Goal: Task Accomplishment & Management: Complete application form

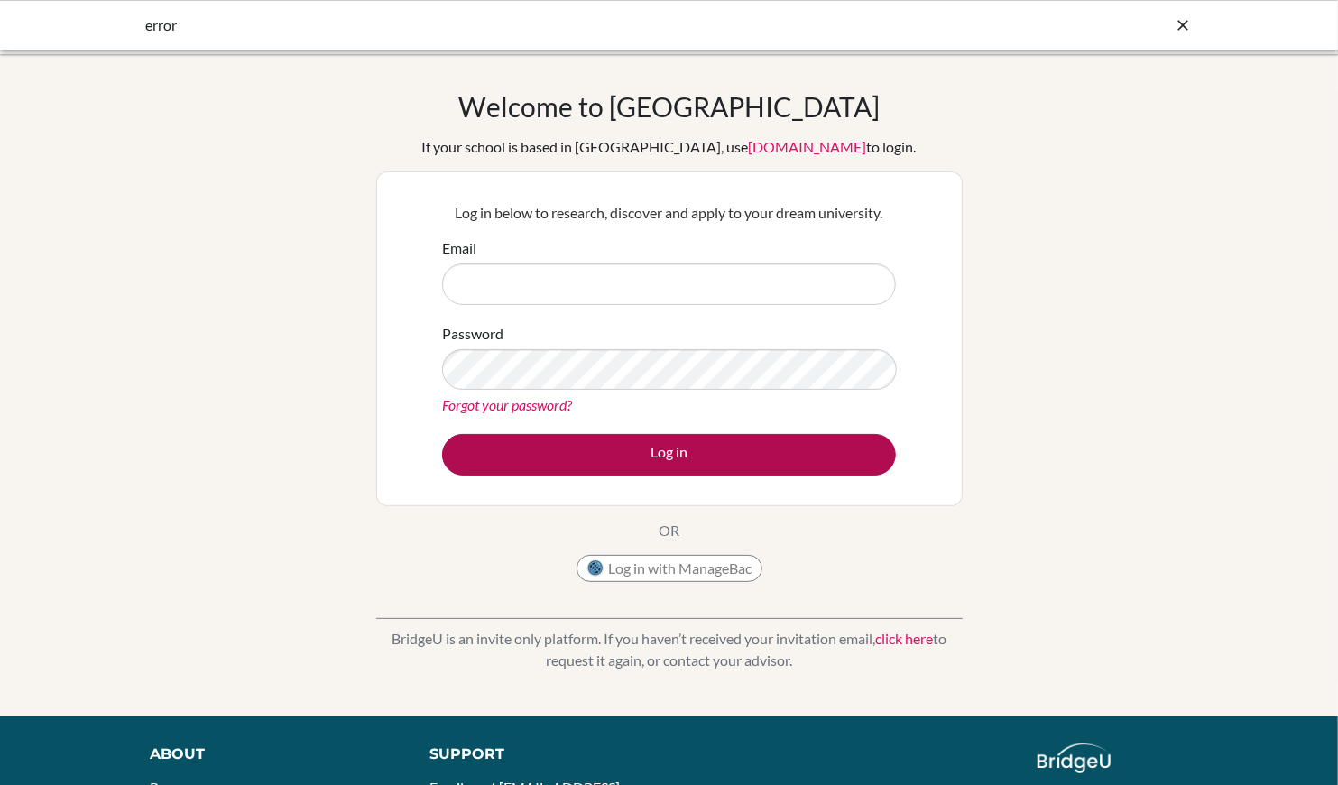
type input "[EMAIL_ADDRESS][DOMAIN_NAME]"
click at [582, 450] on button "Log in" at bounding box center [669, 455] width 454 height 42
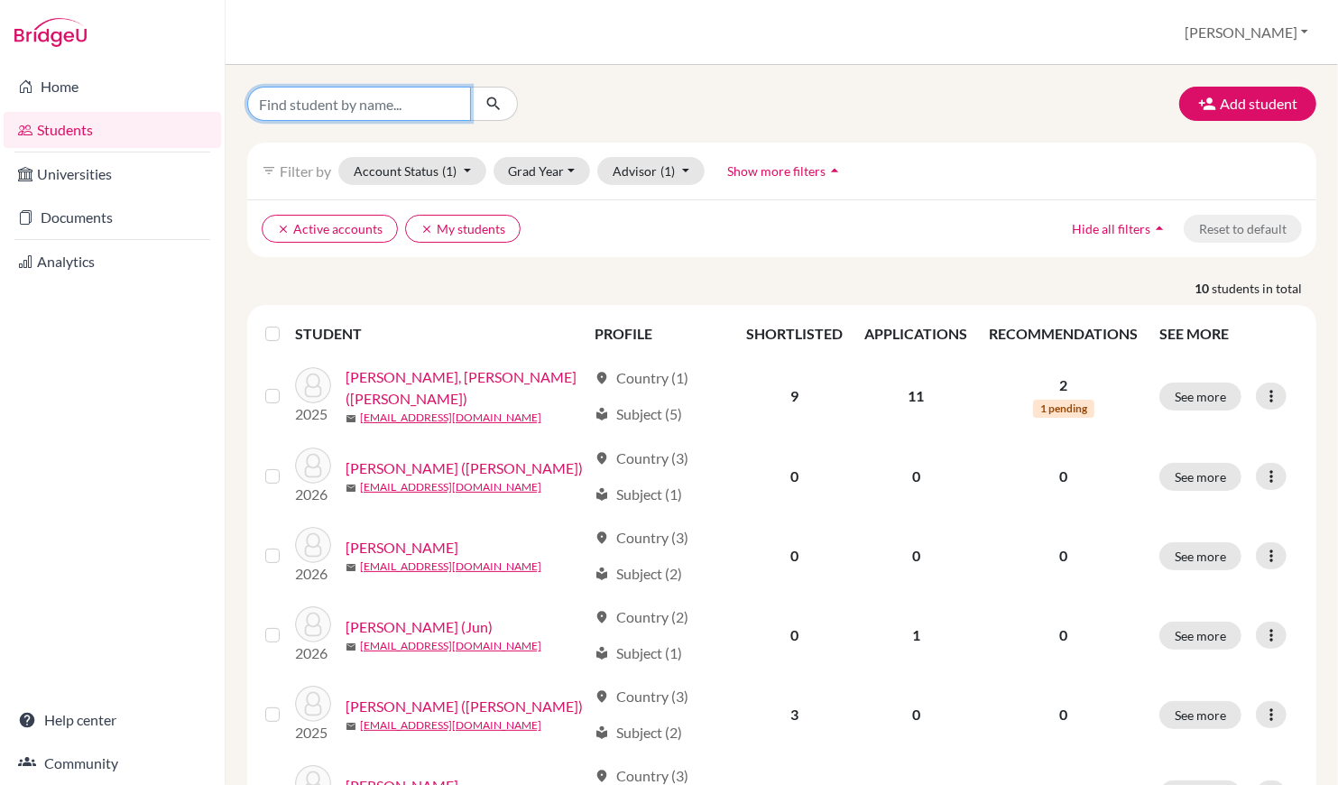
click at [337, 114] on input "Find student by name..." at bounding box center [359, 104] width 224 height 34
type input "c"
type input "joe"
click button "submit" at bounding box center [494, 104] width 48 height 34
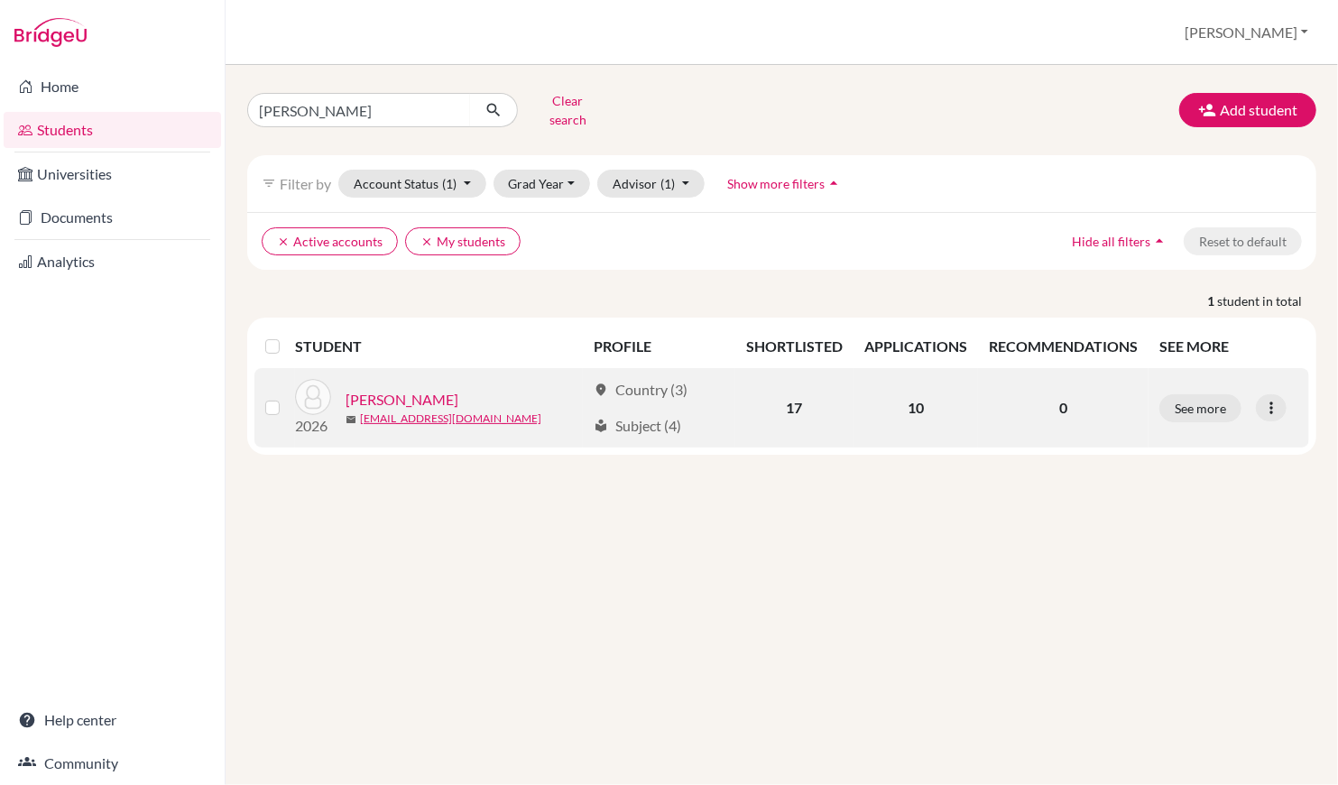
click at [368, 389] on link "[PERSON_NAME]" at bounding box center [402, 400] width 113 height 22
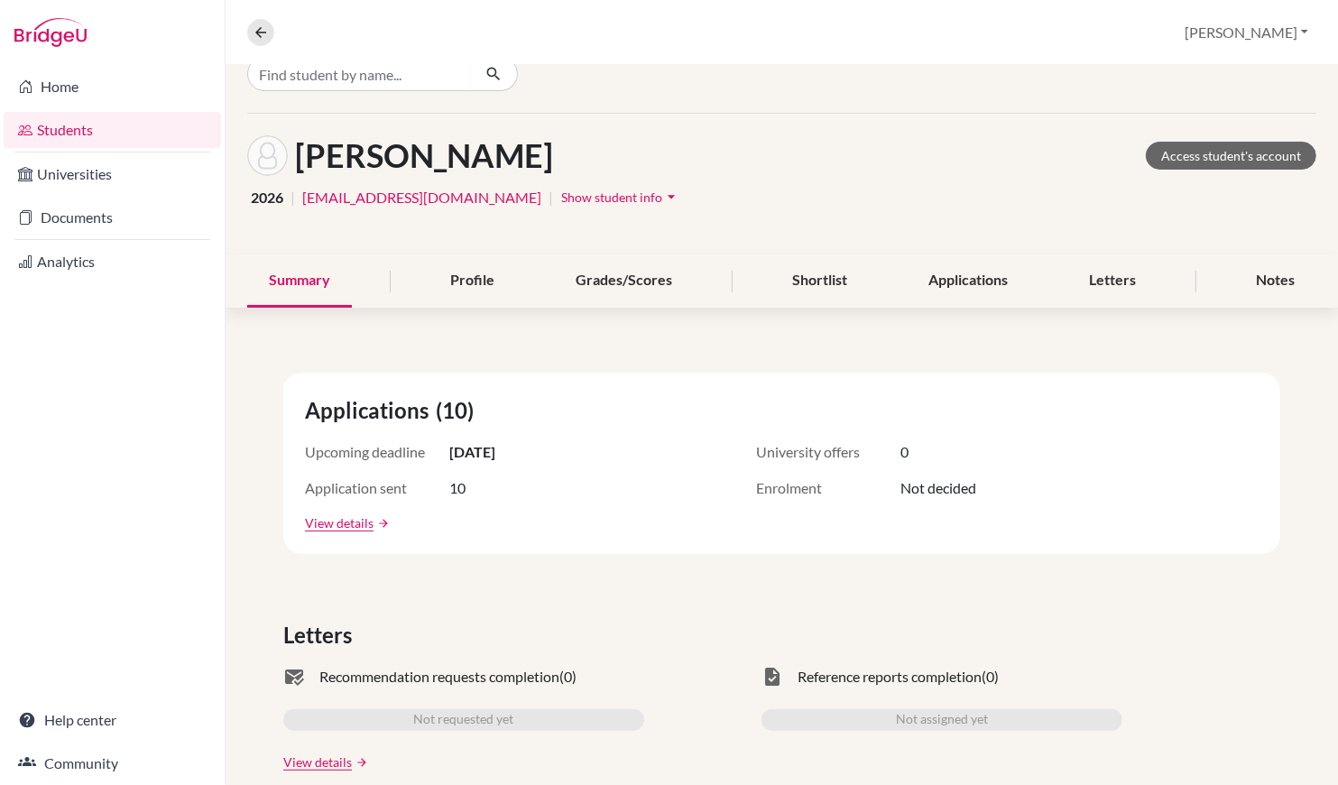
scroll to position [40, 0]
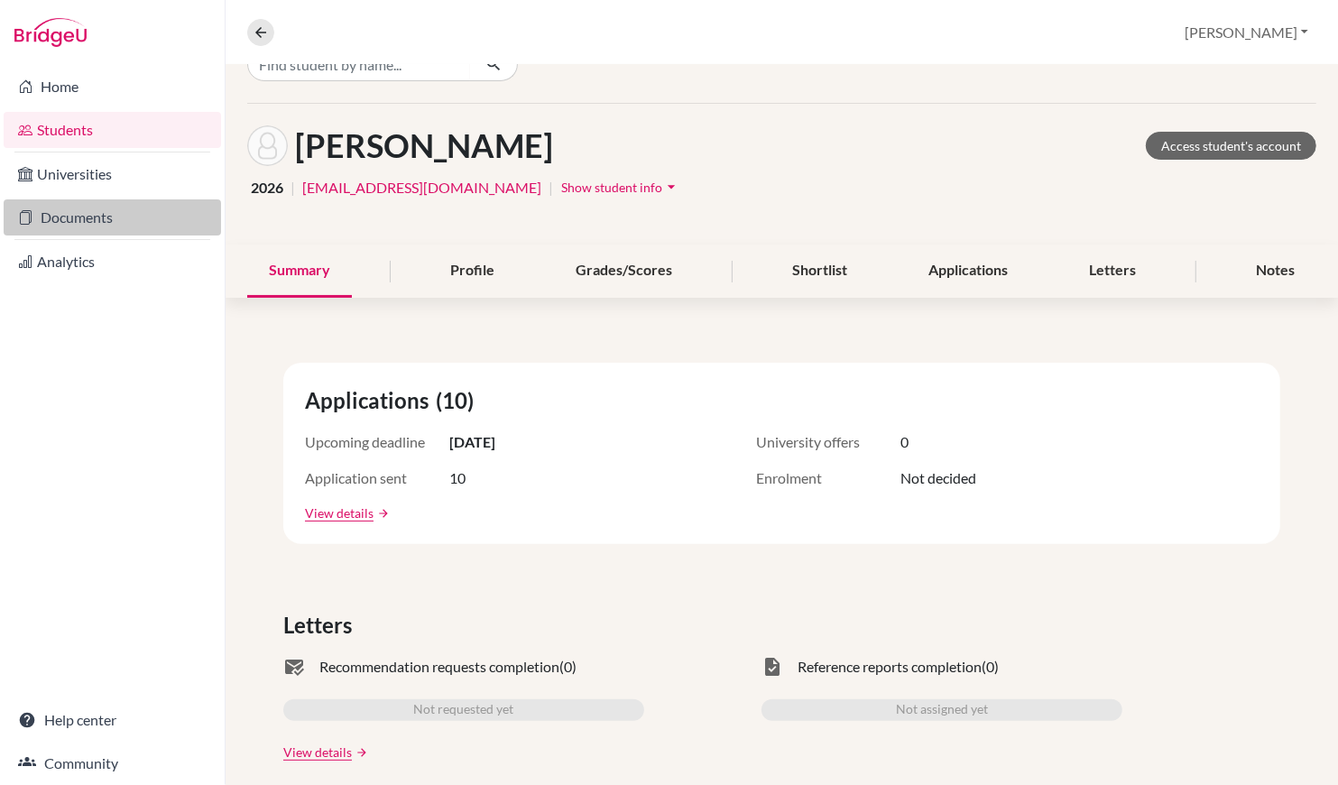
click at [117, 221] on link "Documents" at bounding box center [112, 217] width 217 height 36
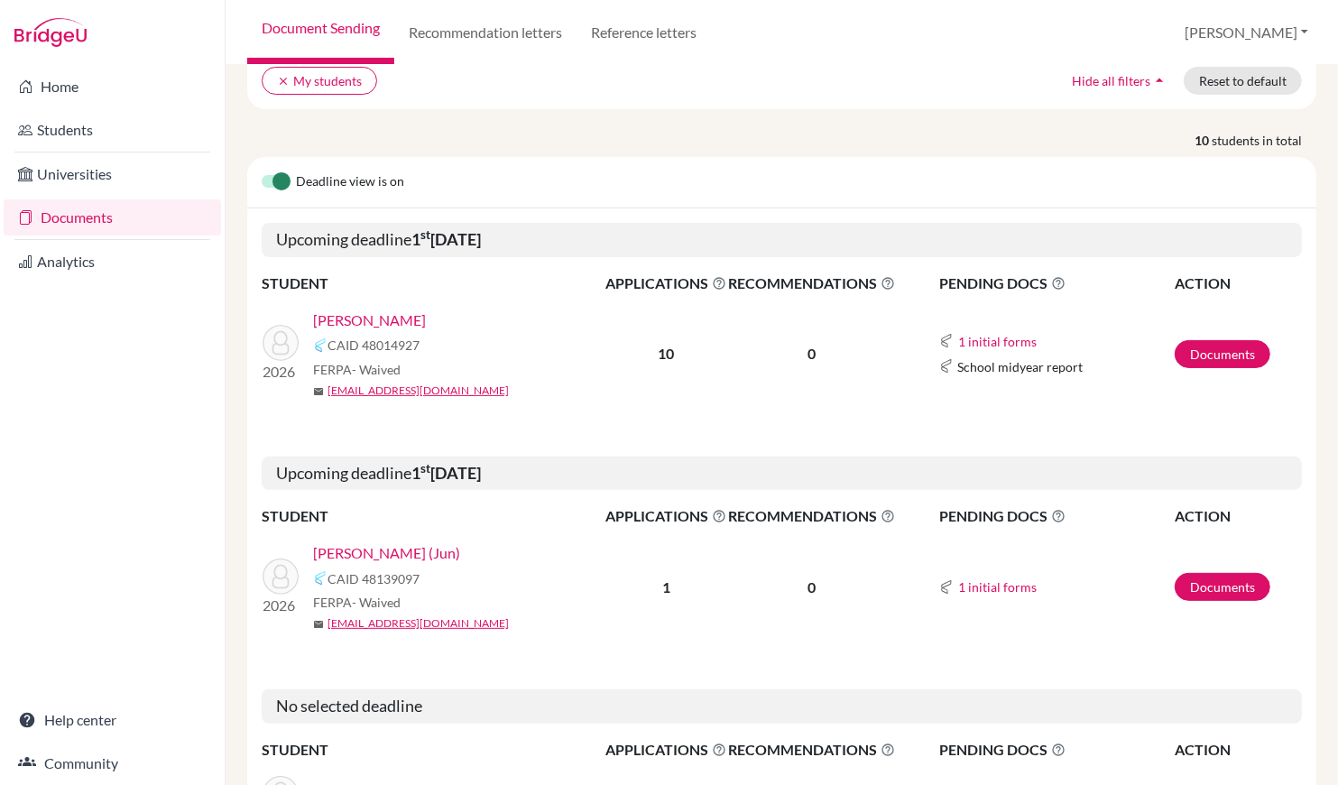
scroll to position [150, 0]
click at [340, 312] on link "[PERSON_NAME]" at bounding box center [369, 319] width 113 height 22
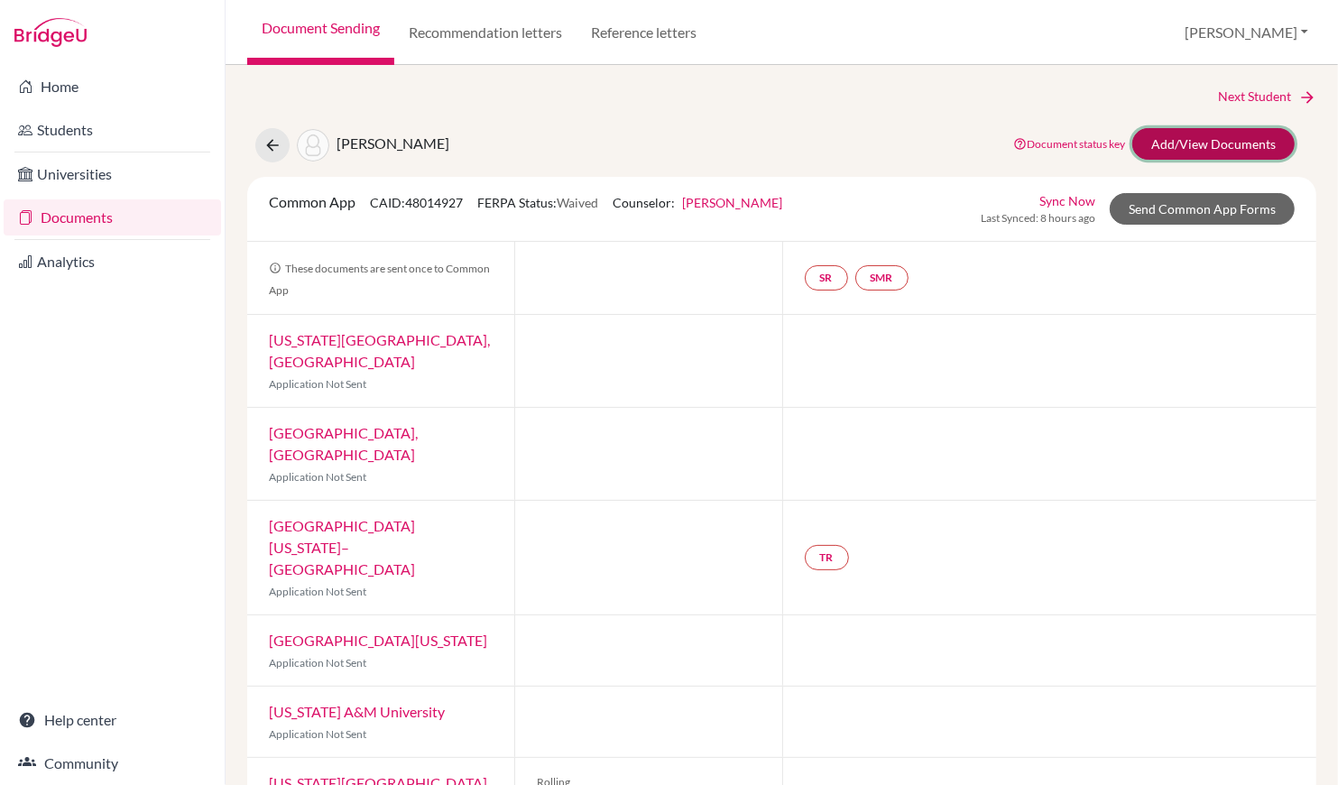
click at [1220, 151] on link "Add/View Documents" at bounding box center [1213, 144] width 162 height 32
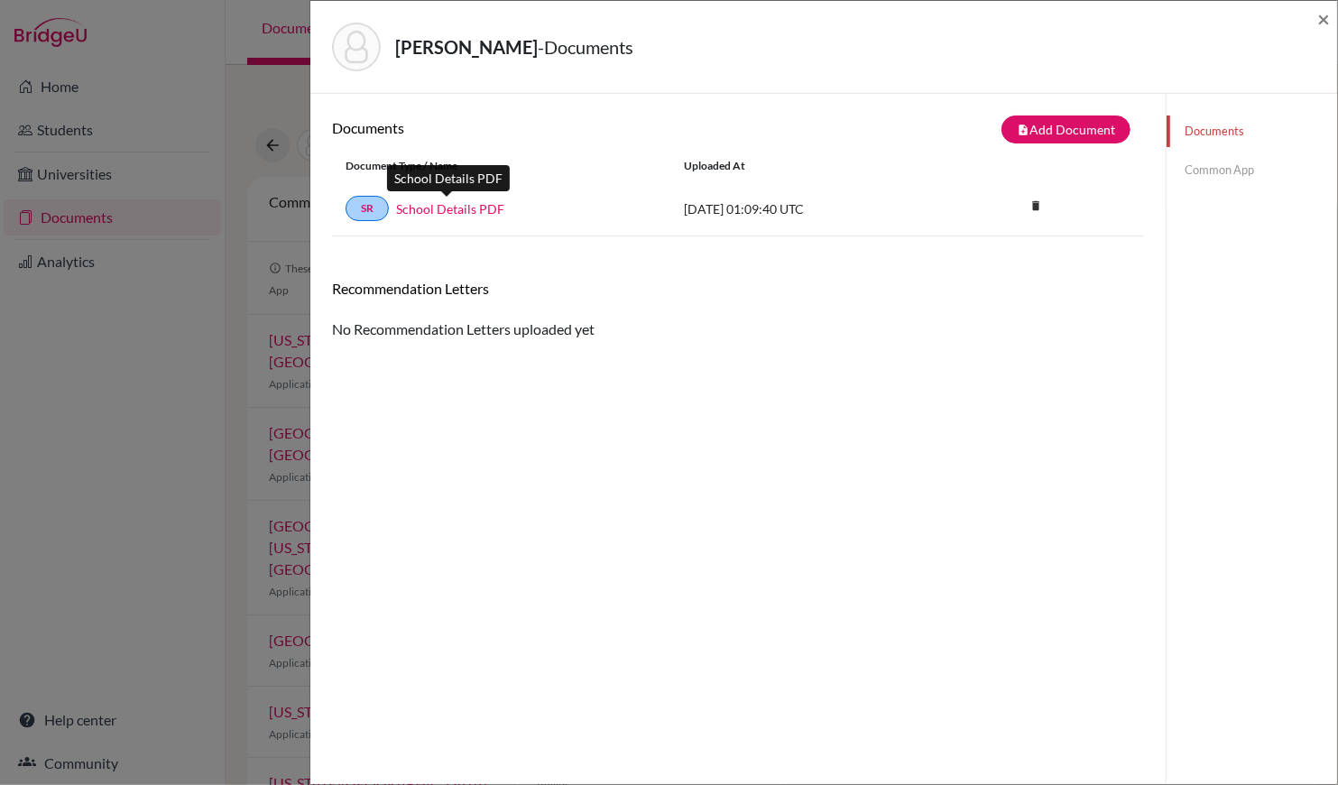
click at [459, 212] on link "School Details PDF" at bounding box center [450, 208] width 108 height 19
click at [366, 205] on link "SR" at bounding box center [367, 208] width 43 height 25
click at [1207, 168] on link "Common App" at bounding box center [1252, 170] width 171 height 32
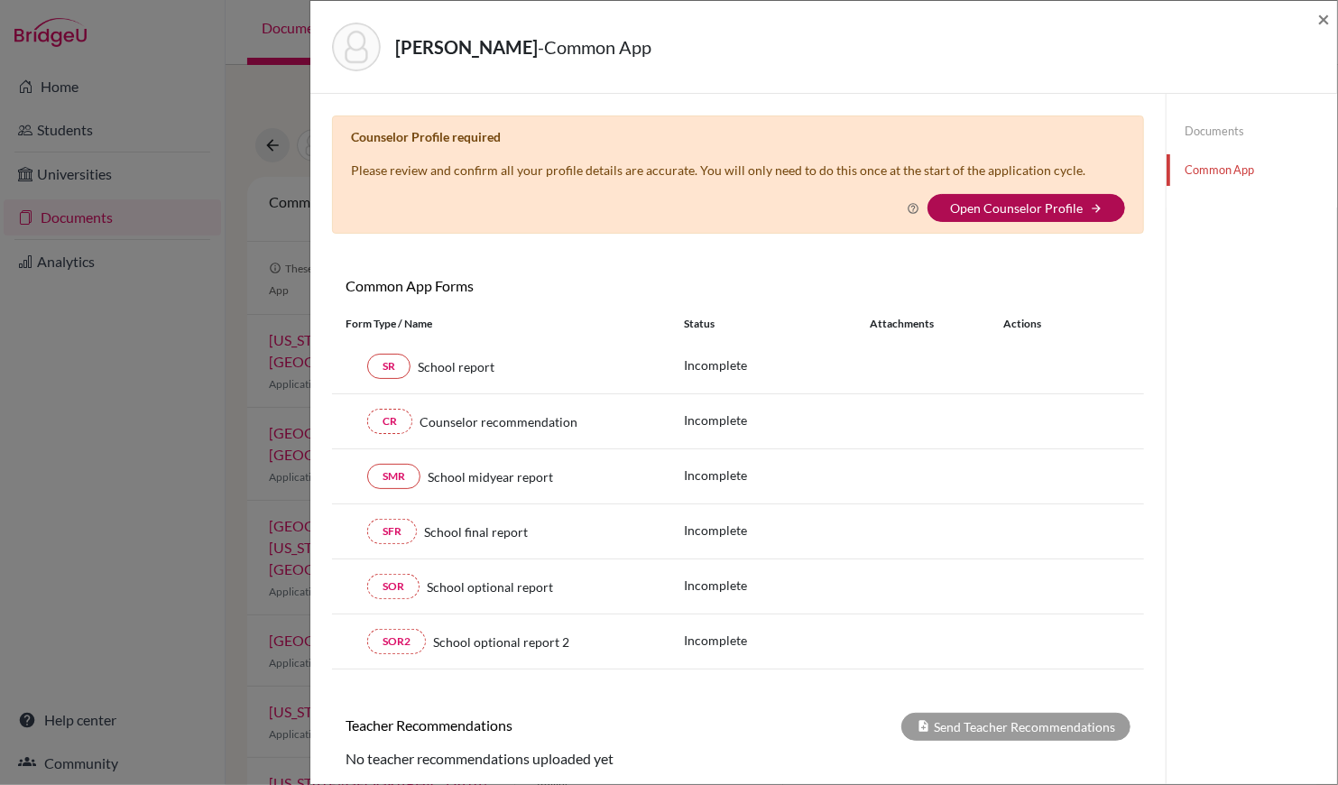
click at [1004, 211] on link "Open Counselor Profile" at bounding box center [1016, 207] width 133 height 15
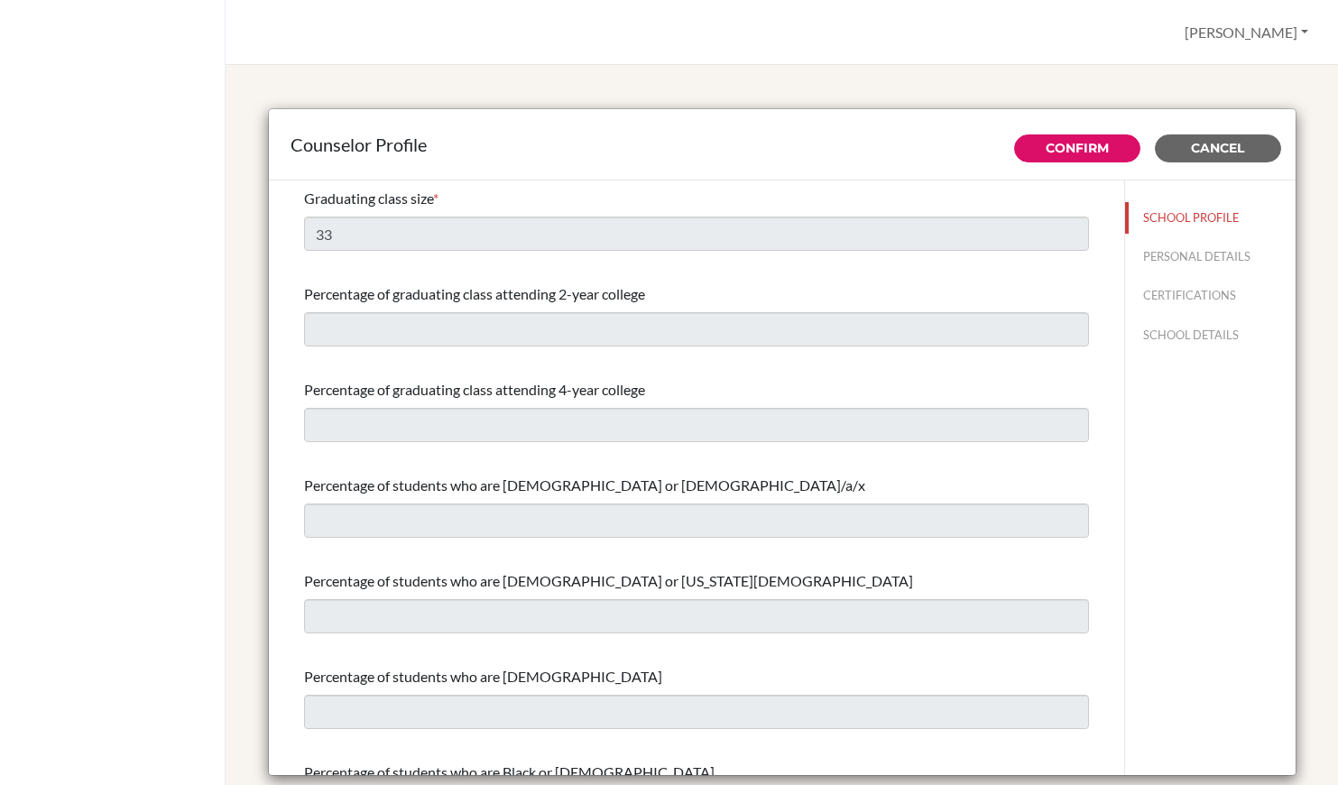
select select "1"
click at [1213, 246] on button "PERSONAL DETAILS" at bounding box center [1210, 257] width 171 height 32
type input "[PERSON_NAME]"
type input "Manstein"
type input "Advisor"
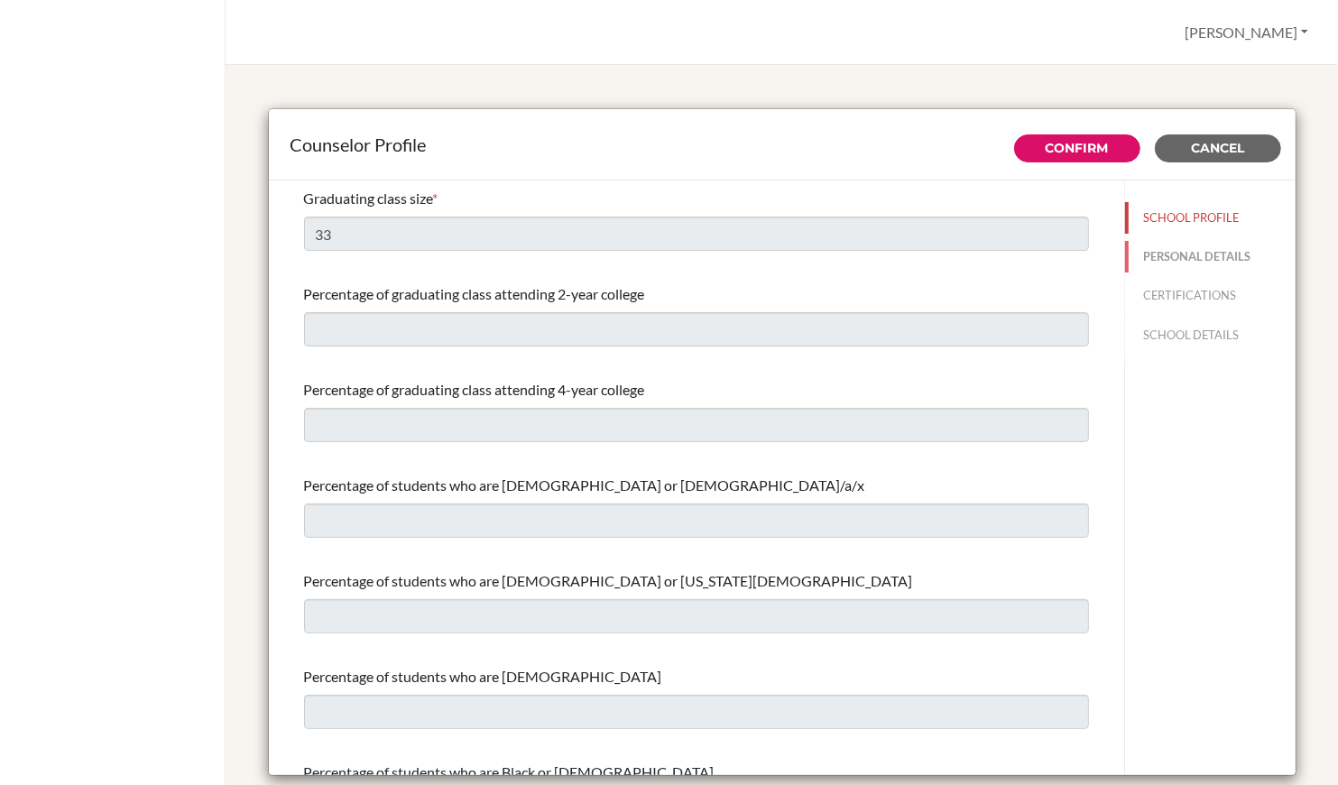
type input "886.4-25395011"
type input "lmanstein@ivycollegiate.org"
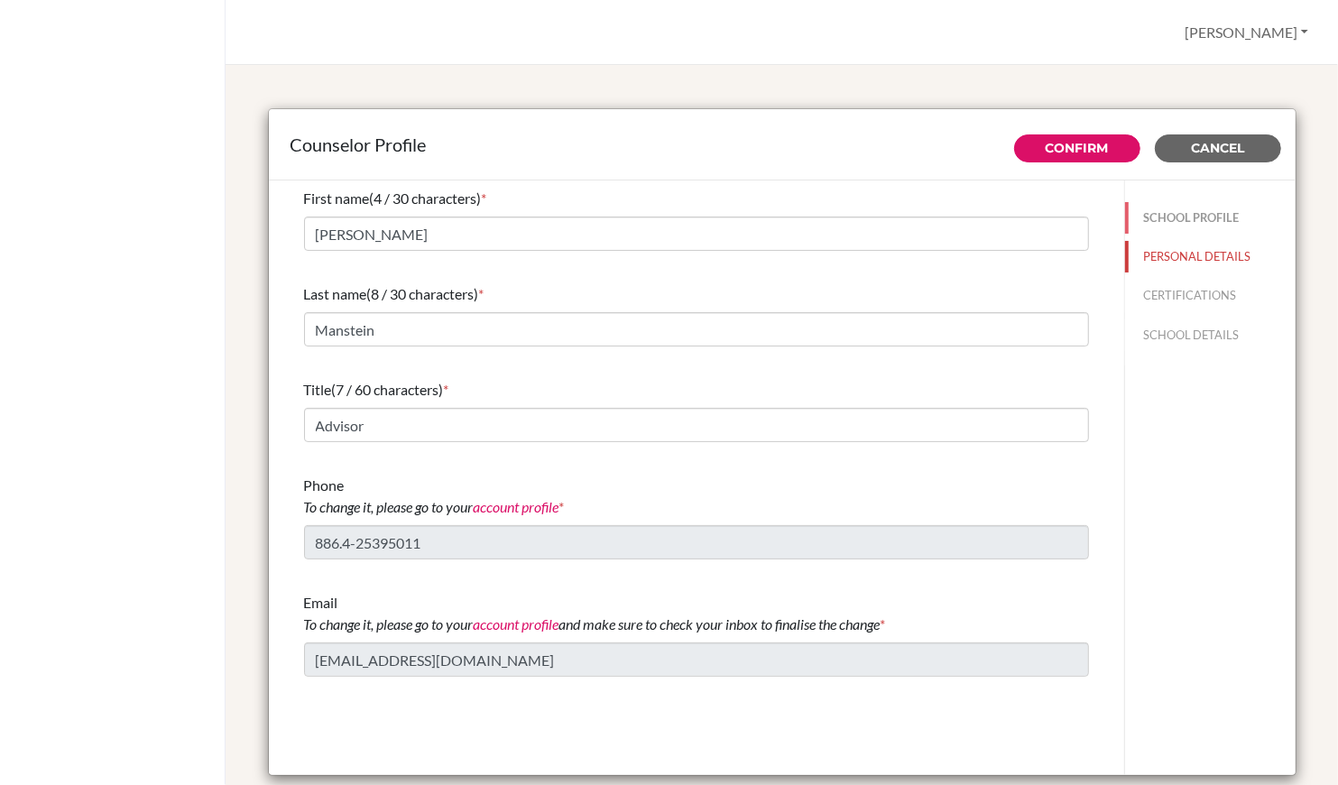
click at [1184, 222] on button "SCHOOL PROFILE" at bounding box center [1210, 218] width 171 height 32
type input "33"
select select "1"
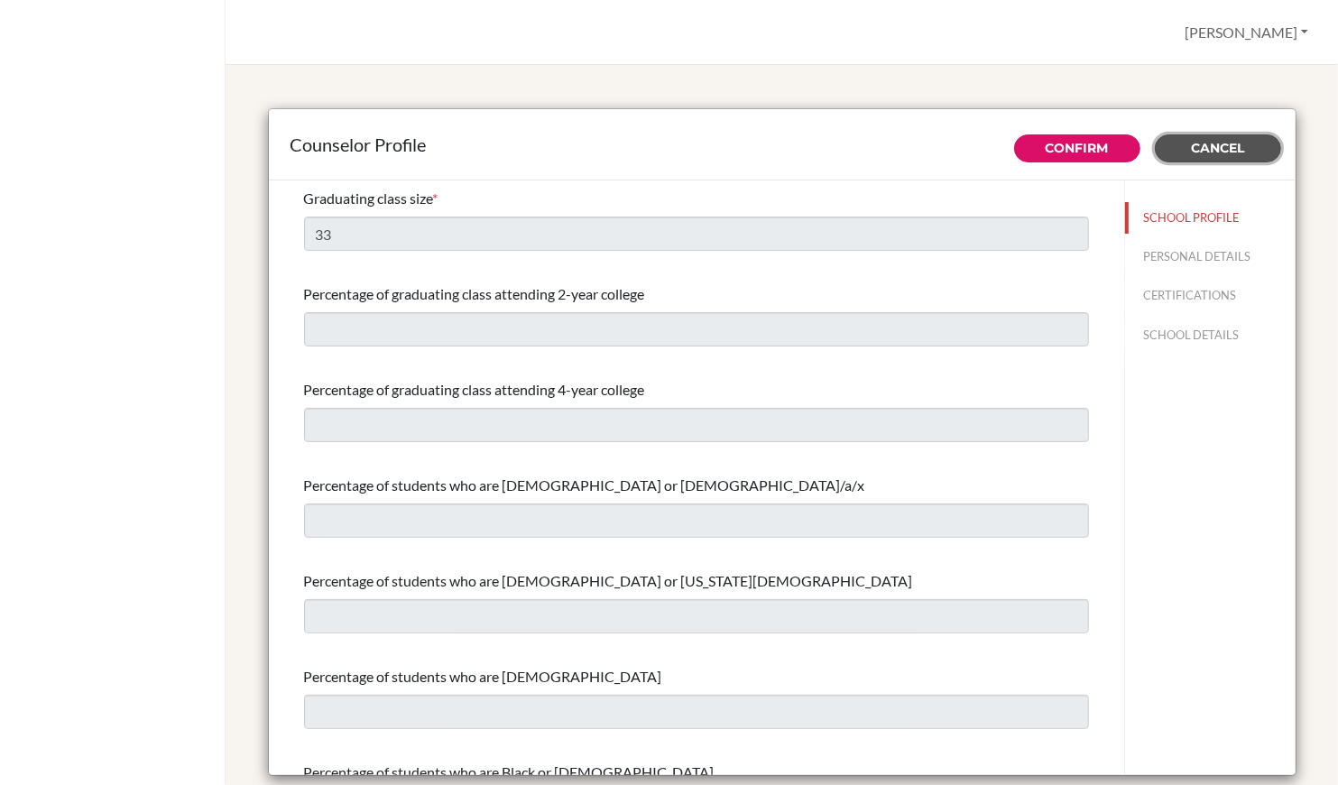
click at [1244, 151] on span "Cancel" at bounding box center [1217, 148] width 53 height 16
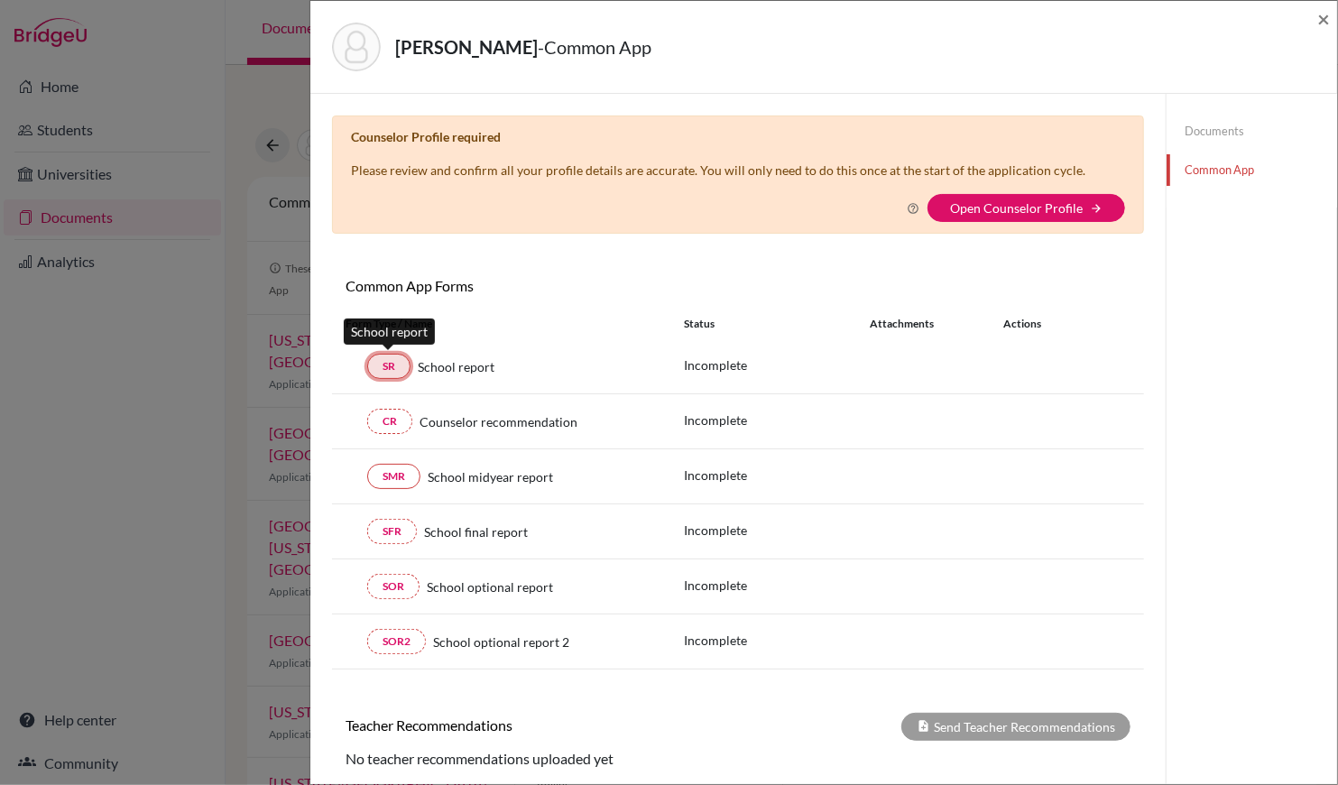
click at [383, 363] on link "SR" at bounding box center [388, 366] width 43 height 25
click at [400, 364] on link "SR" at bounding box center [388, 366] width 43 height 25
click at [383, 361] on link "SR" at bounding box center [388, 366] width 43 height 25
click at [386, 355] on link "SR" at bounding box center [388, 366] width 43 height 25
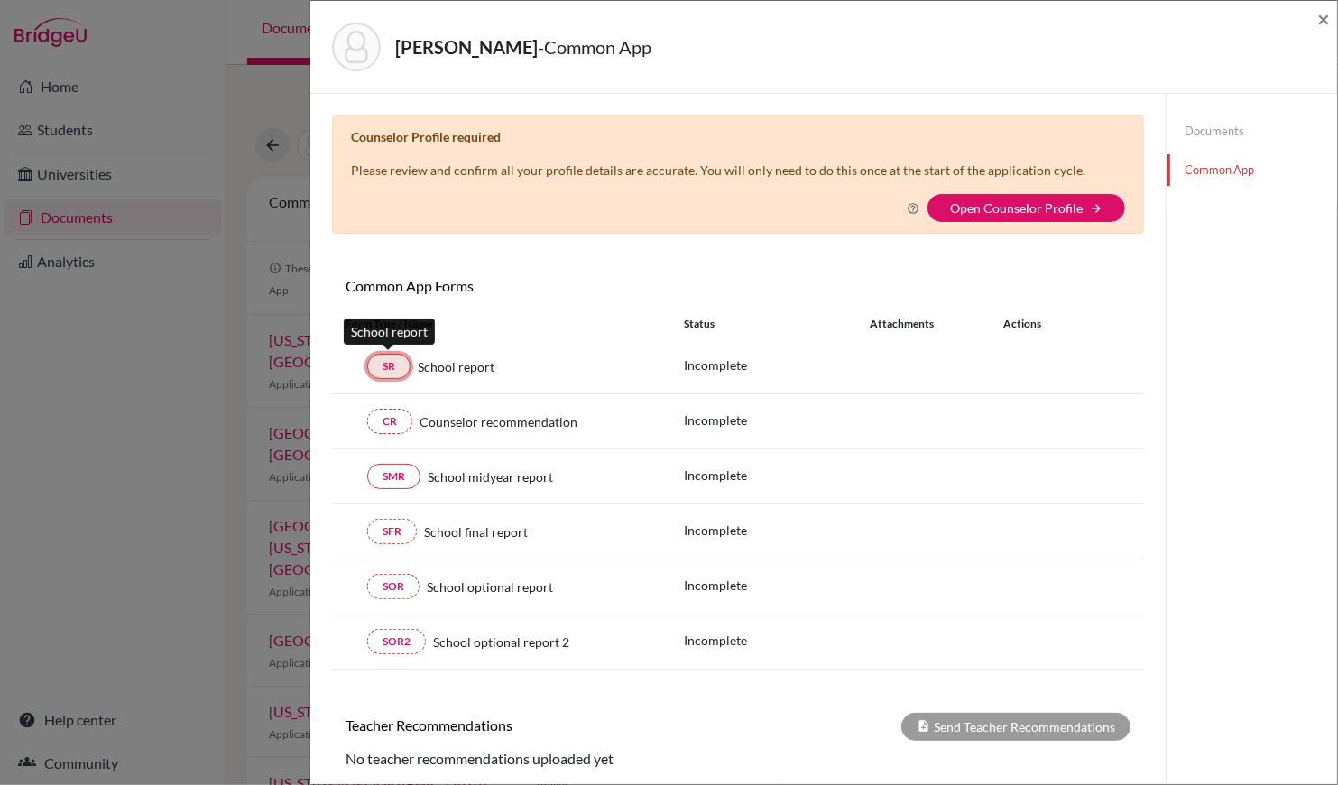
click at [391, 362] on link "SR" at bounding box center [388, 366] width 43 height 25
click at [398, 358] on link "SR" at bounding box center [388, 366] width 43 height 25
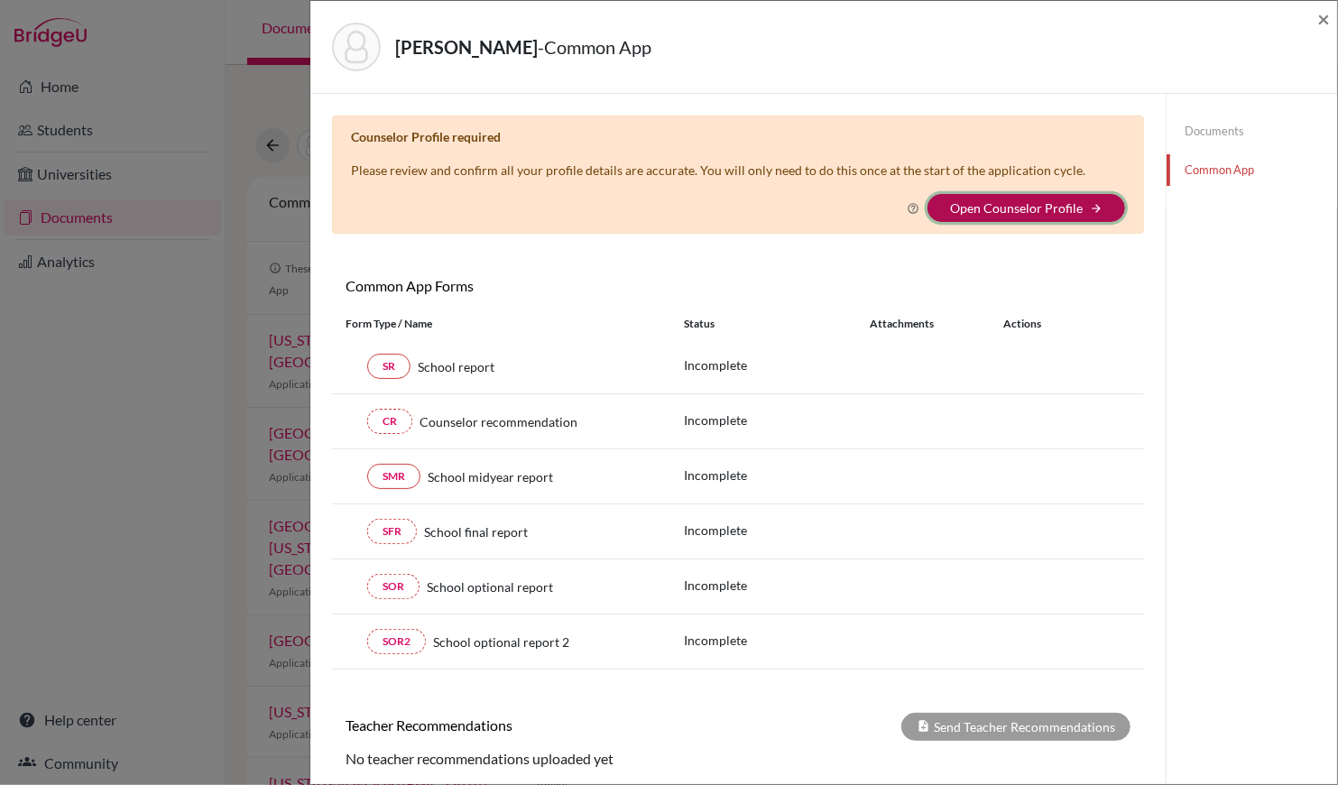
click at [1076, 196] on button "Open Counselor Profile arrow_forward" at bounding box center [1027, 208] width 198 height 28
click at [1031, 214] on button "Open Counselor Profile arrow_forward" at bounding box center [1027, 208] width 198 height 28
click at [1033, 216] on button "Open Counselor Profile arrow_forward" at bounding box center [1027, 208] width 198 height 28
click at [1224, 130] on link "Documents" at bounding box center [1252, 131] width 171 height 32
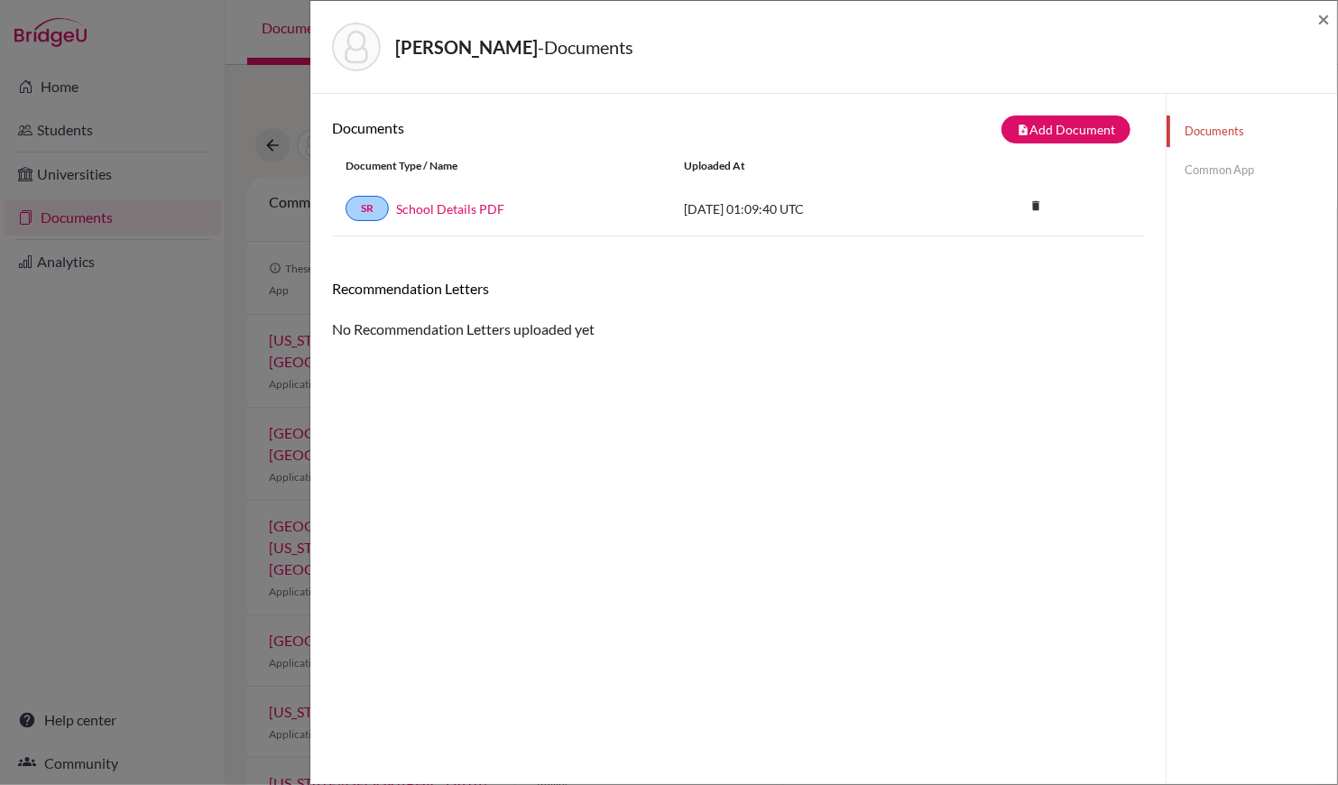
click at [1227, 171] on link "Common App" at bounding box center [1252, 170] width 171 height 32
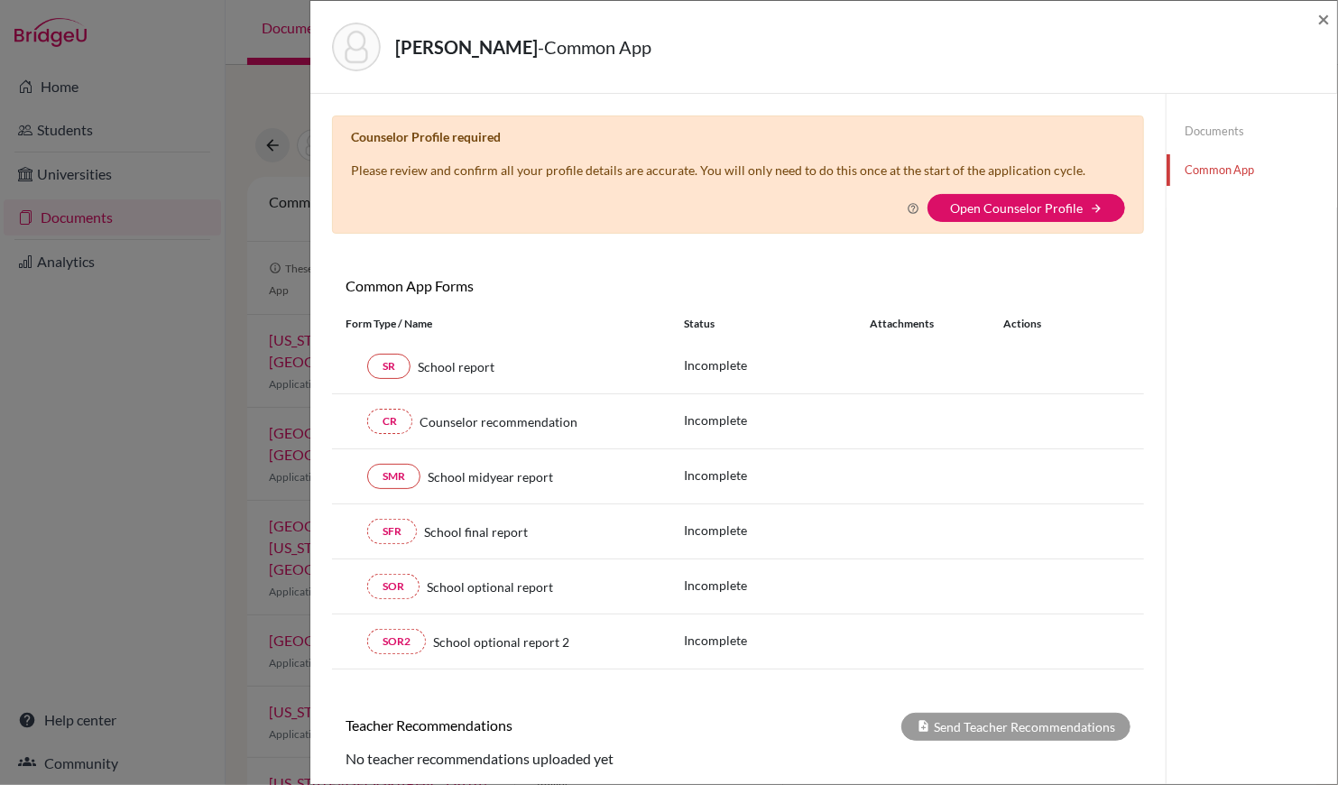
click at [396, 376] on div "SR School report Incomplete" at bounding box center [738, 366] width 812 height 55
click at [385, 363] on link "SR" at bounding box center [388, 366] width 43 height 25
click at [1206, 129] on link "Documents" at bounding box center [1252, 131] width 171 height 32
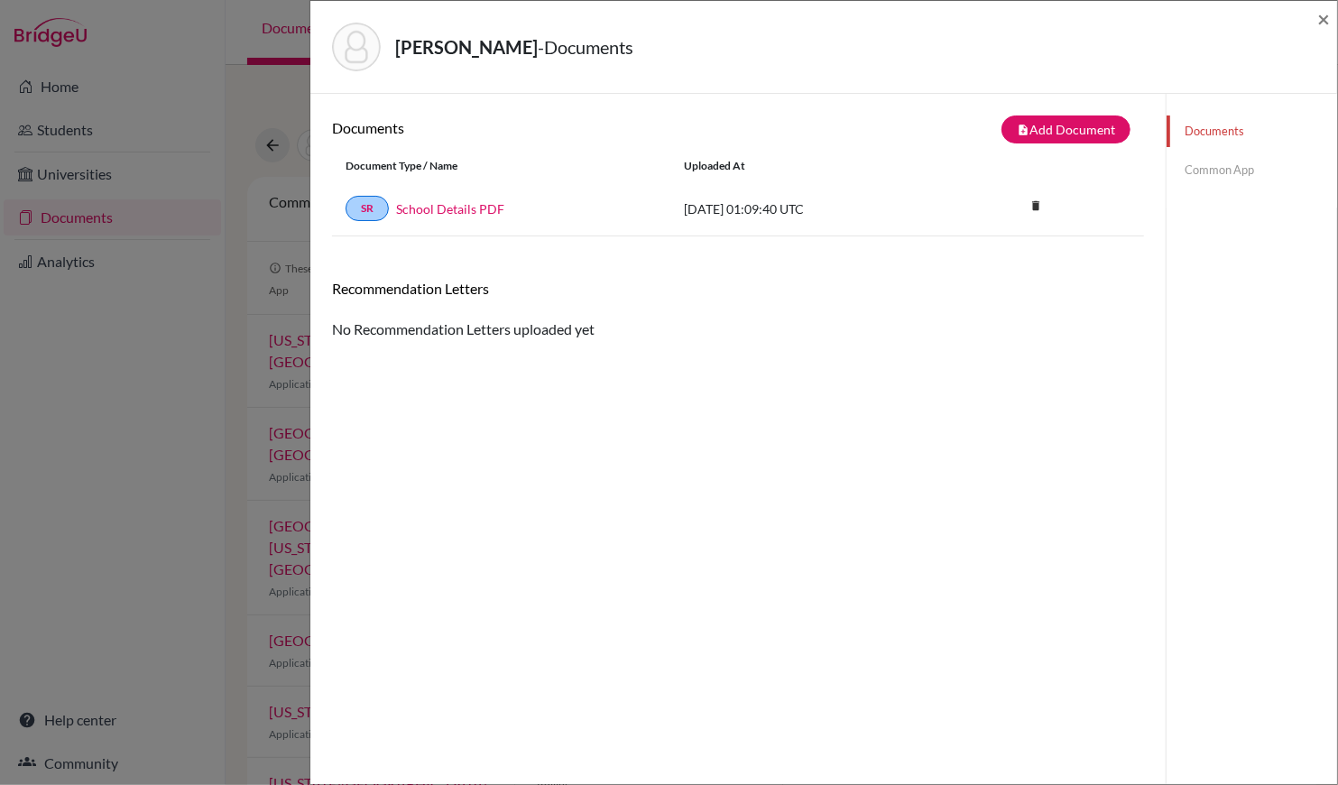
click at [1215, 169] on link "Common App" at bounding box center [1252, 170] width 171 height 32
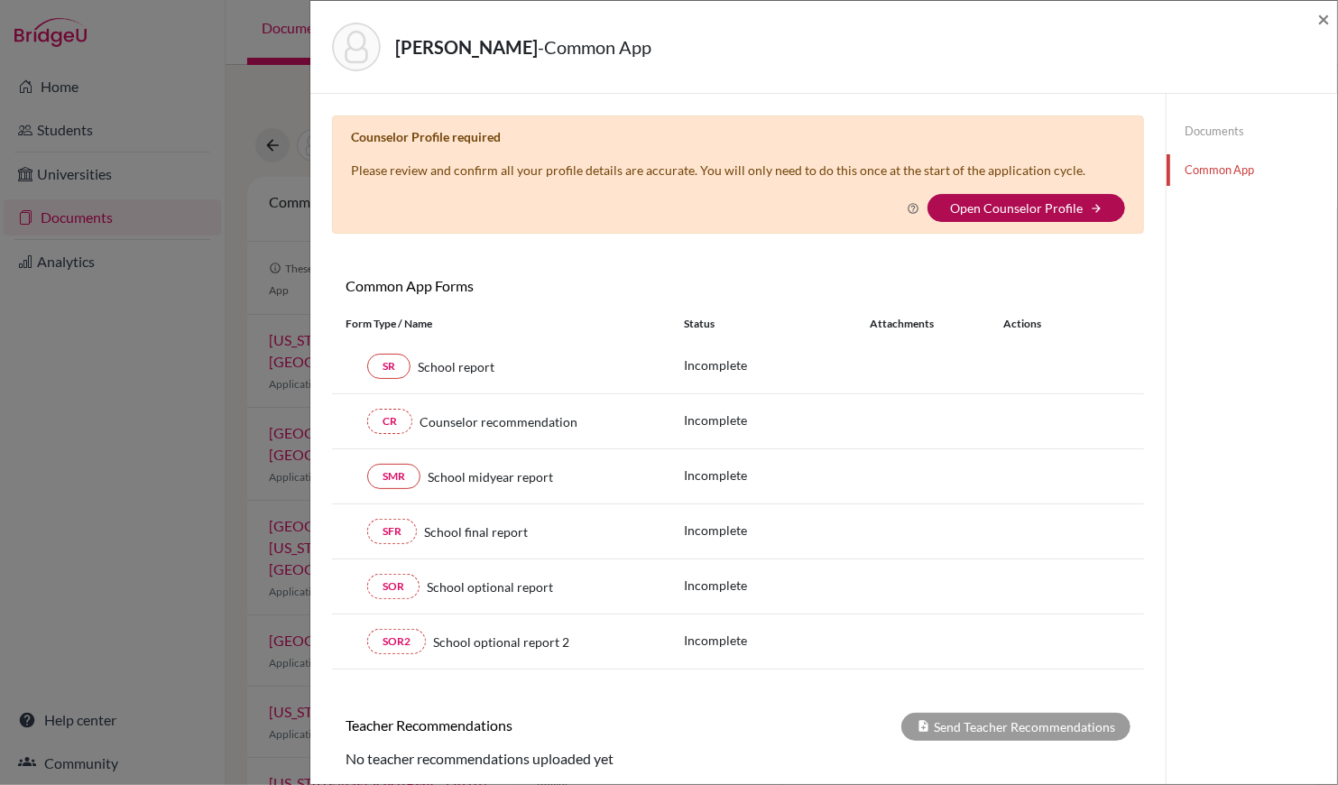
click at [1038, 204] on link "Open Counselor Profile" at bounding box center [1016, 207] width 133 height 15
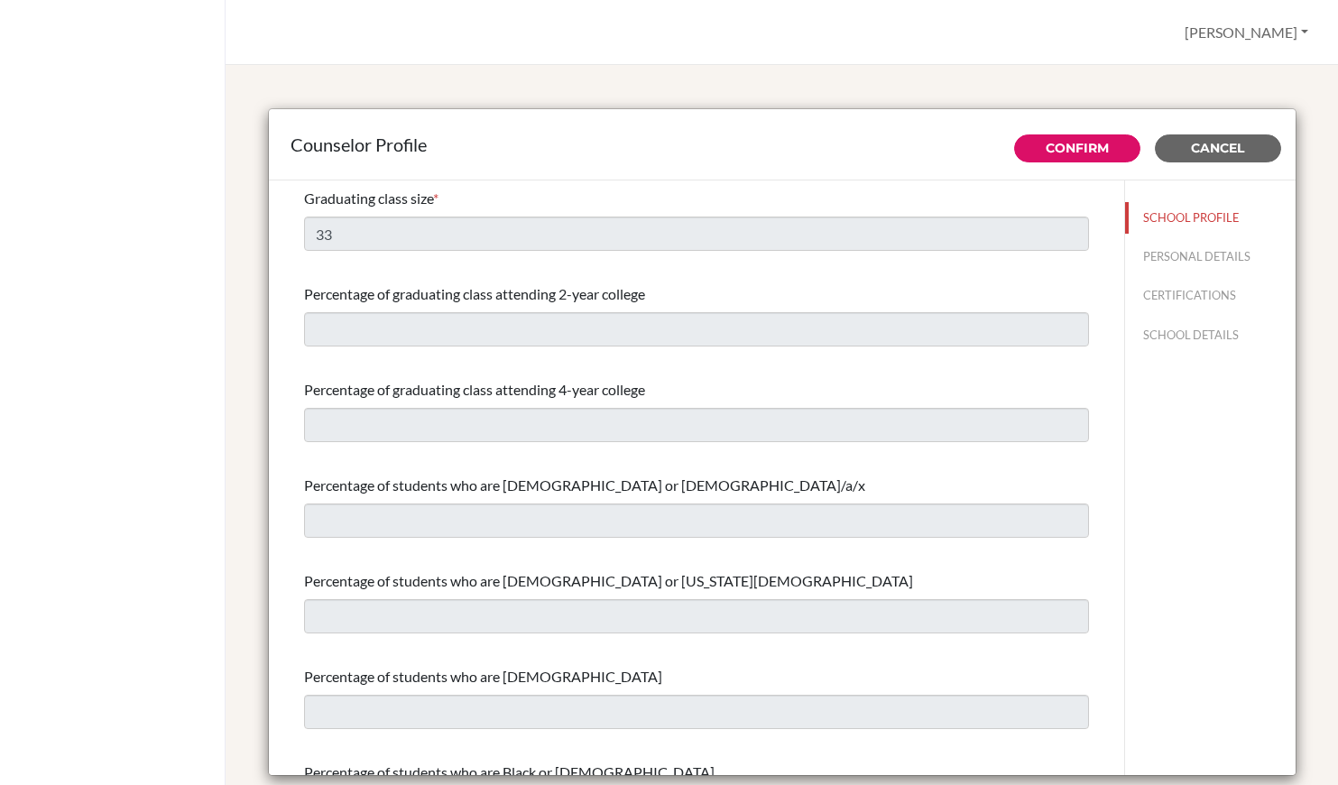
select select "1"
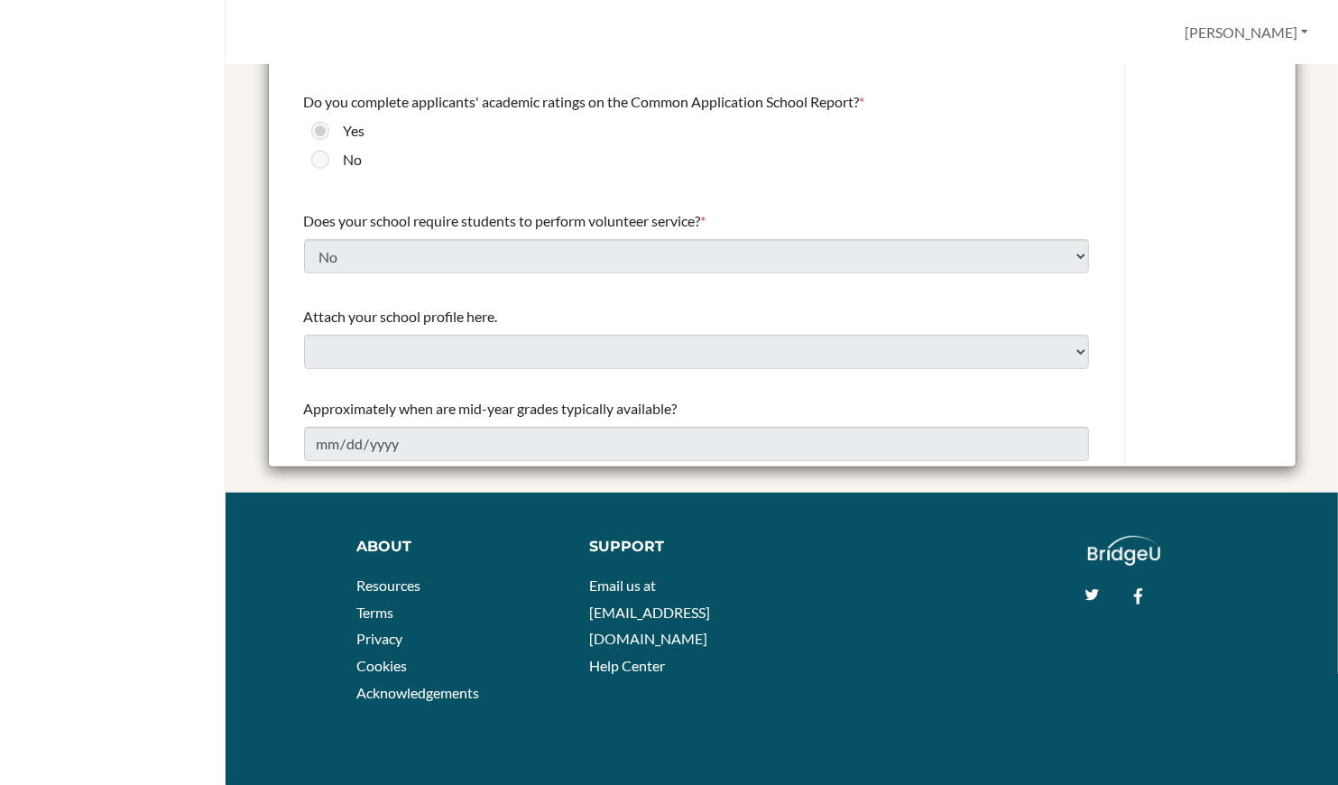
scroll to position [316, 0]
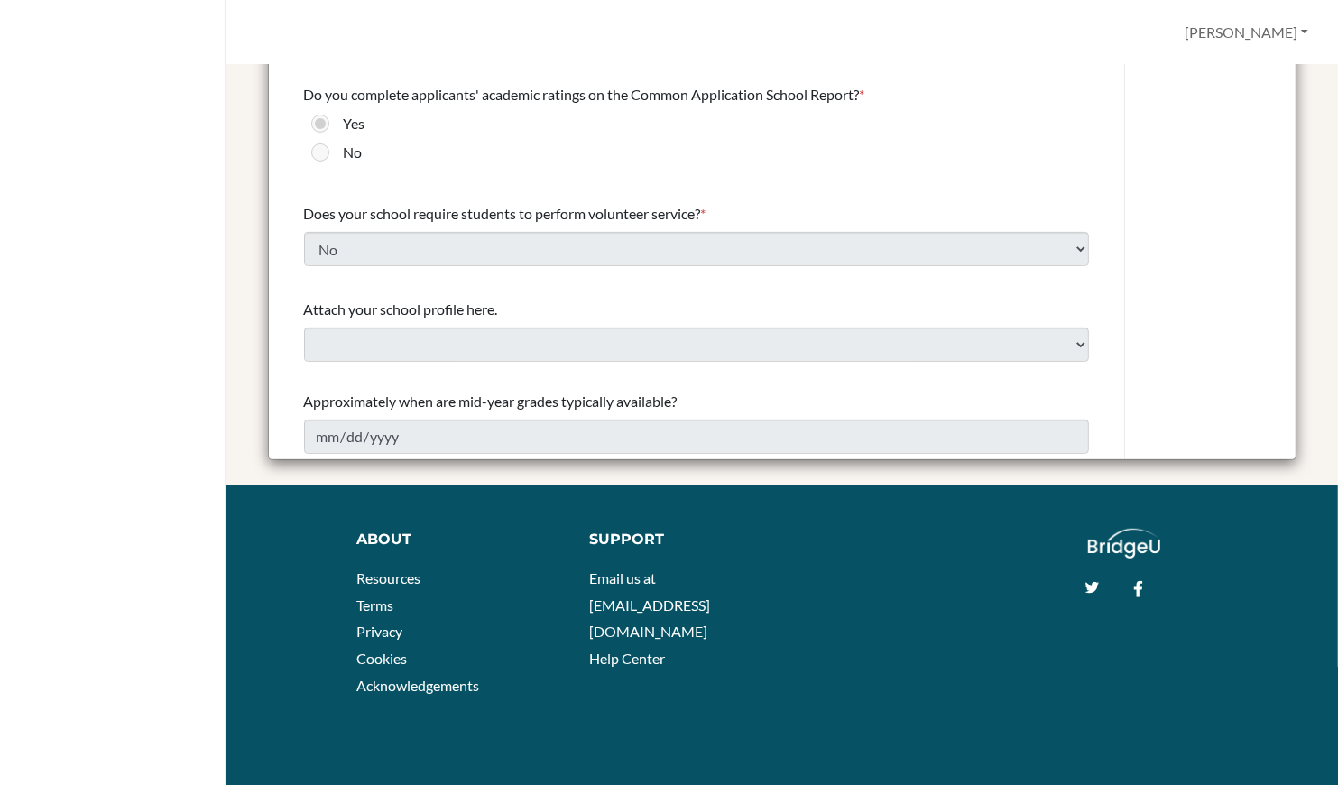
click at [461, 387] on div "Approximately when are mid-year grades typically available? [DATE]" at bounding box center [696, 422] width 785 height 78
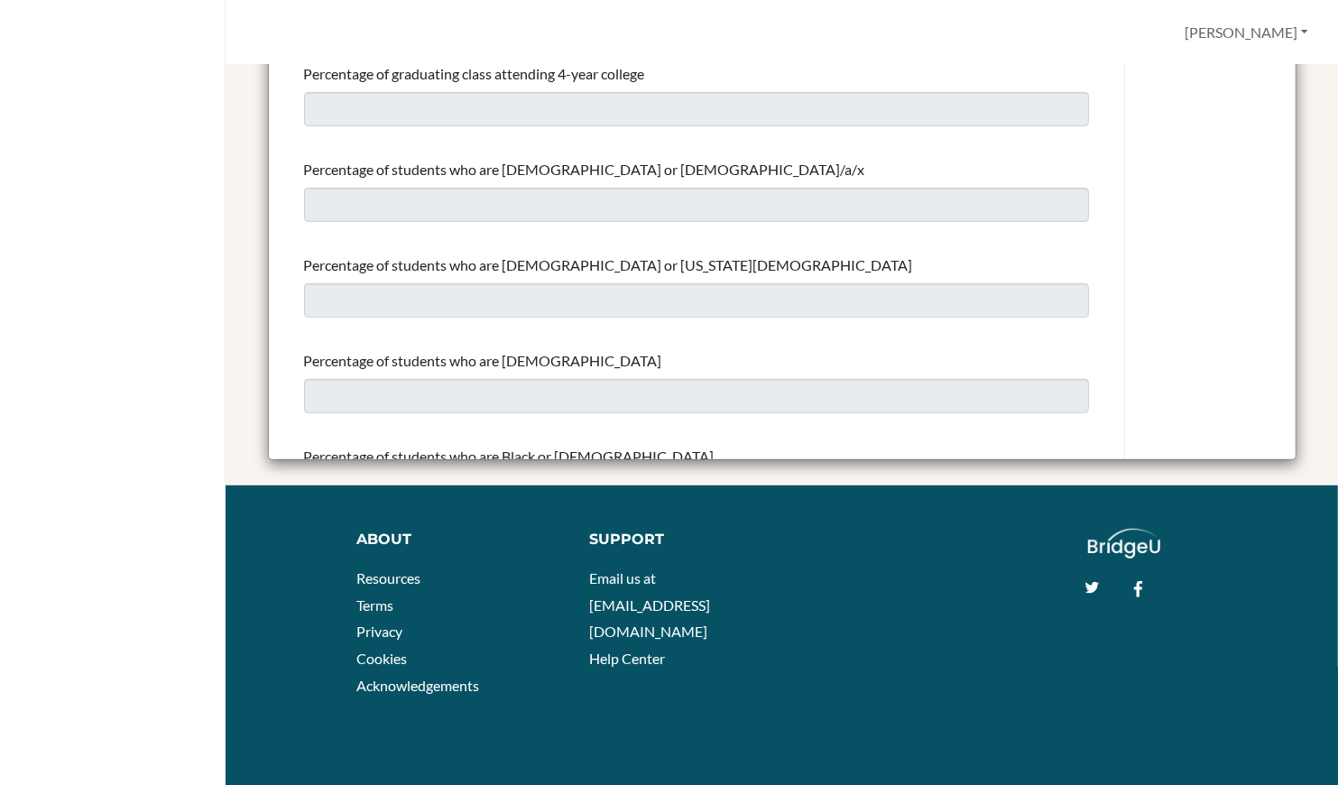
scroll to position [0, 0]
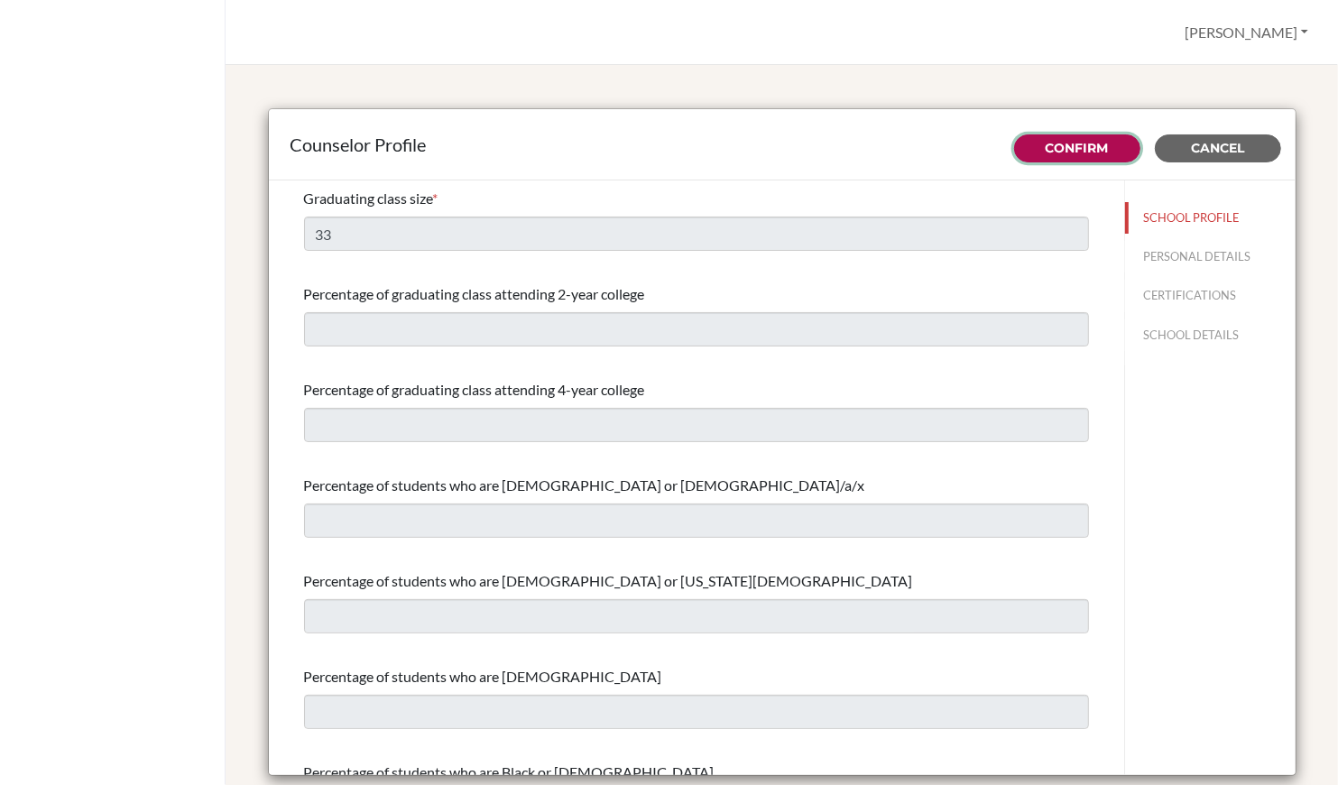
click at [1100, 147] on link "Confirm" at bounding box center [1077, 148] width 63 height 16
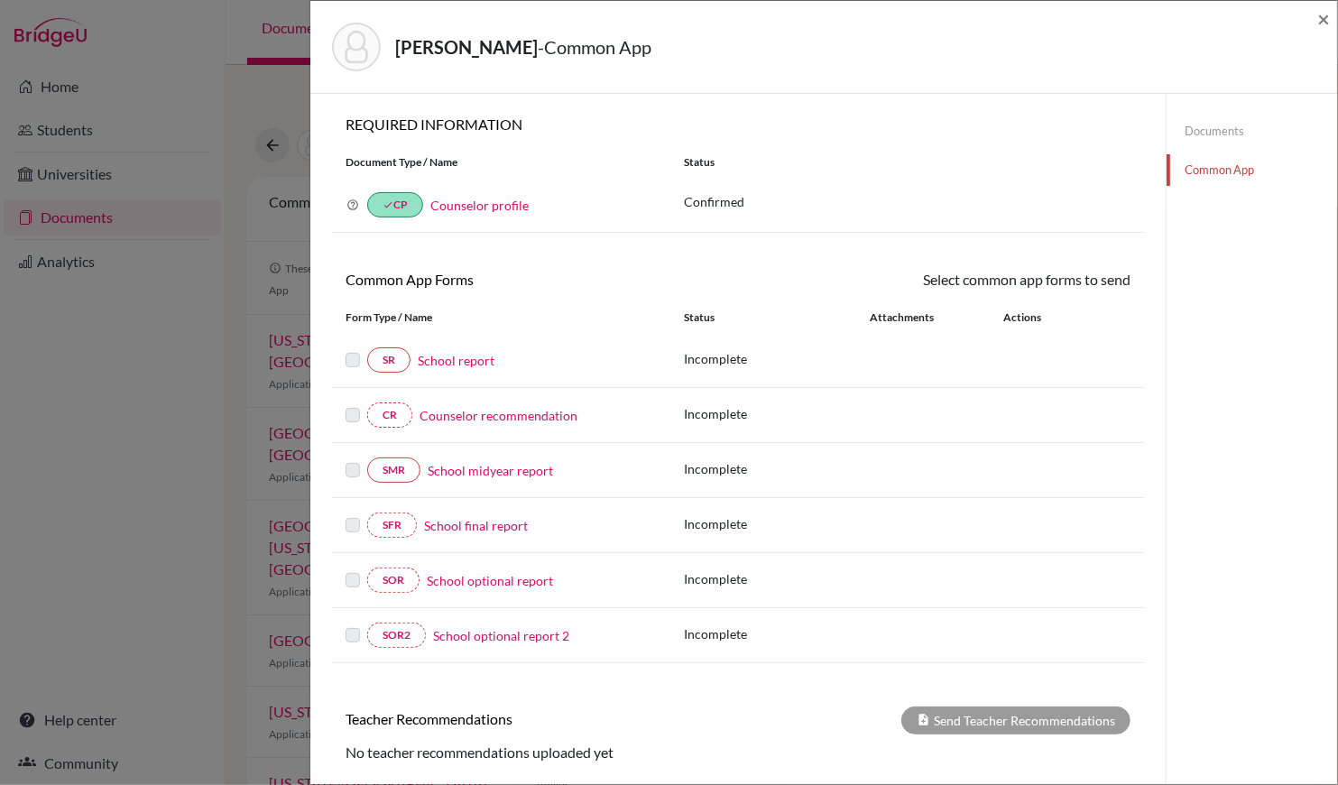
click at [485, 203] on link "Counselor profile" at bounding box center [479, 205] width 98 height 15
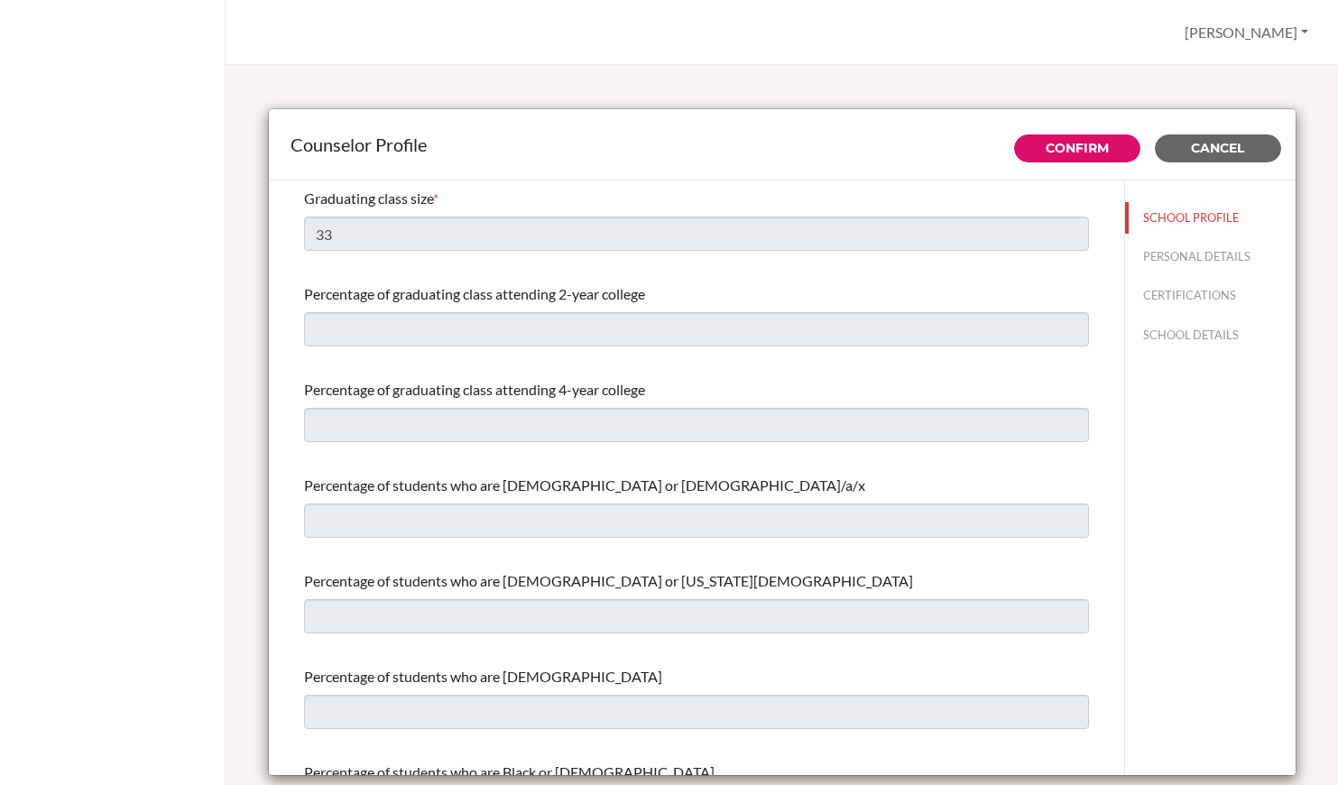
select select "1"
click at [1210, 160] on button "Cancel" at bounding box center [1218, 148] width 126 height 28
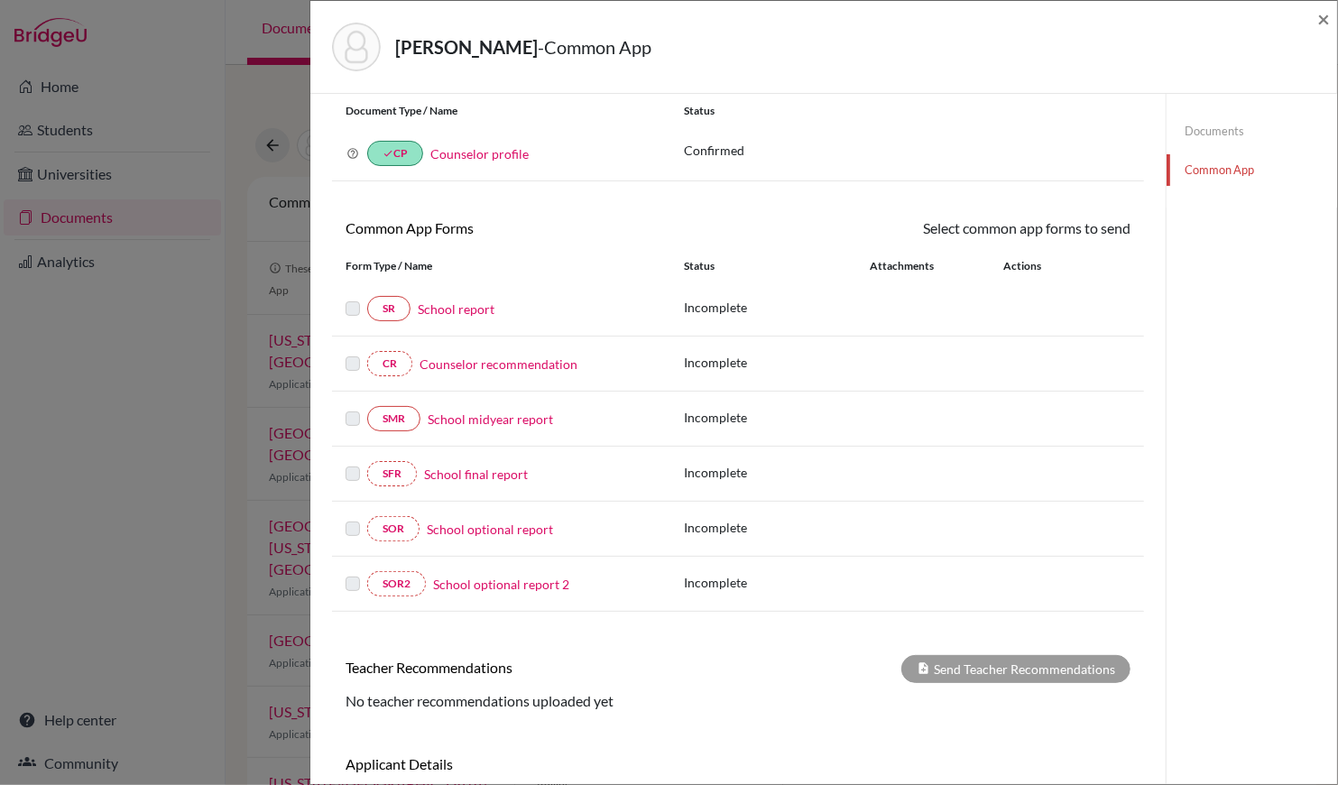
scroll to position [66, 0]
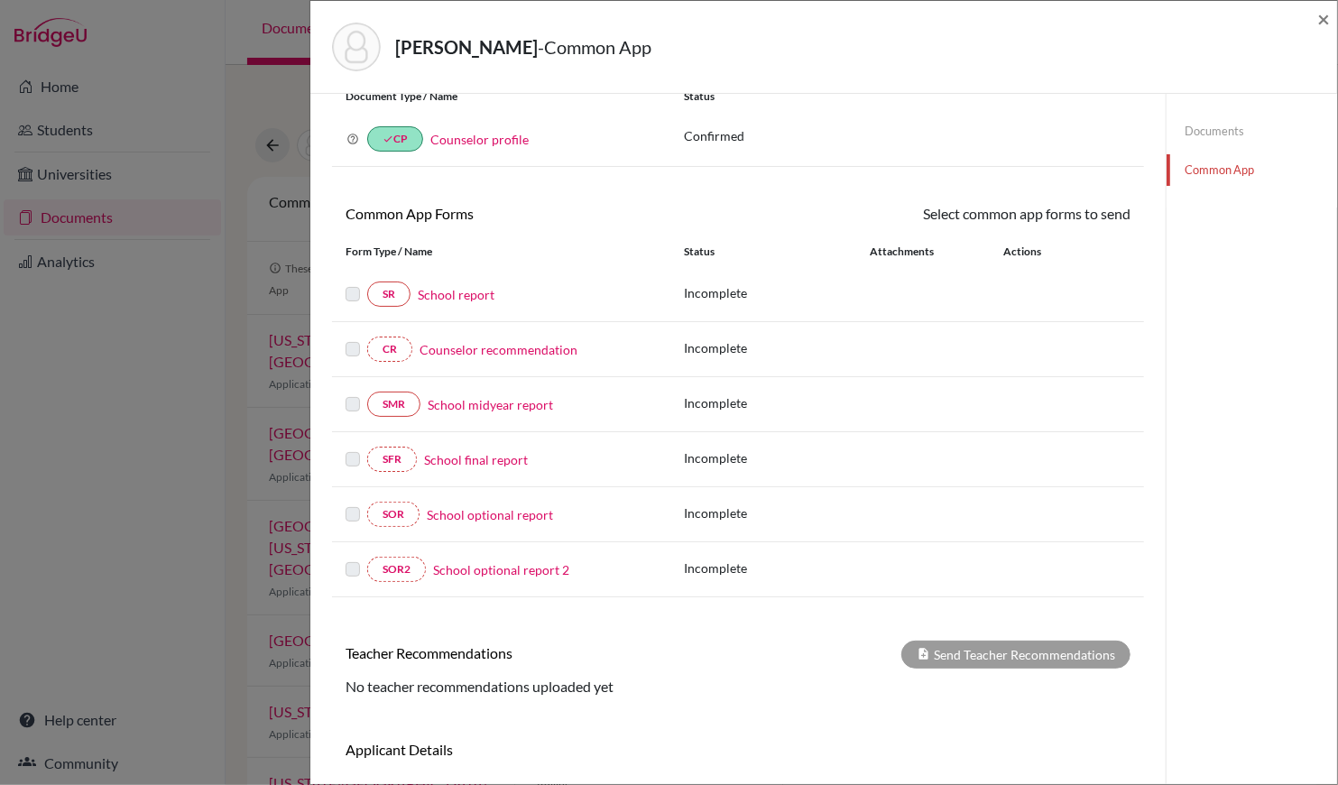
click at [451, 291] on link "School report" at bounding box center [456, 294] width 77 height 19
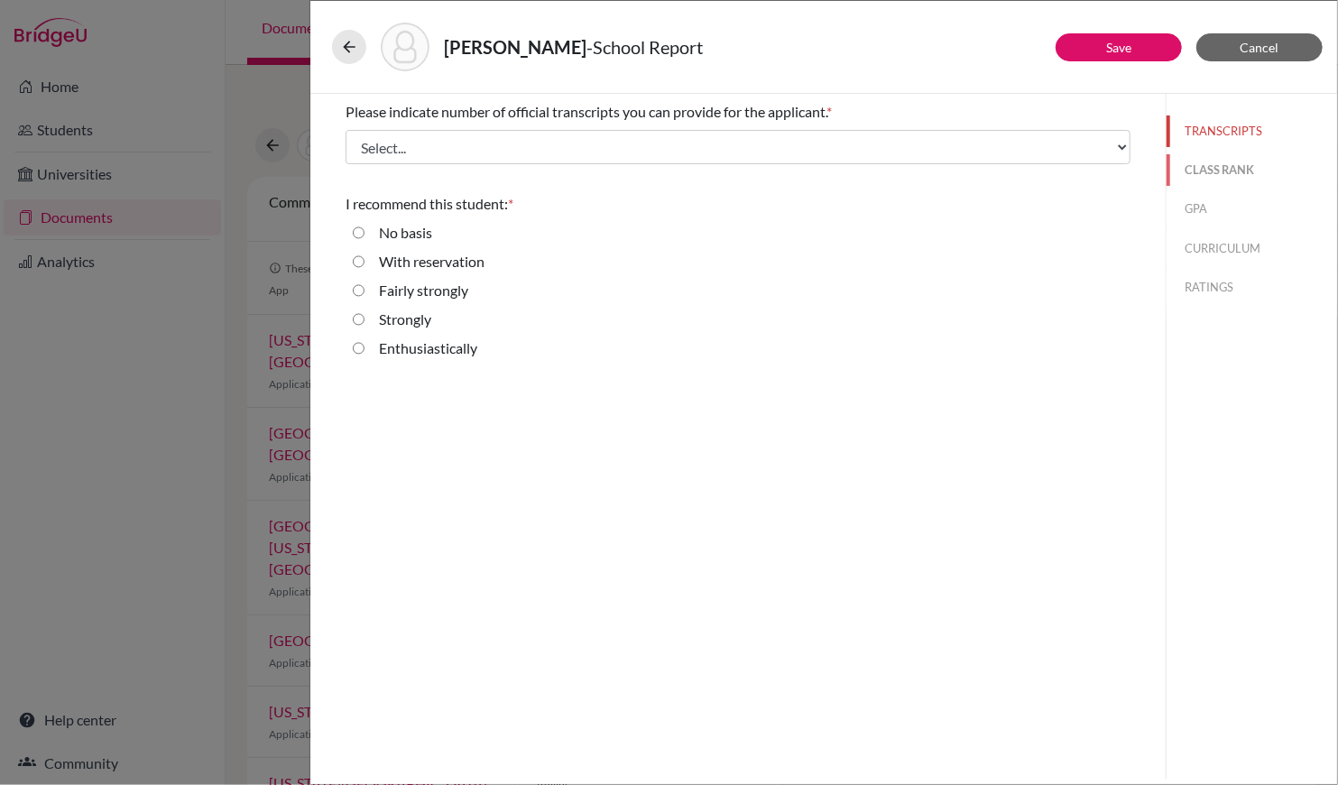
click at [1242, 179] on button "CLASS RANK" at bounding box center [1252, 170] width 171 height 32
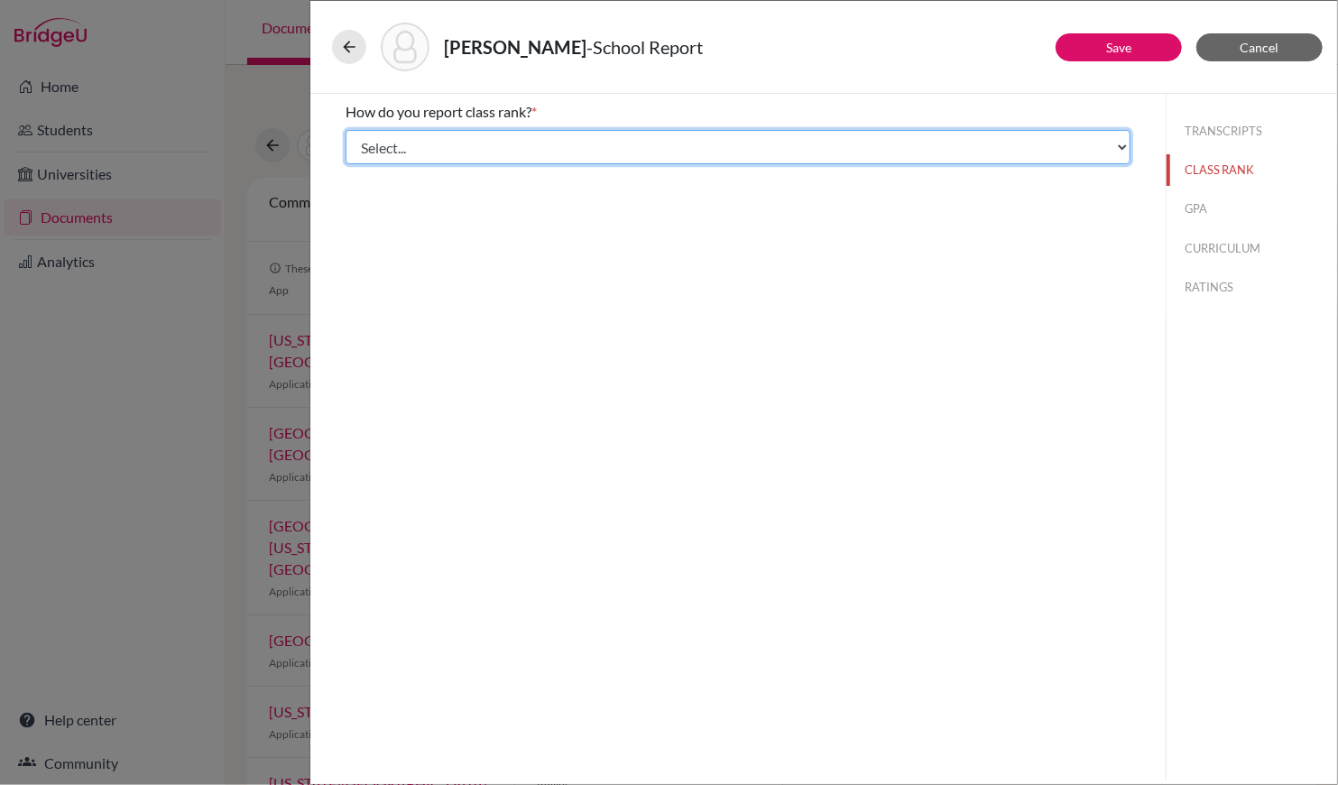
click at [491, 140] on select "Select... Exact Decile Quintile Quartile None" at bounding box center [738, 147] width 785 height 34
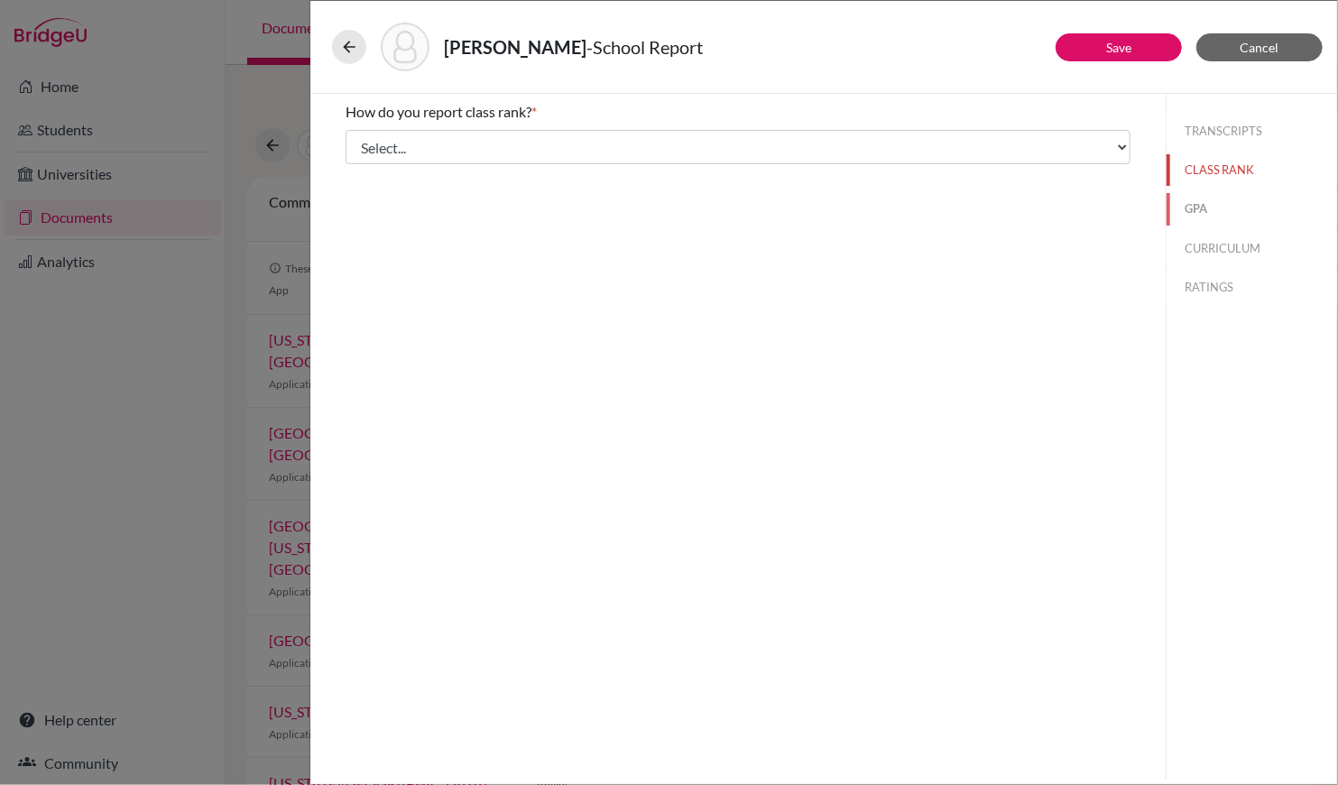
click at [1201, 218] on button "GPA" at bounding box center [1252, 209] width 171 height 32
click at [1216, 240] on button "CURRICULUM" at bounding box center [1252, 249] width 171 height 32
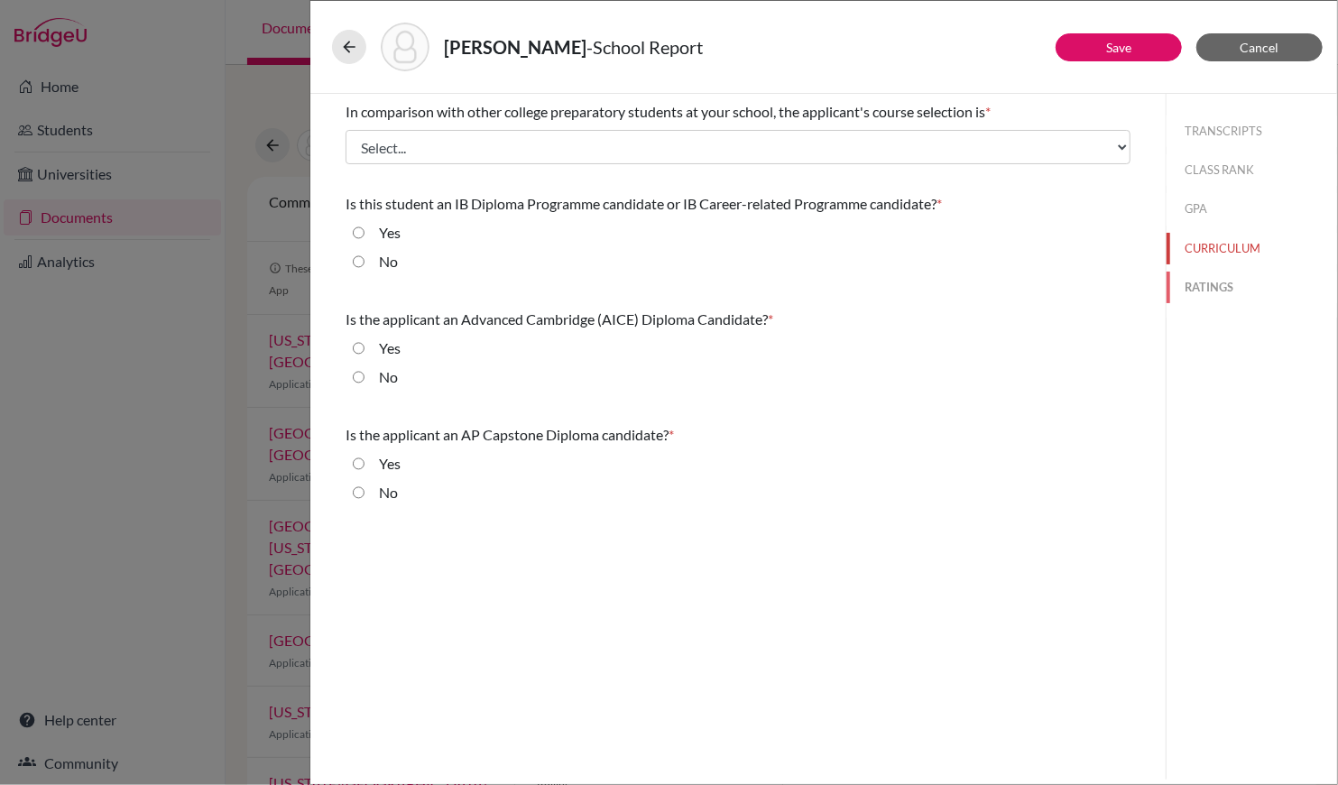
click at [1215, 287] on button "RATINGS" at bounding box center [1252, 288] width 171 height 32
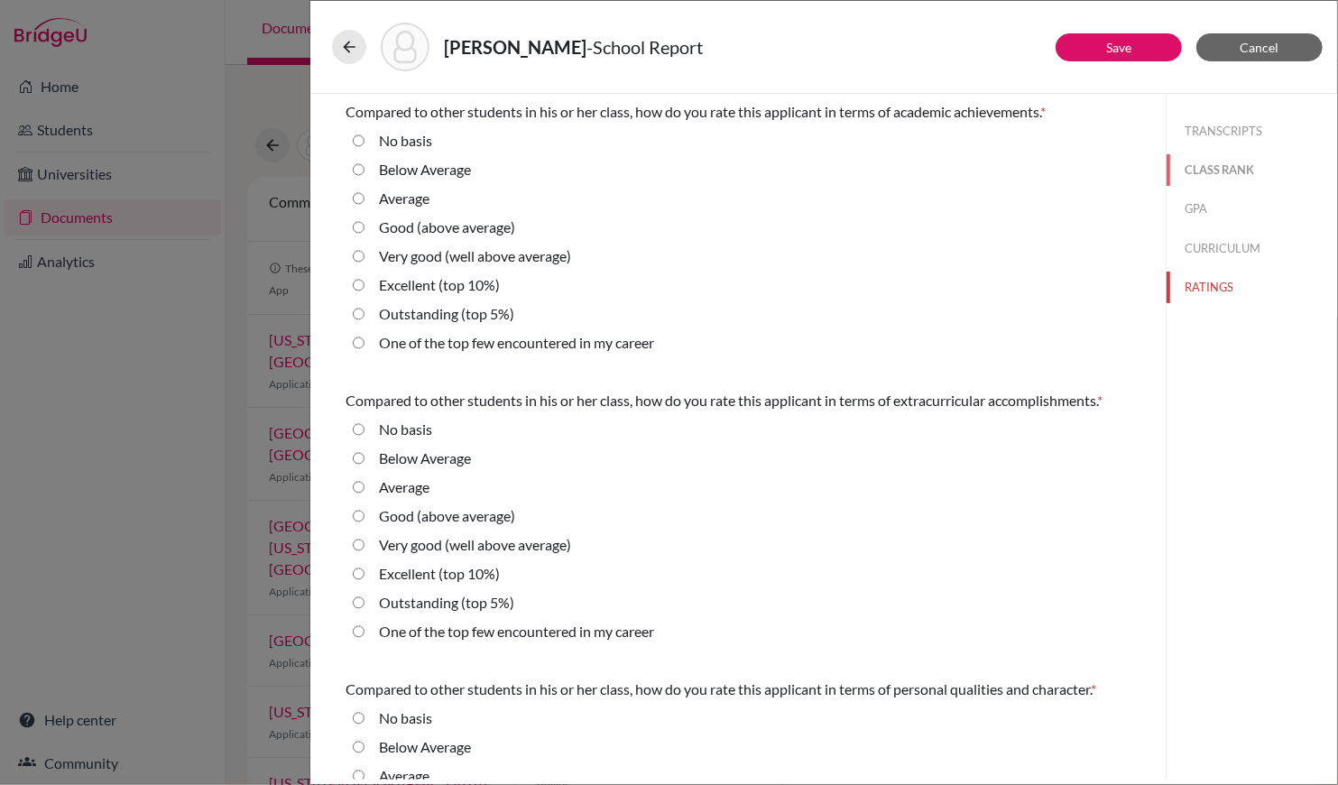
click at [1246, 157] on button "CLASS RANK" at bounding box center [1252, 170] width 171 height 32
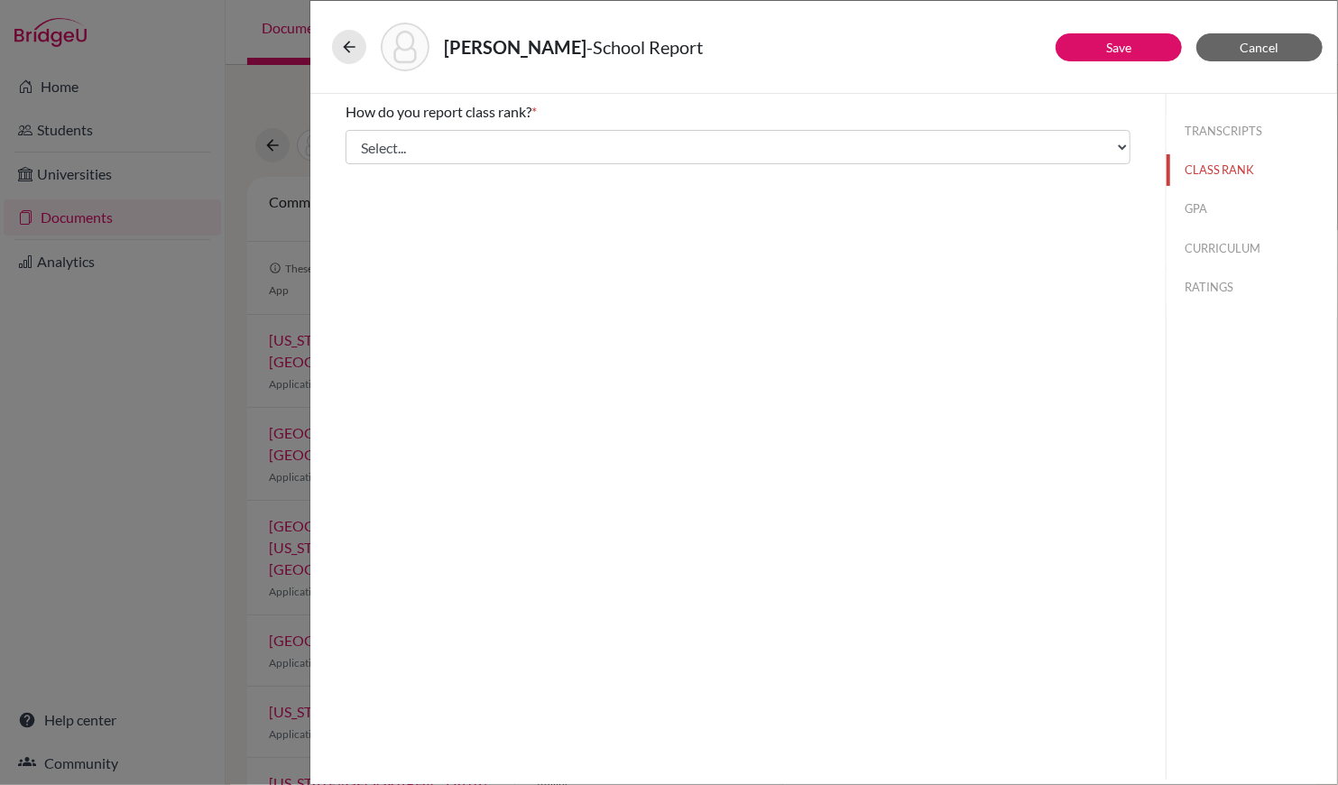
click at [1235, 112] on div "TRANSCRIPTS CLASS RANK GPA CURRICULUM RATINGS" at bounding box center [1252, 206] width 171 height 224
click at [1235, 133] on button "TRANSCRIPTS" at bounding box center [1252, 131] width 171 height 32
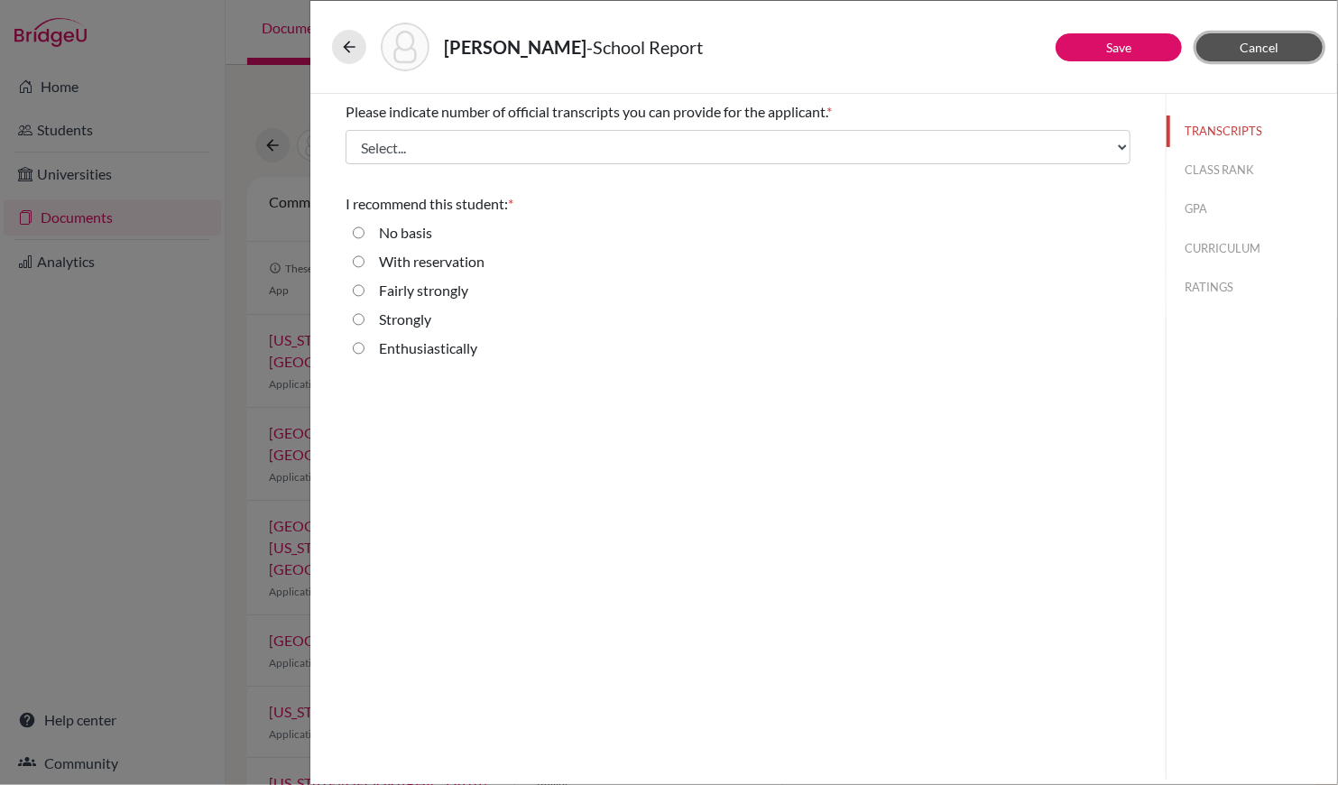
click at [1263, 42] on span "Cancel" at bounding box center [1260, 47] width 39 height 15
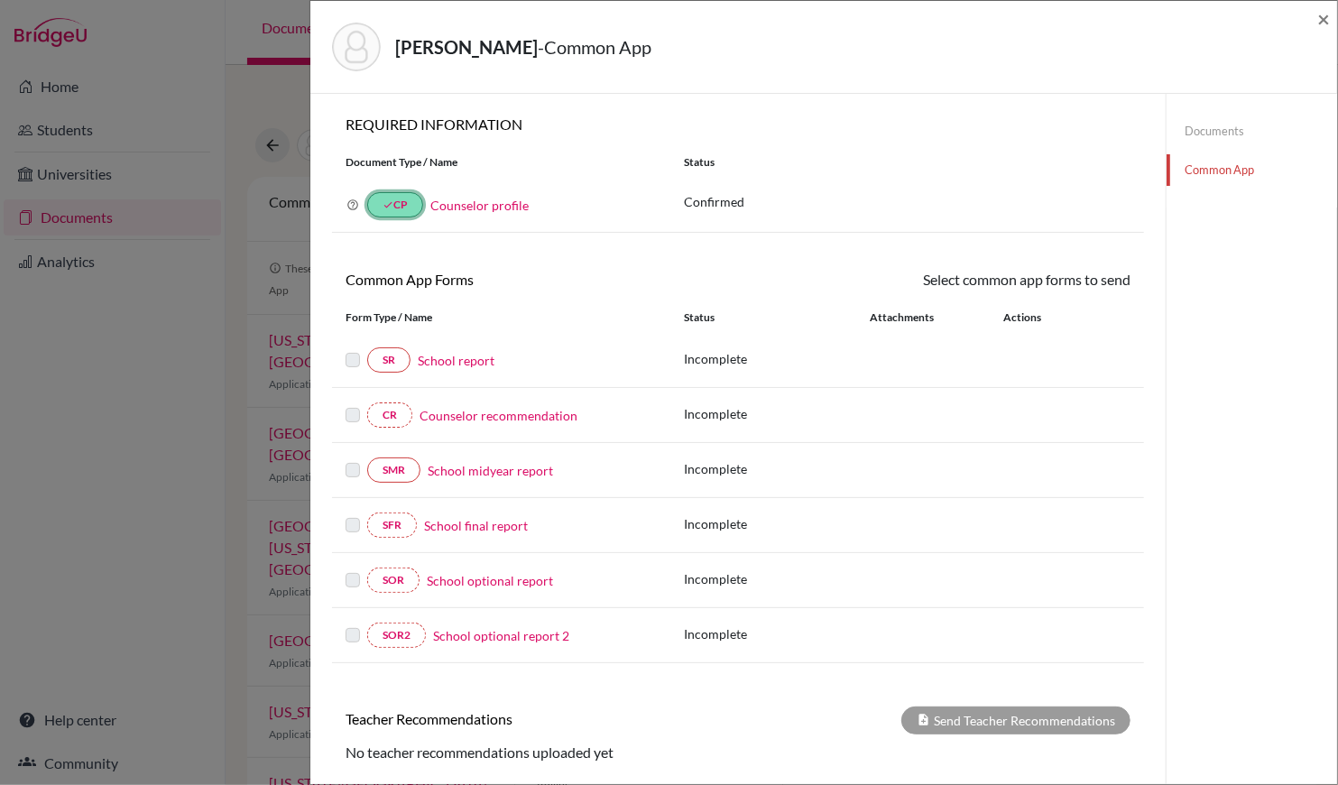
click at [390, 206] on icon "done" at bounding box center [388, 204] width 11 height 11
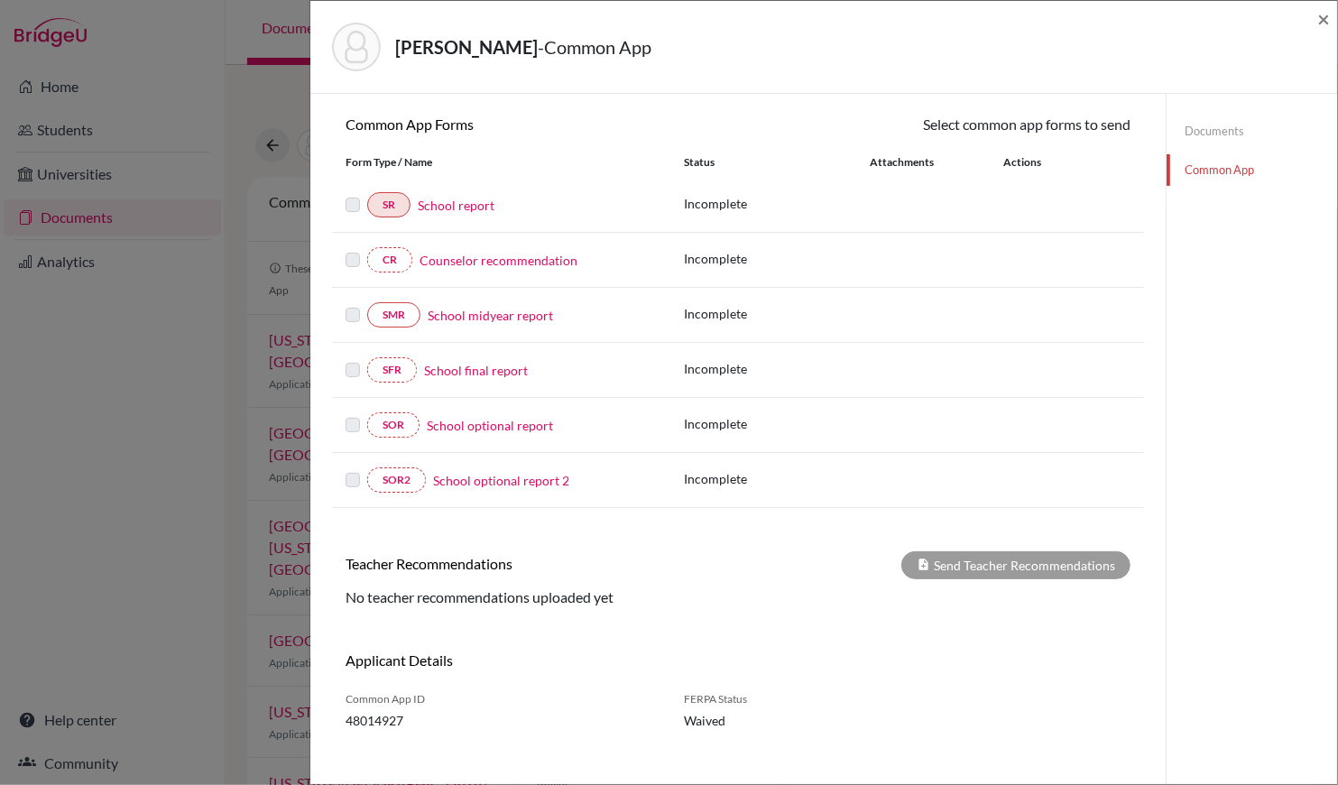
scroll to position [162, 0]
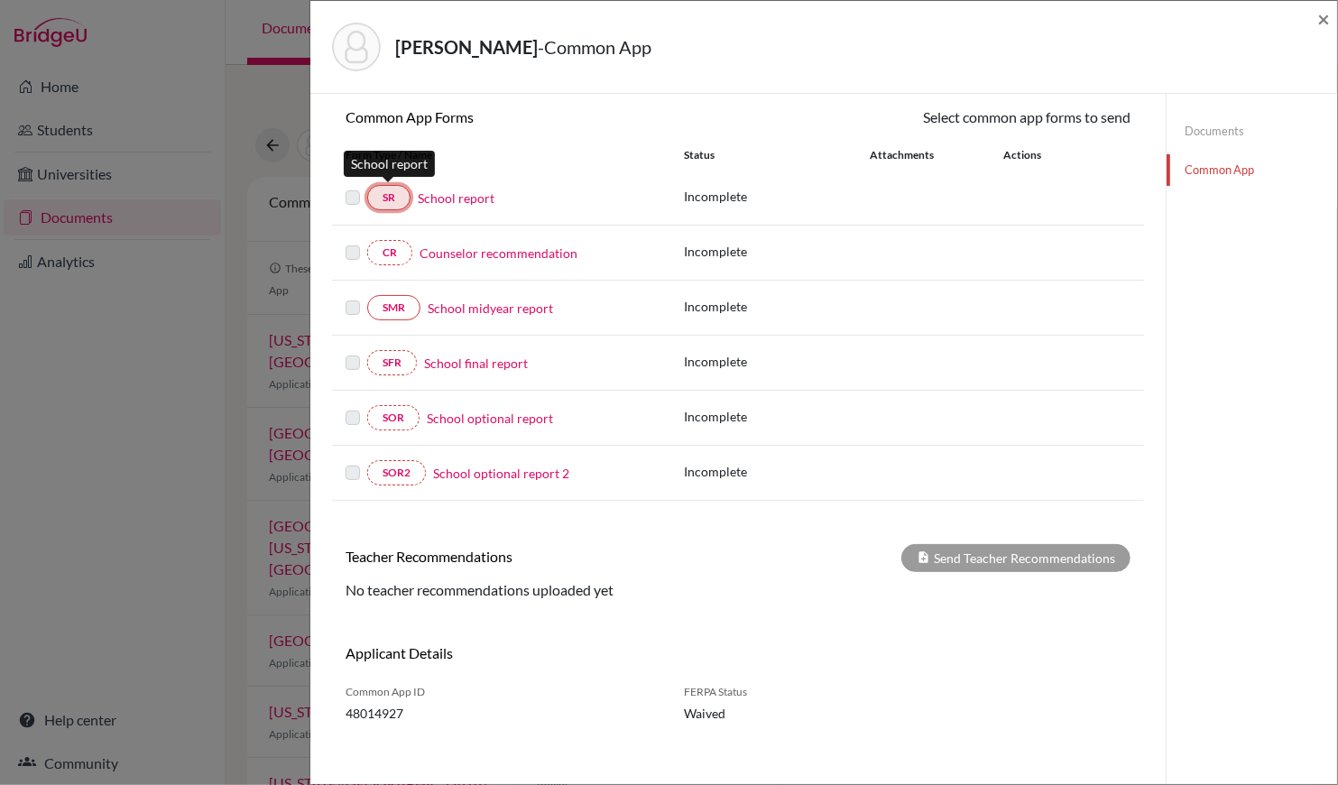
click at [386, 190] on link "SR" at bounding box center [388, 197] width 43 height 25
click at [444, 196] on link "School report" at bounding box center [456, 198] width 77 height 19
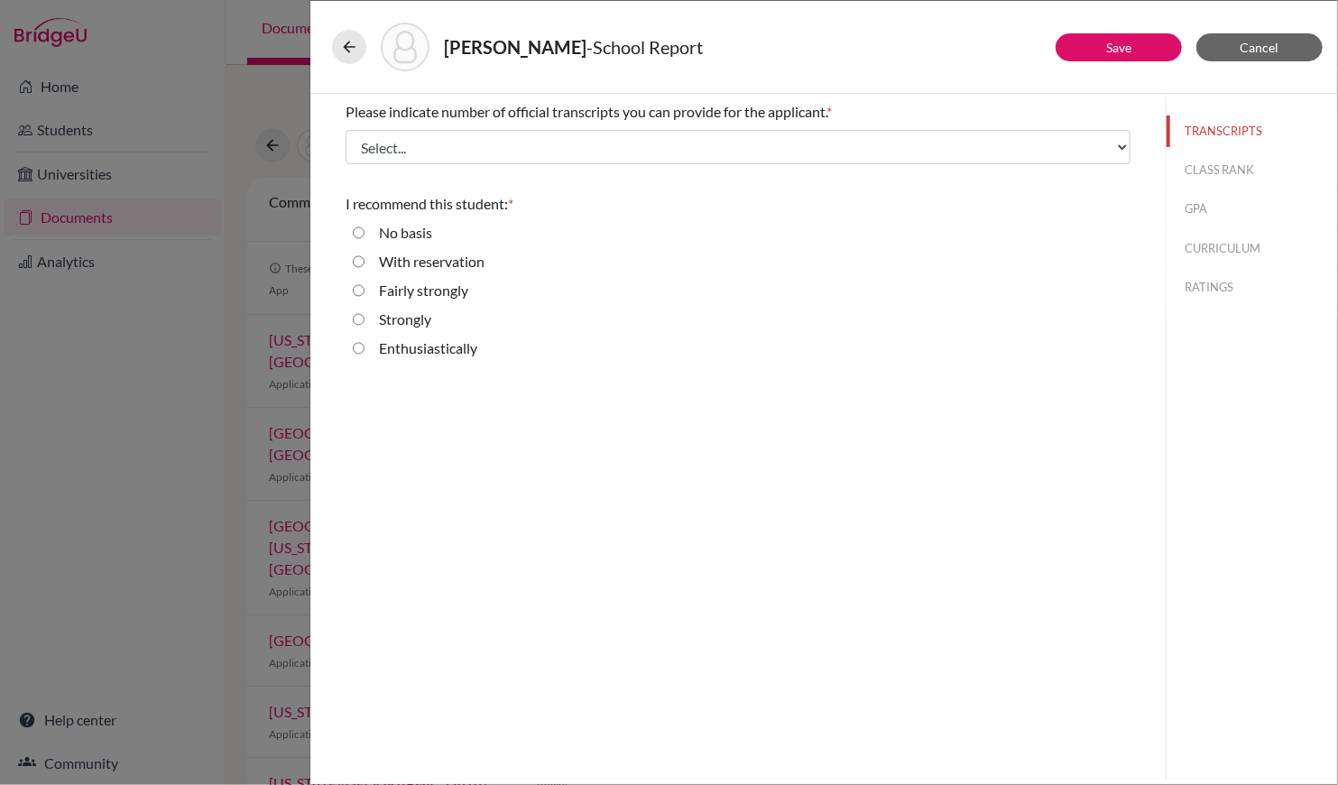
click at [1265, 17] on div "Liao, Joe - School Report" at bounding box center [824, 47] width 1012 height 78
click at [1265, 40] on span "Cancel" at bounding box center [1260, 47] width 39 height 15
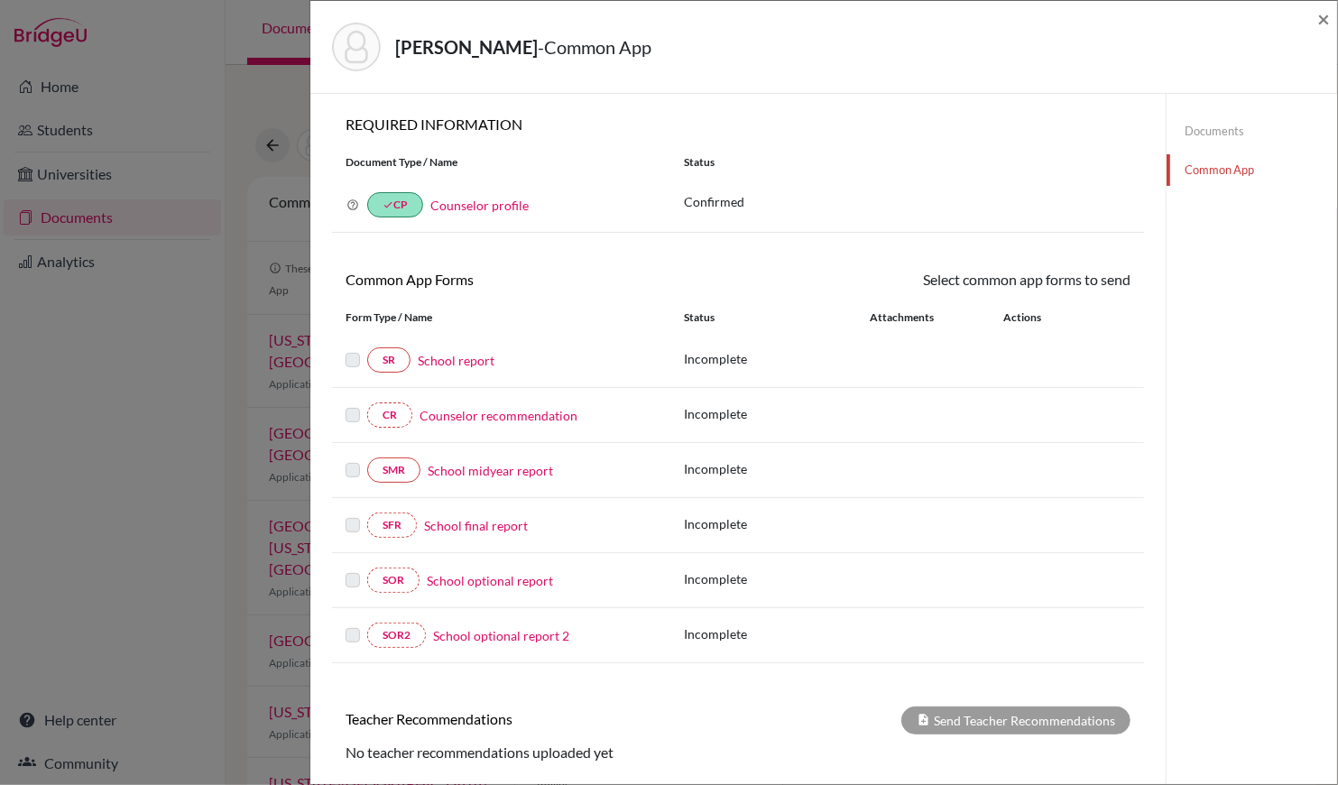
click at [346, 205] on icon at bounding box center [352, 204] width 13 height 13
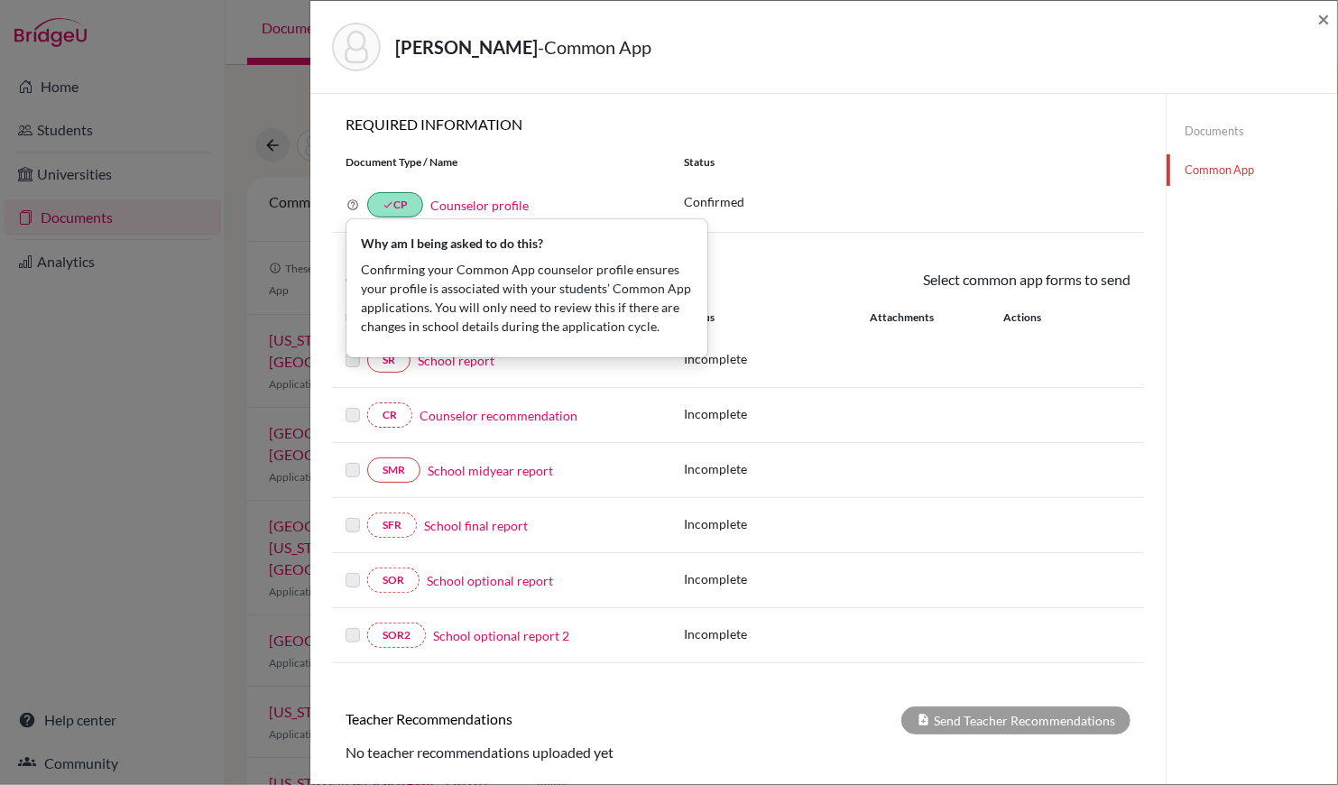
click at [491, 206] on link "Counselor profile" at bounding box center [479, 205] width 98 height 15
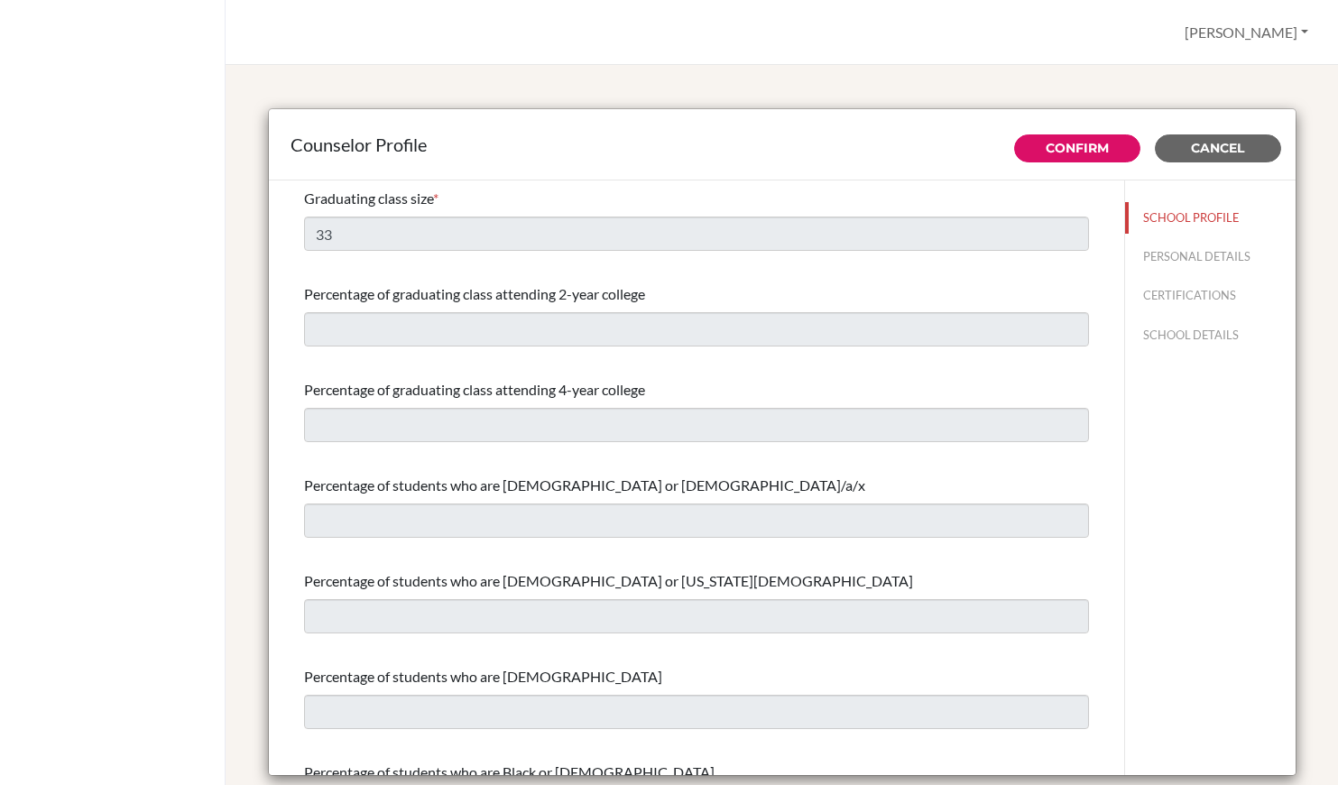
select select "1"
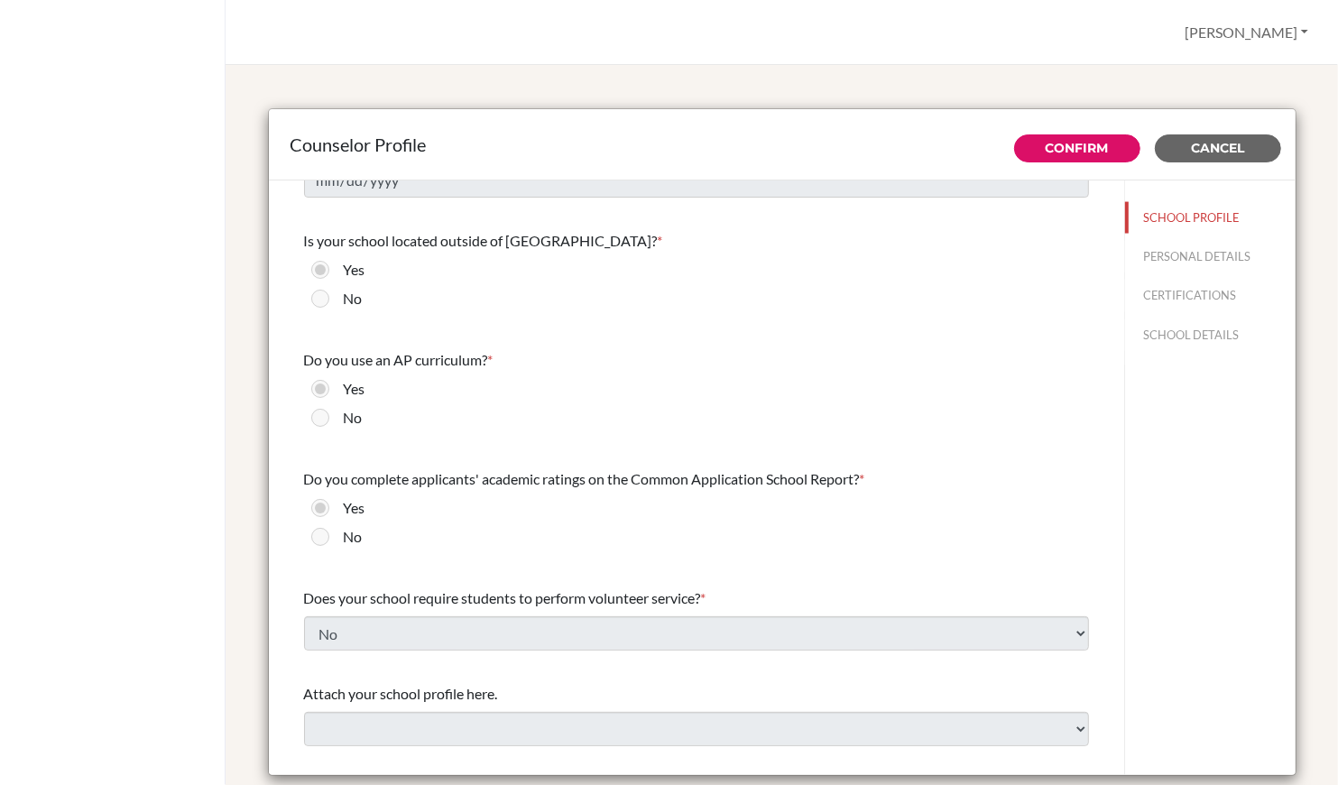
scroll to position [1852, 0]
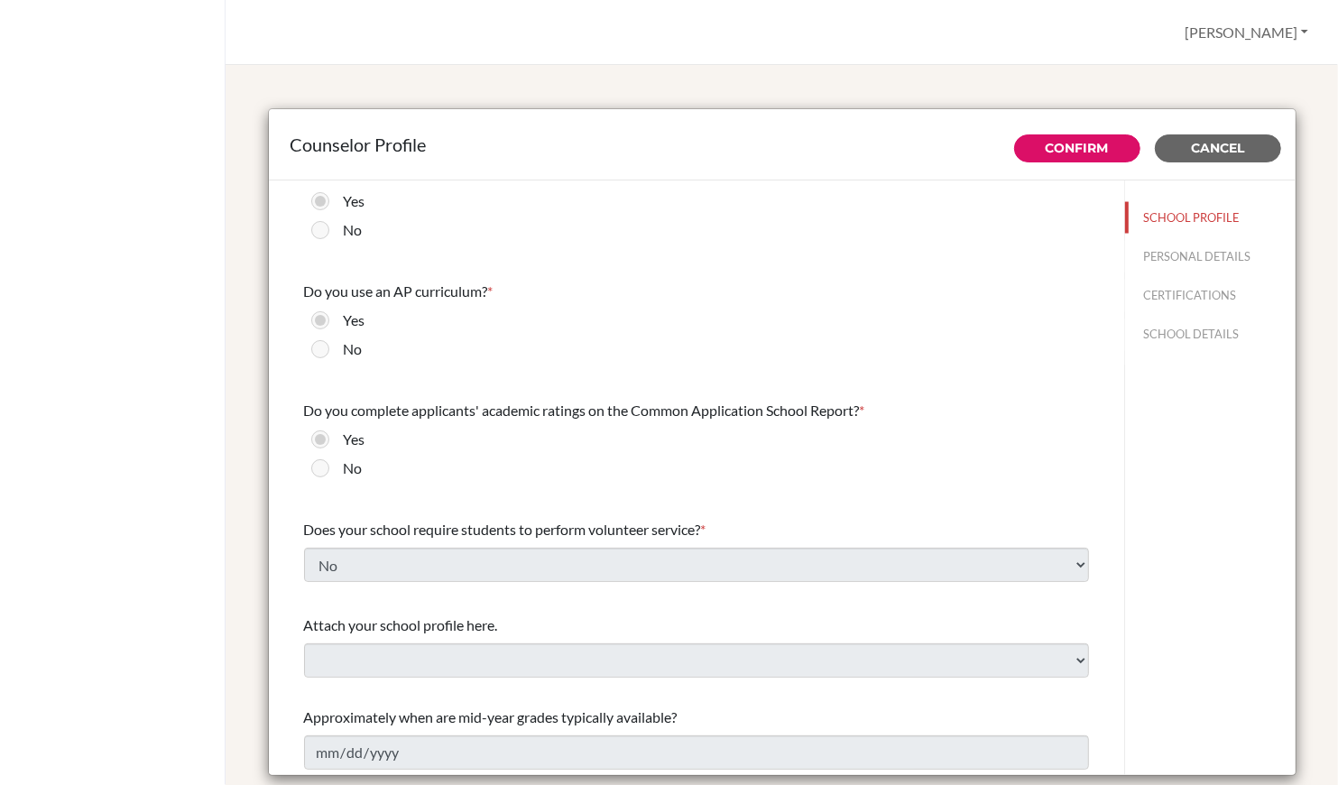
click at [226, 429] on div "Counselor Profile Confirm Cancel Graduating class size * 33 Percentage of gradu…" at bounding box center [782, 425] width 1112 height 720
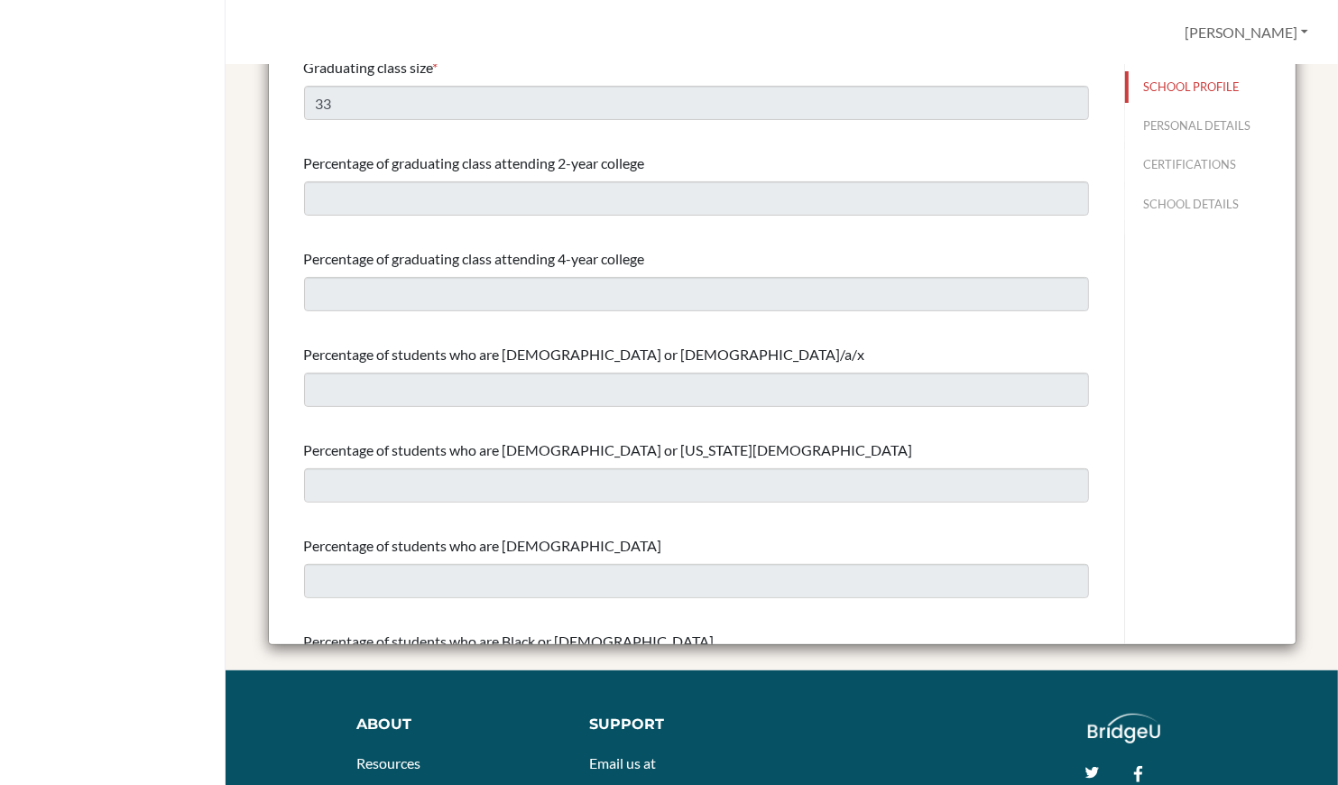
scroll to position [0, 0]
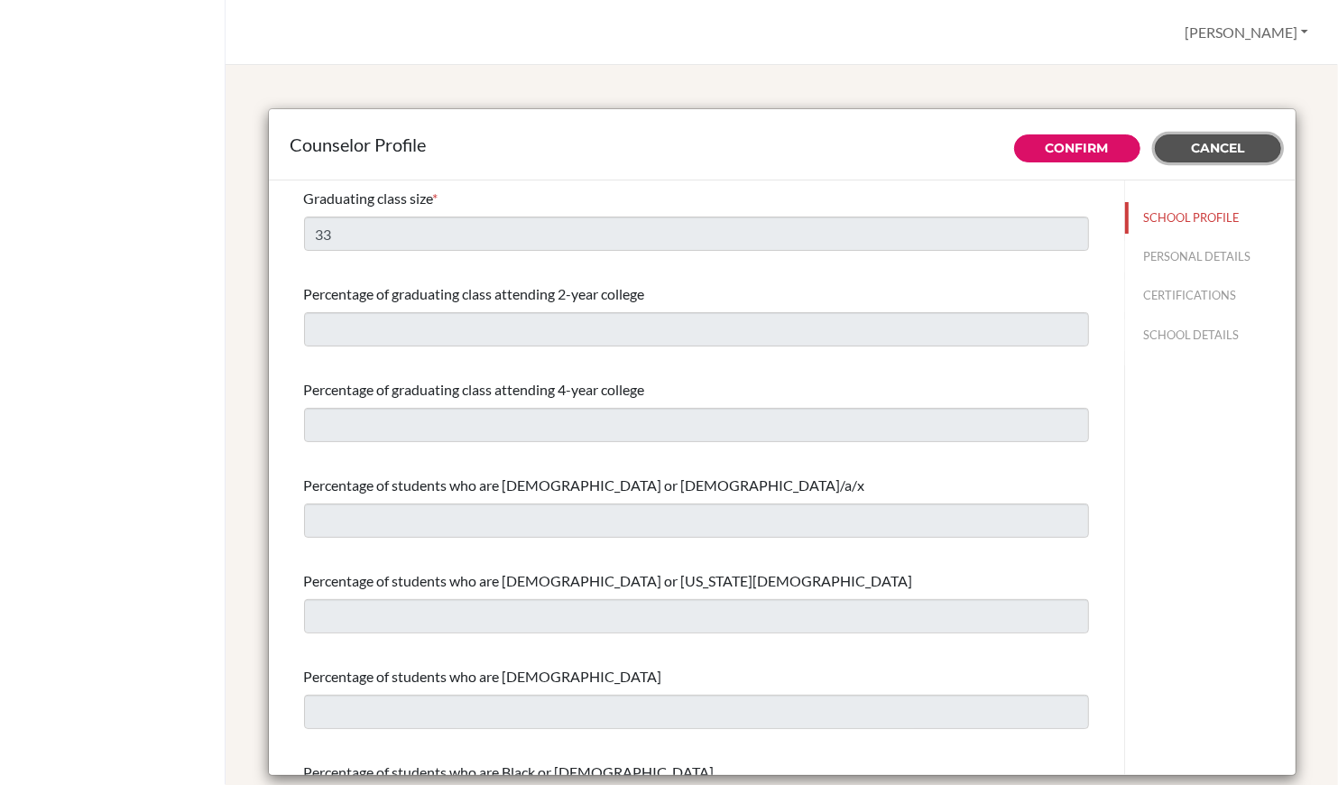
click at [1224, 154] on span "Cancel" at bounding box center [1217, 148] width 53 height 16
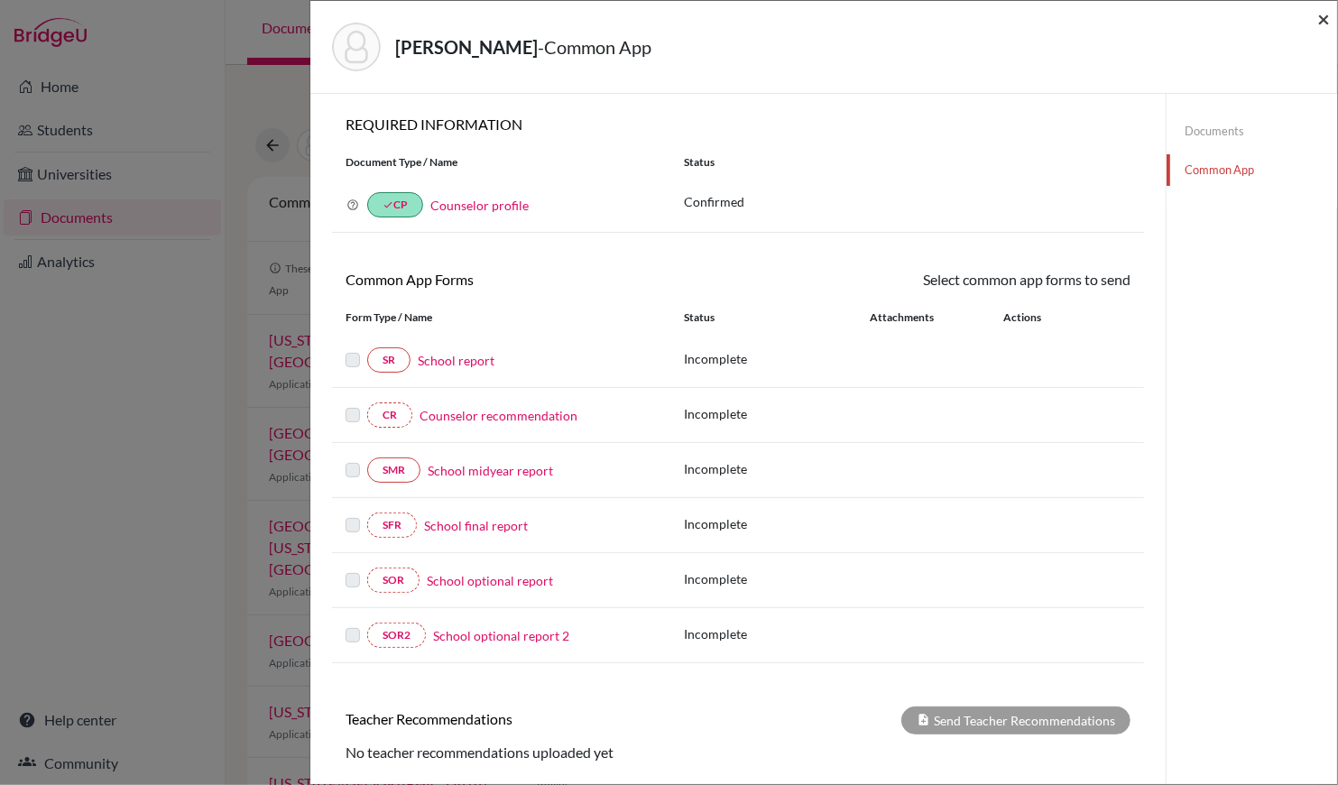
click at [1322, 20] on span "×" at bounding box center [1323, 18] width 13 height 26
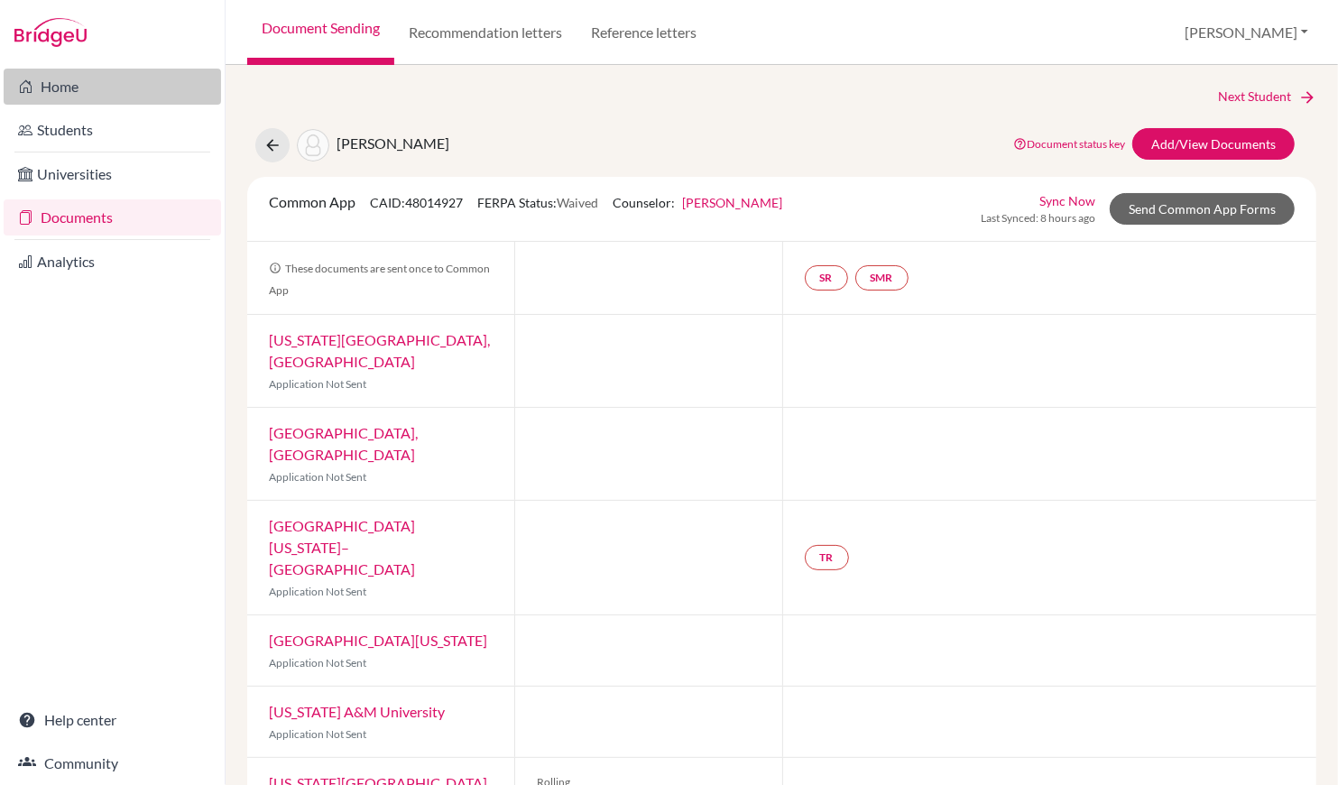
click at [90, 90] on link "Home" at bounding box center [112, 87] width 217 height 36
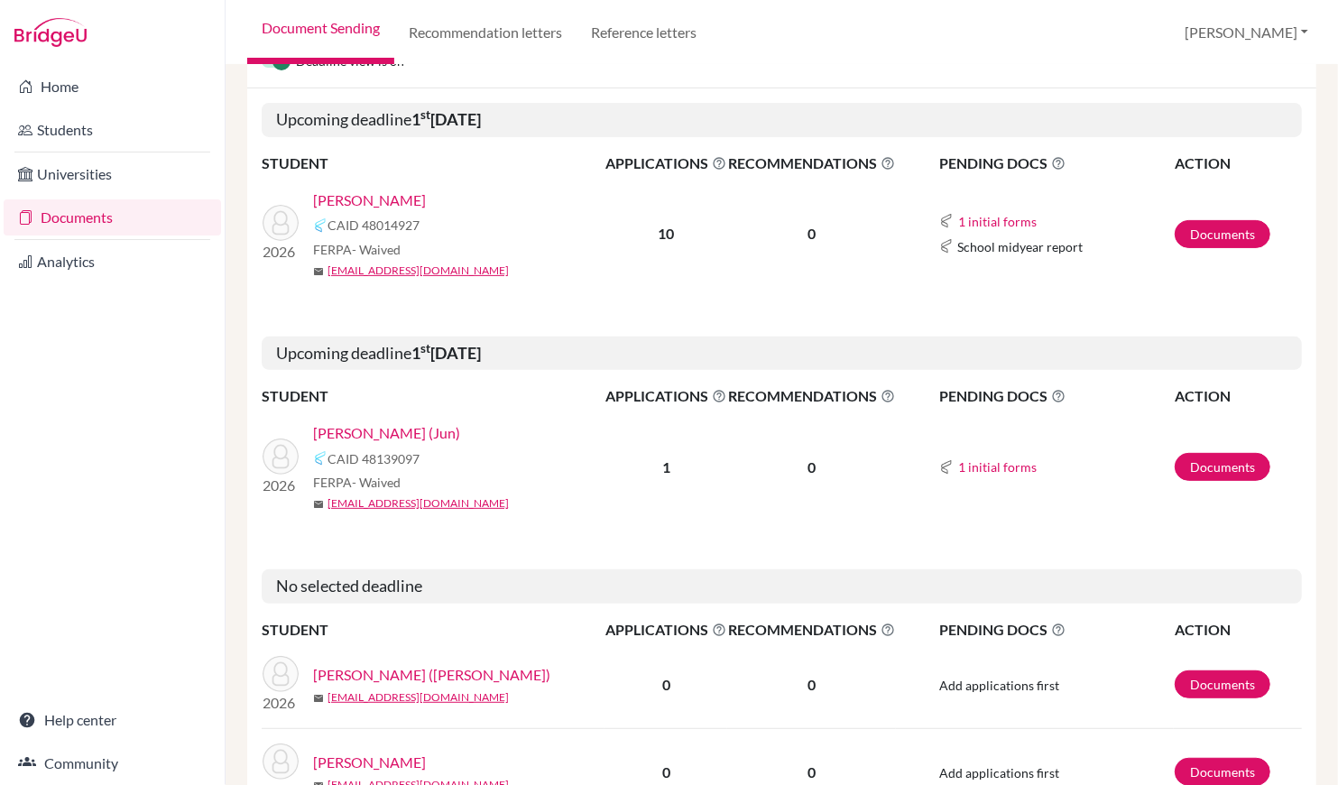
scroll to position [281, 0]
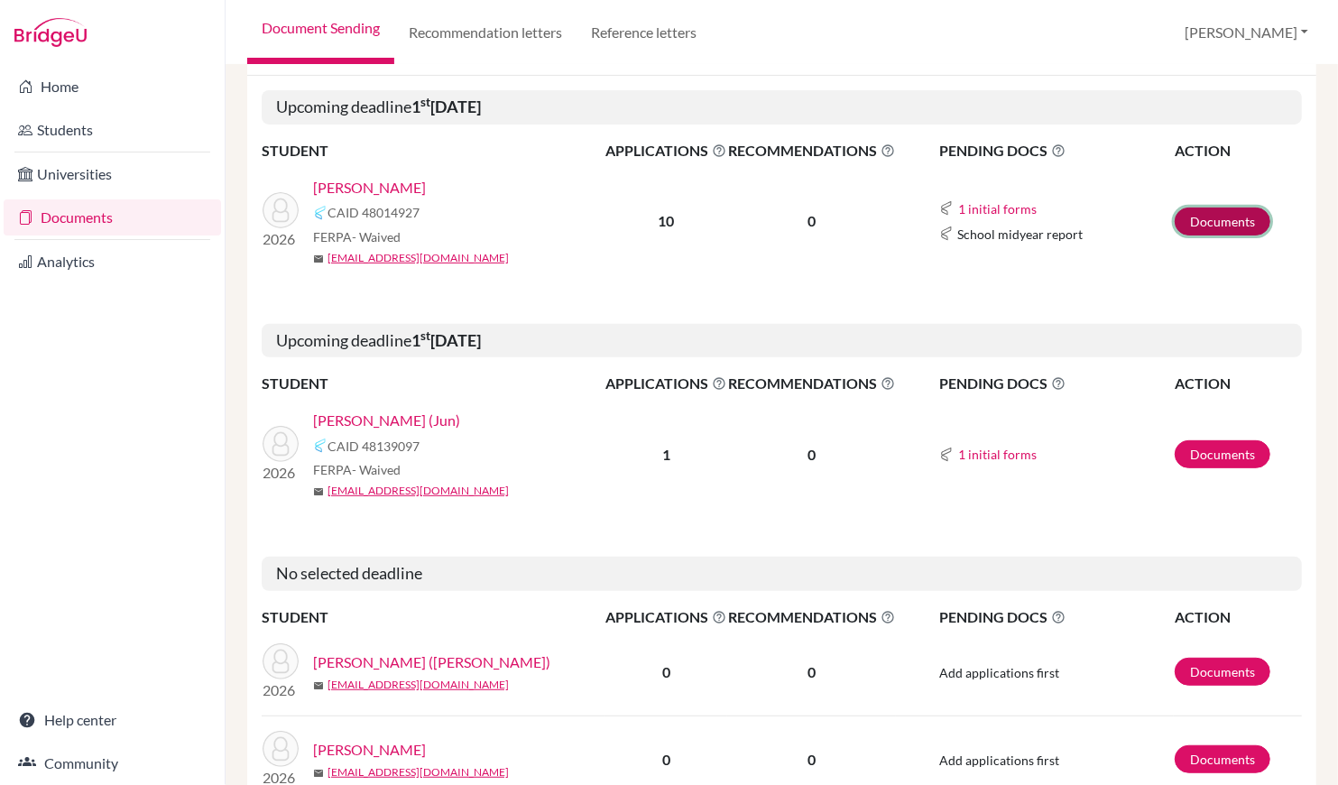
click at [1215, 219] on link "Documents" at bounding box center [1223, 222] width 96 height 28
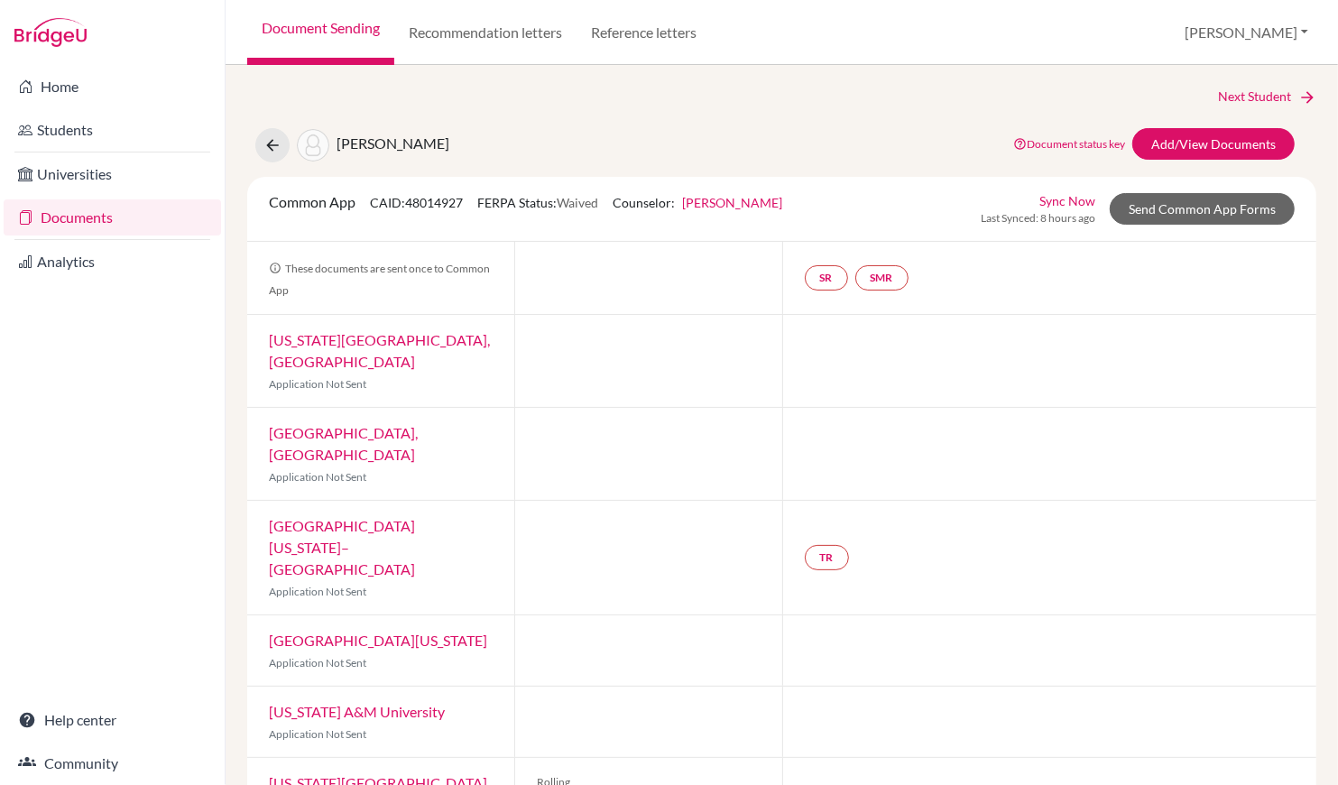
click at [1078, 199] on link "Sync Now" at bounding box center [1067, 200] width 56 height 19
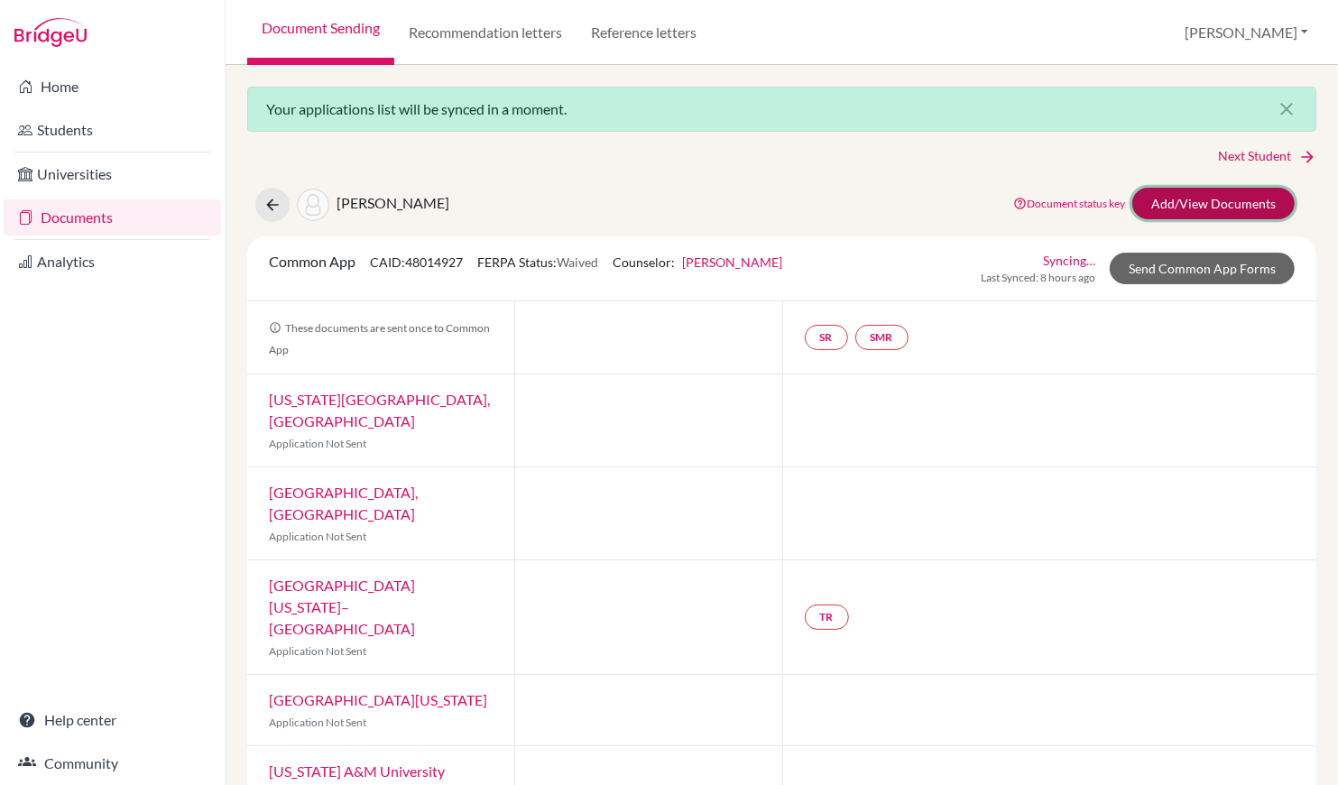
click at [1171, 203] on link "Add/View Documents" at bounding box center [1213, 204] width 162 height 32
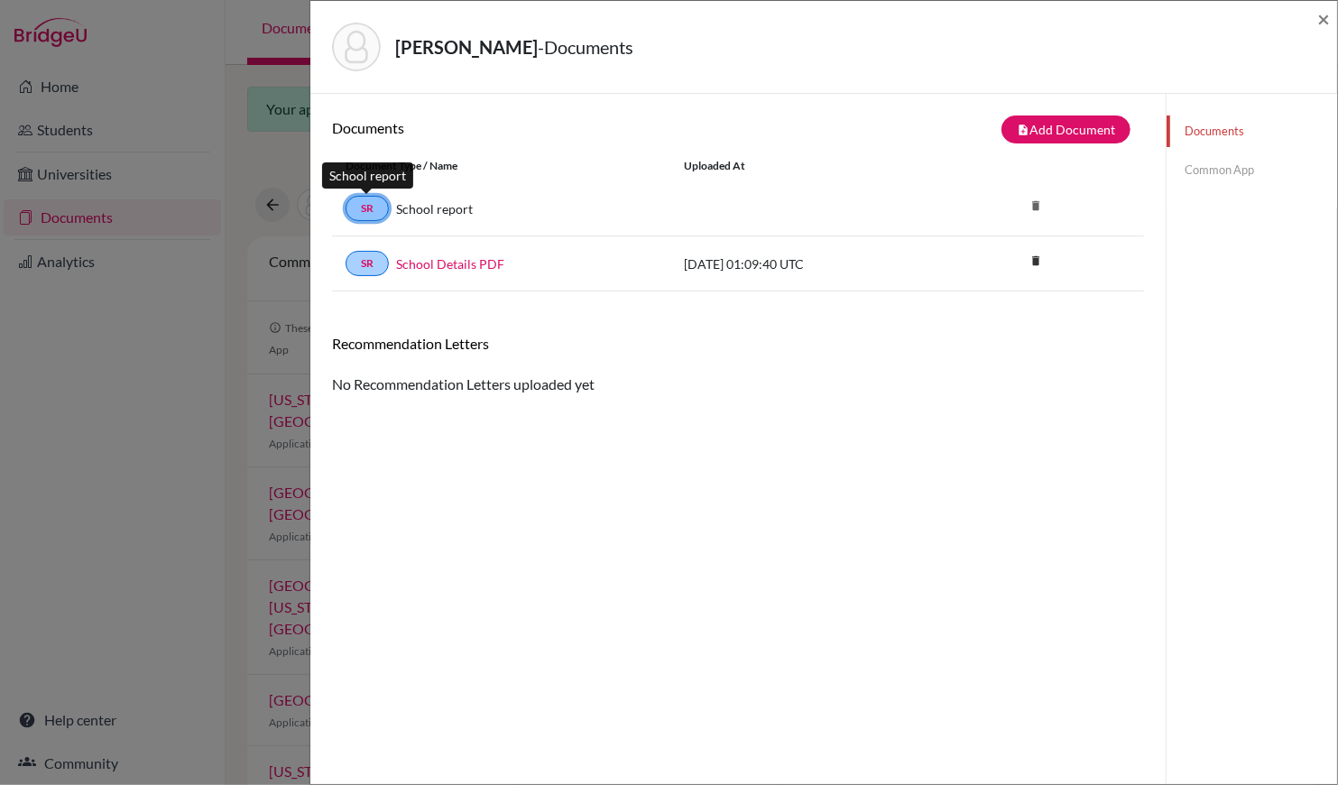
click at [364, 208] on link "SR" at bounding box center [367, 208] width 43 height 25
click at [1032, 258] on icon "delete" at bounding box center [1035, 260] width 27 height 27
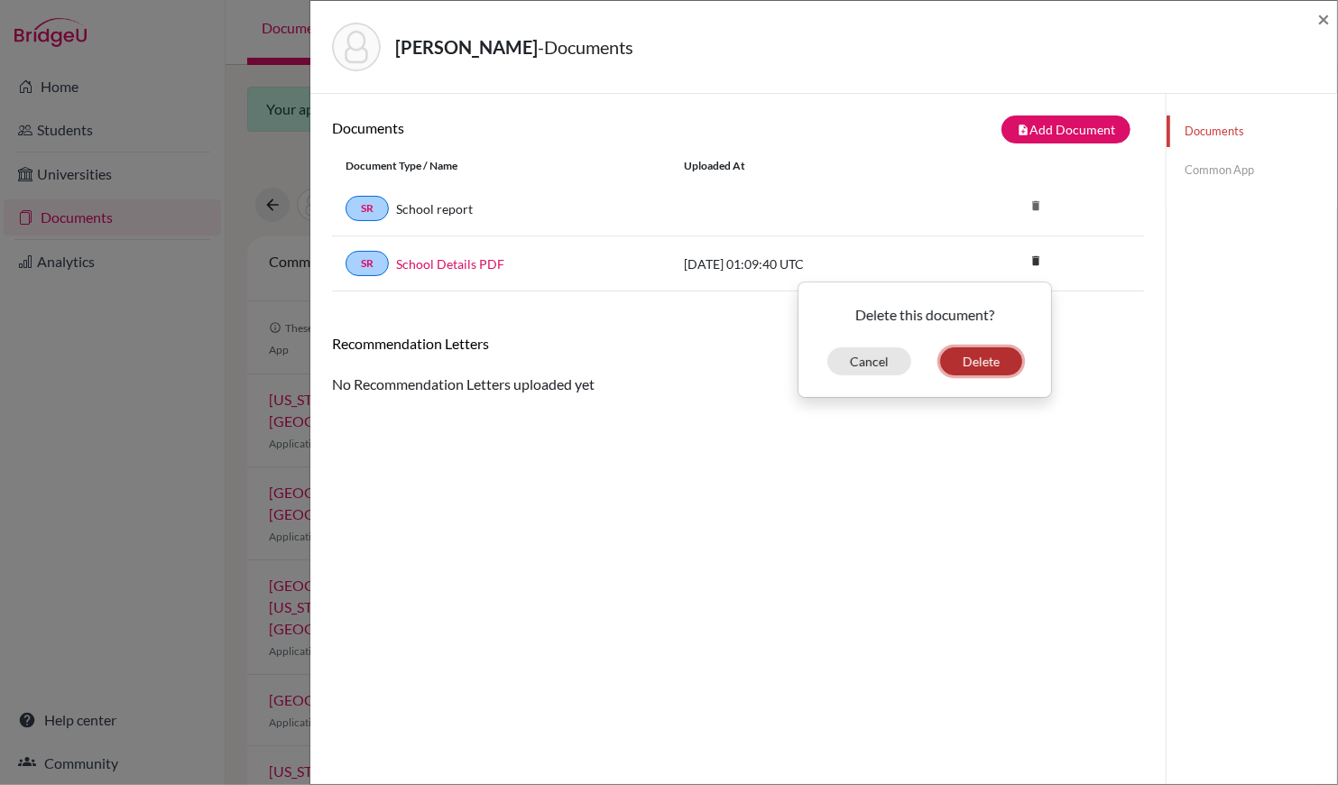
click at [981, 359] on button "Delete" at bounding box center [981, 361] width 82 height 28
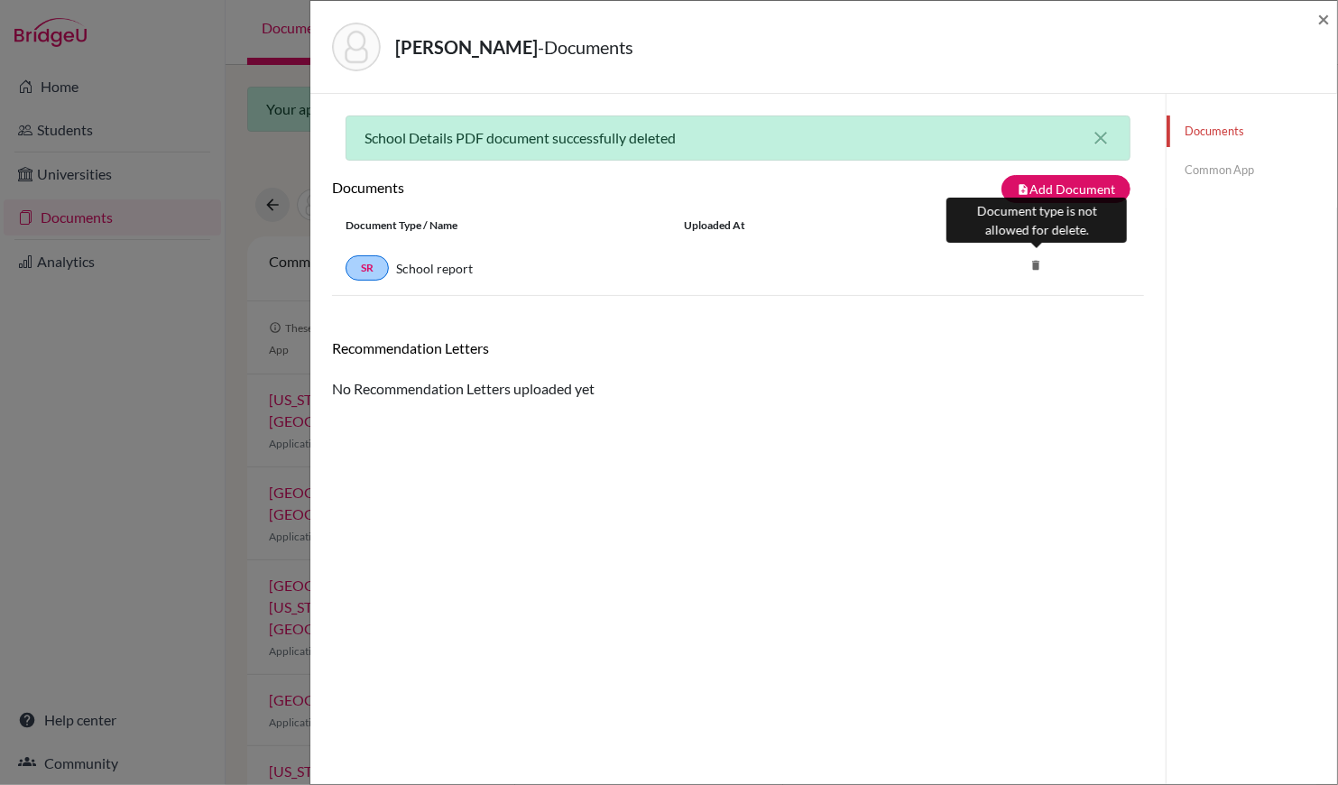
click at [1037, 267] on icon "delete" at bounding box center [1035, 265] width 27 height 27
click at [1037, 262] on icon "delete" at bounding box center [1035, 265] width 27 height 27
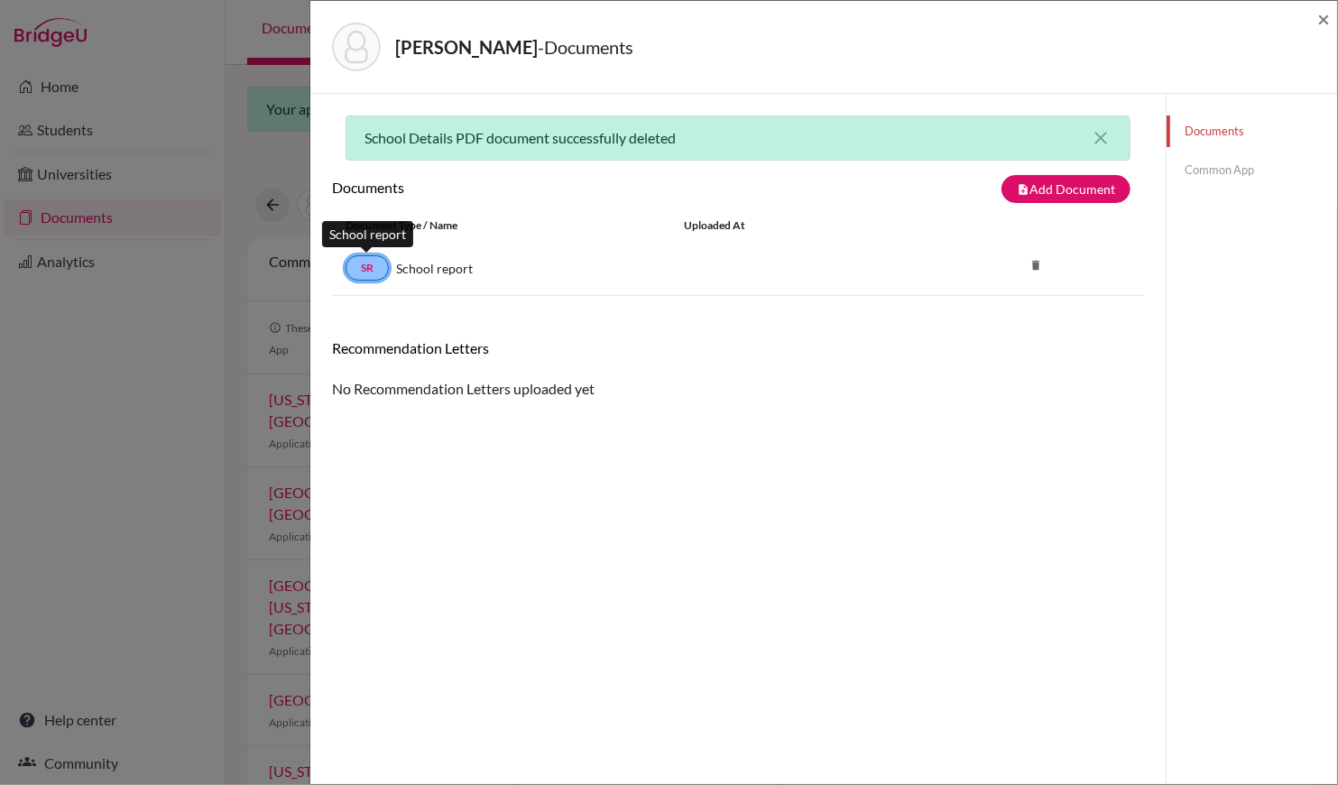
click at [368, 259] on link "SR" at bounding box center [367, 267] width 43 height 25
click at [361, 272] on link "SR" at bounding box center [367, 267] width 43 height 25
click at [1078, 182] on button "note_add Add Document" at bounding box center [1066, 189] width 129 height 28
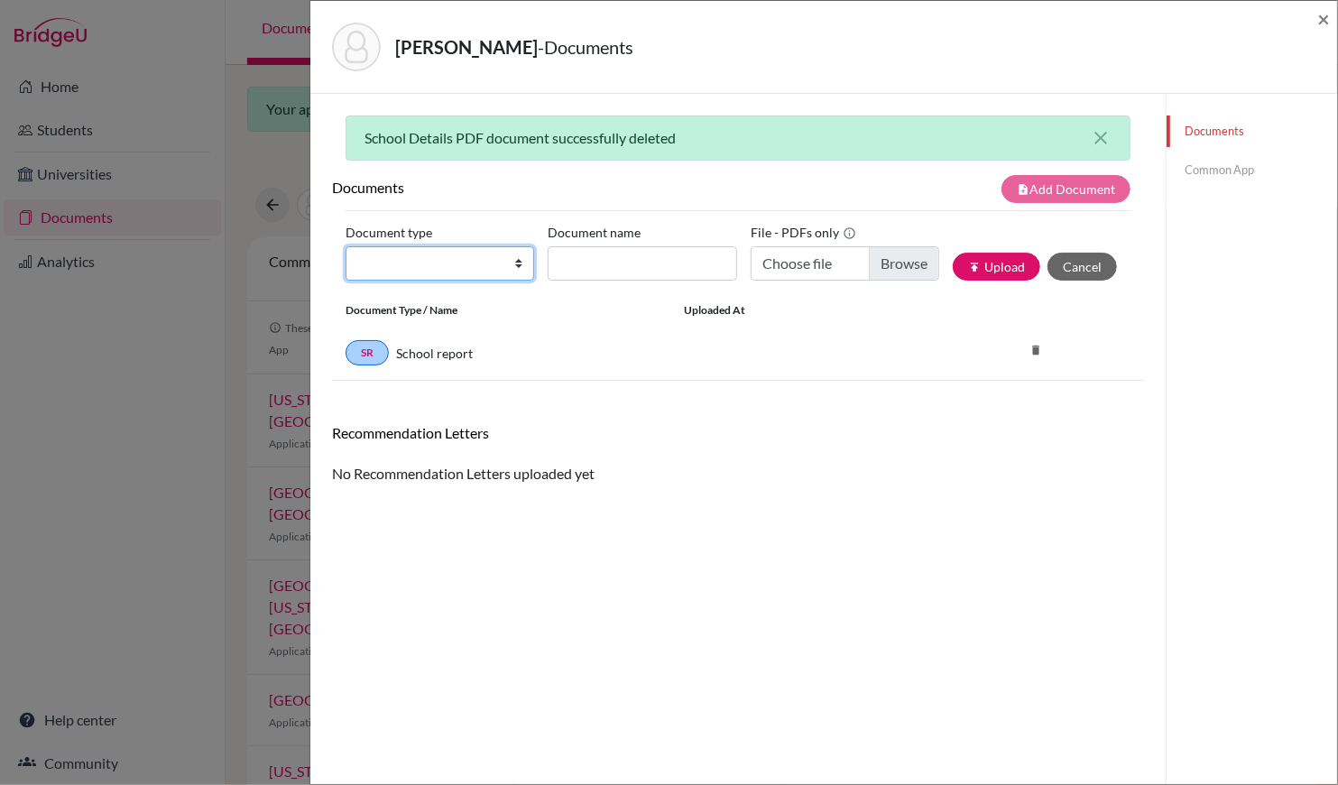
click at [512, 263] on select "Change explanation for Common App reports Counselor recommendation Internationa…" at bounding box center [440, 263] width 189 height 34
select select "1"
click at [346, 246] on select "Change explanation for Common App reports Counselor recommendation Internationa…" at bounding box center [440, 263] width 189 height 34
click at [1108, 260] on button "Cancel" at bounding box center [1082, 267] width 69 height 28
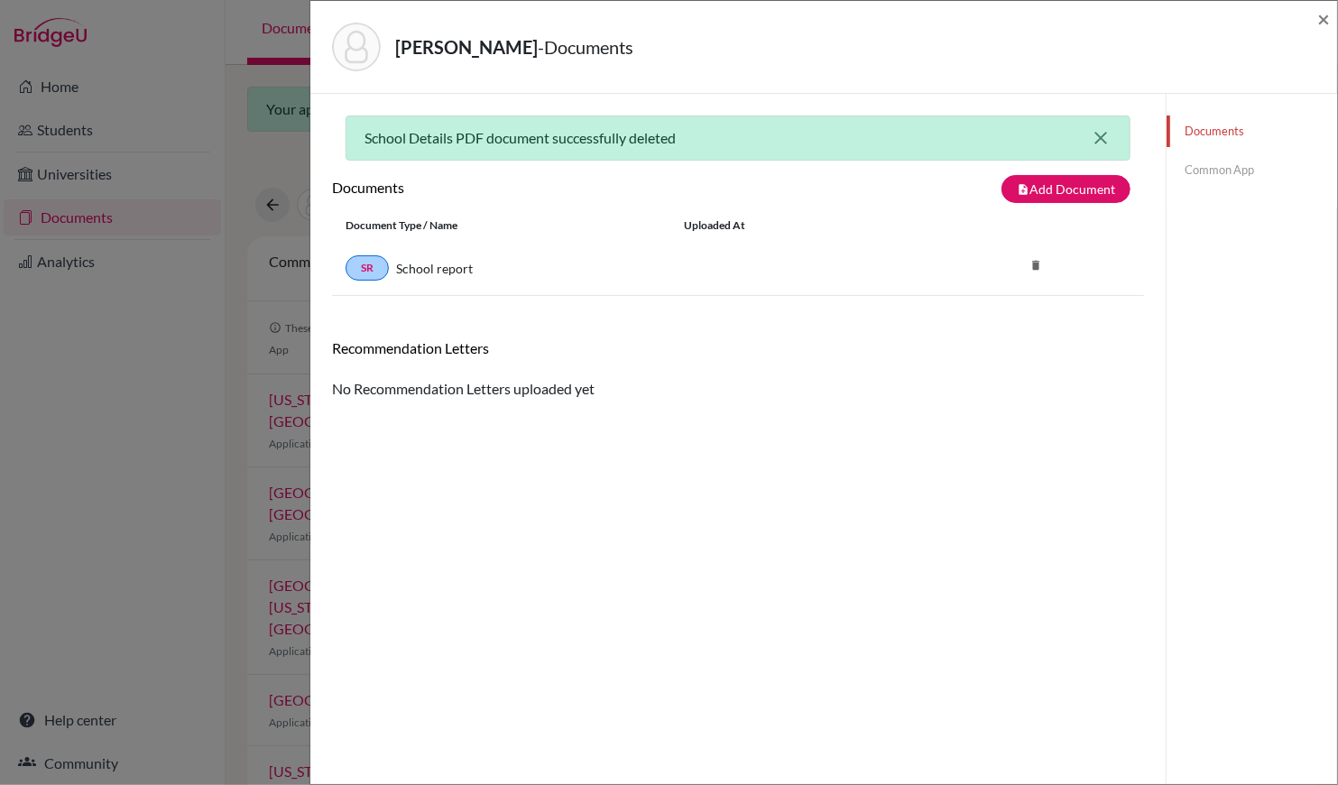
click at [1099, 136] on icon "close" at bounding box center [1101, 138] width 22 height 22
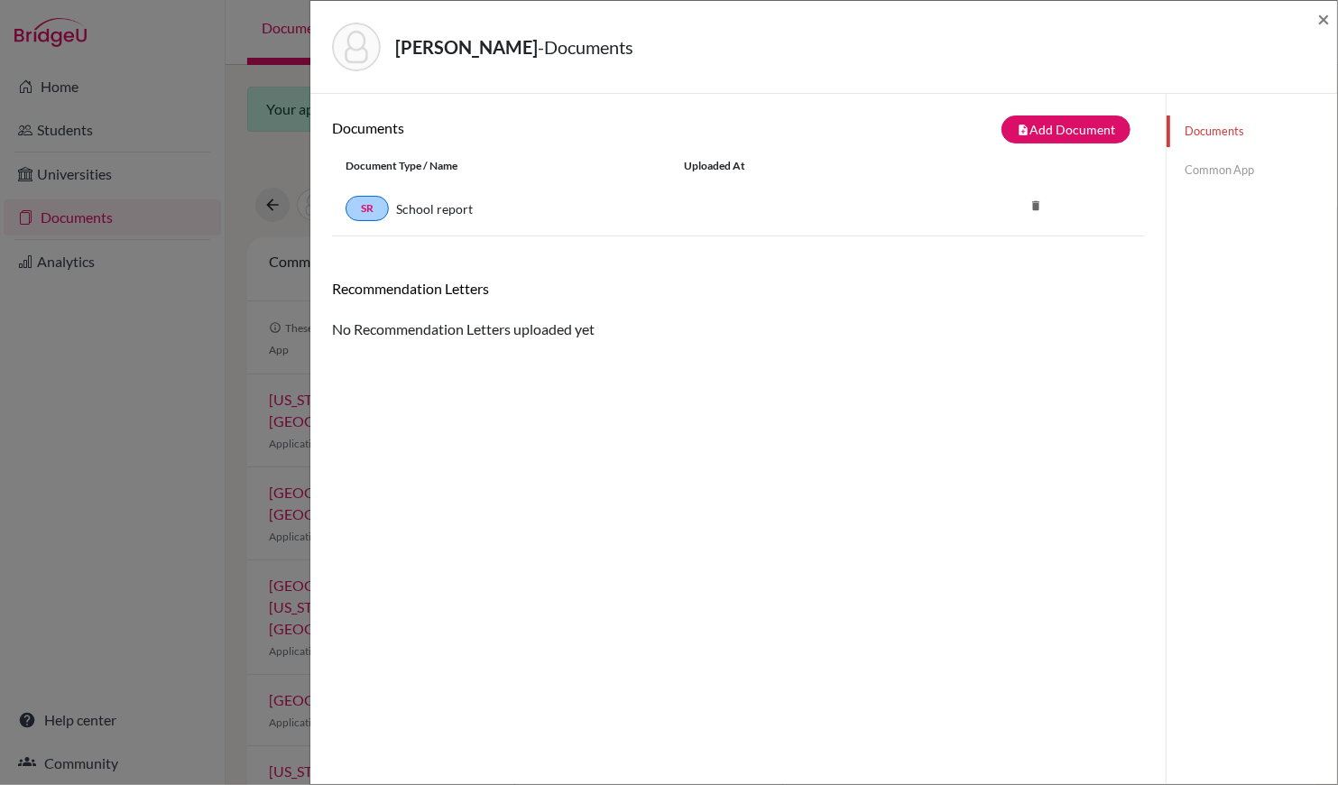
click at [1204, 165] on link "Common App" at bounding box center [1252, 170] width 171 height 32
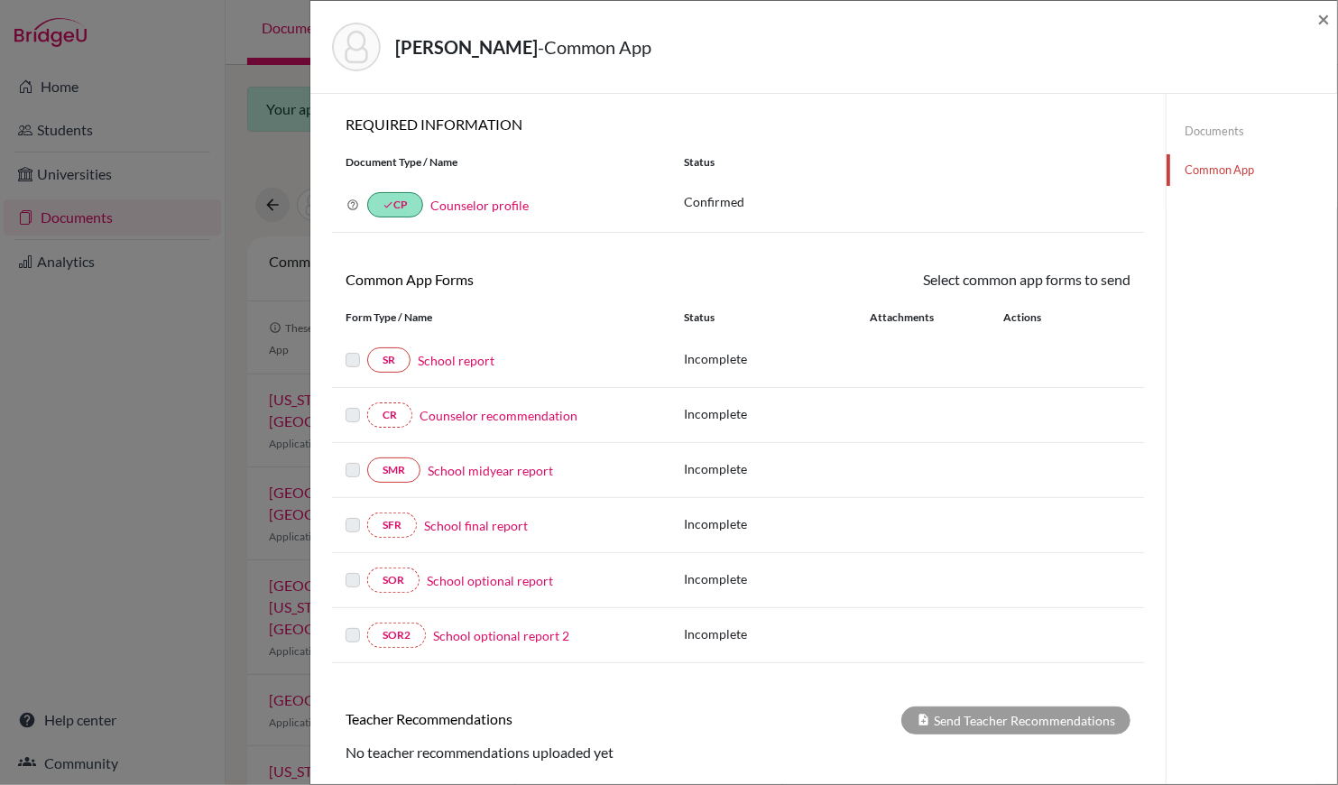
click at [460, 202] on link "Counselor profile" at bounding box center [479, 205] width 98 height 15
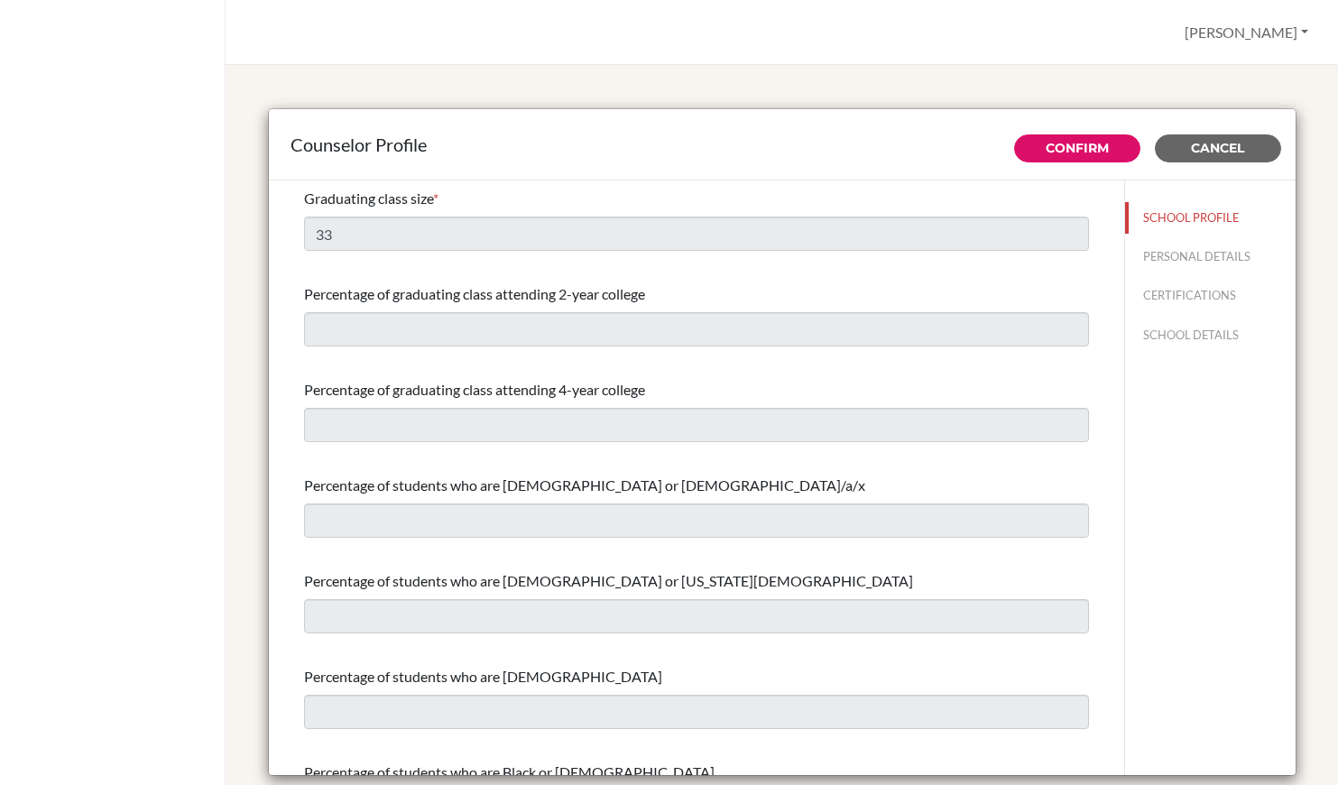
select select "1"
click at [1175, 337] on button "SCHOOL DETAILS" at bounding box center [1210, 335] width 171 height 32
type input "694258"
type input "https://ica.ivyjhs.tc.edu.tw/"
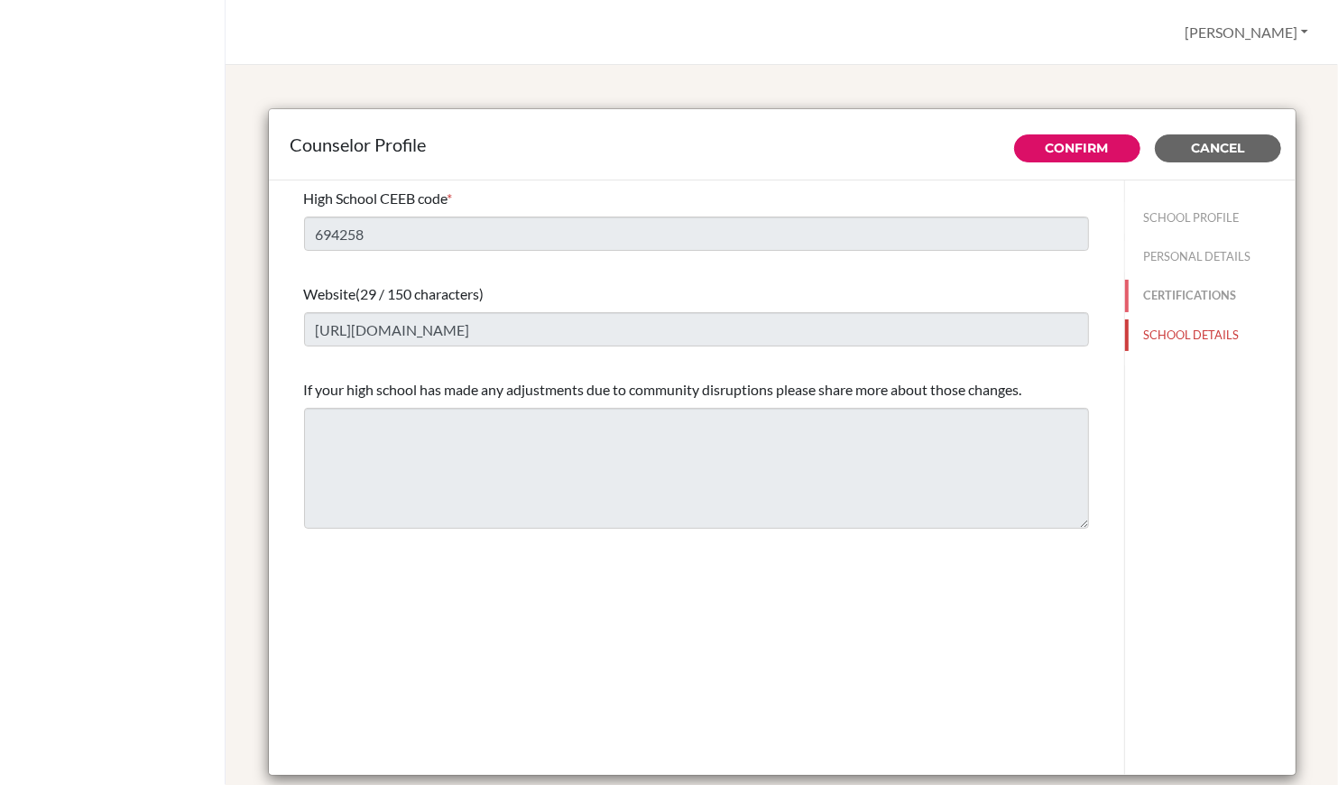
click at [1177, 299] on button "CERTIFICATIONS" at bounding box center [1210, 296] width 171 height 32
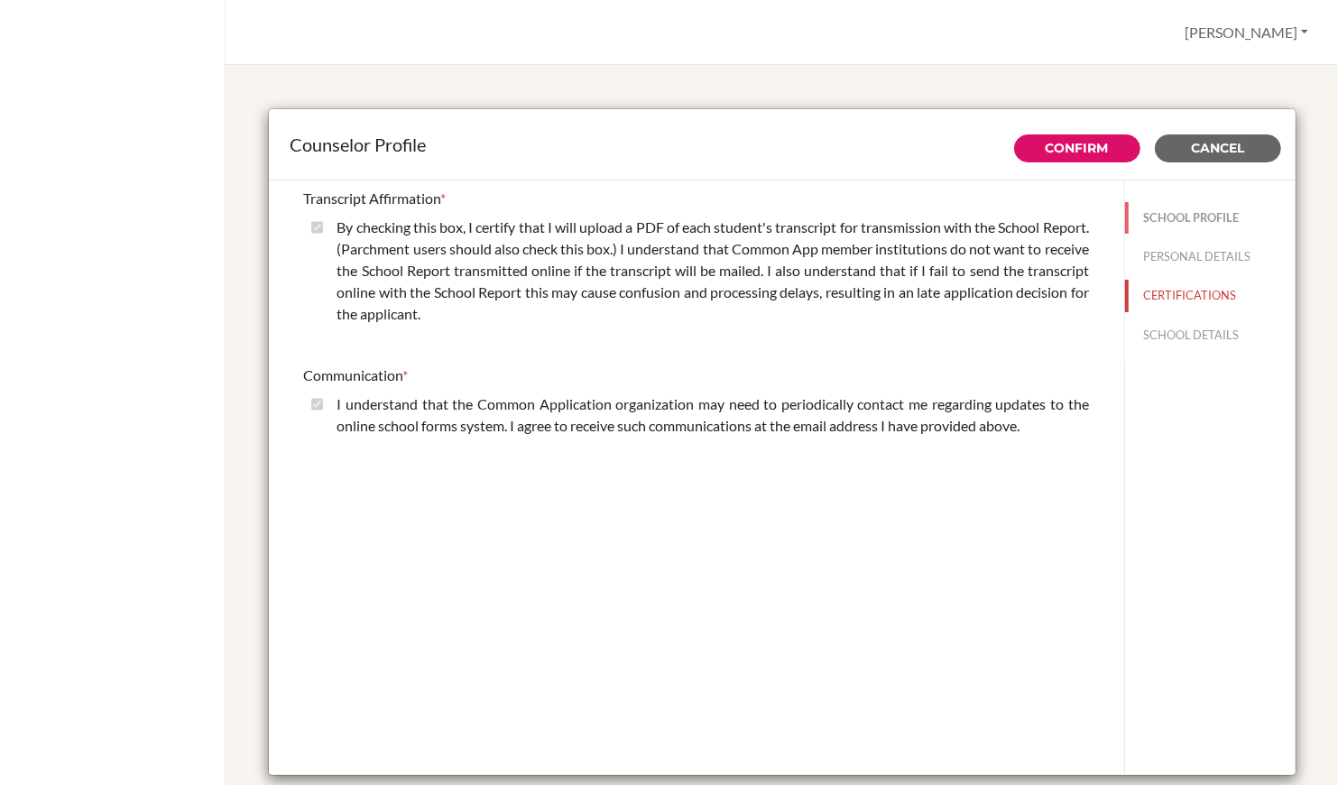
click at [1177, 224] on button "SCHOOL PROFILE" at bounding box center [1210, 218] width 171 height 32
select select "1"
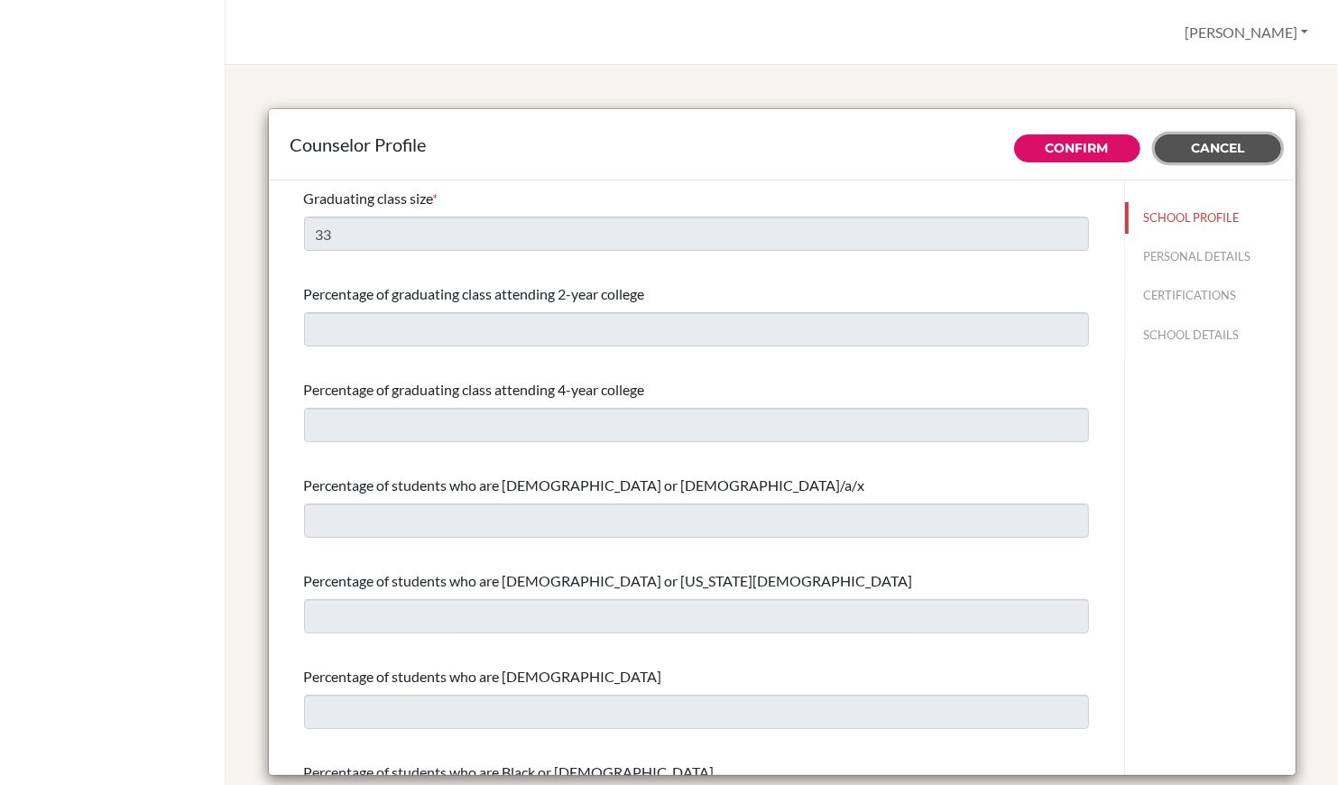
click at [1253, 148] on button "Cancel" at bounding box center [1218, 148] width 126 height 28
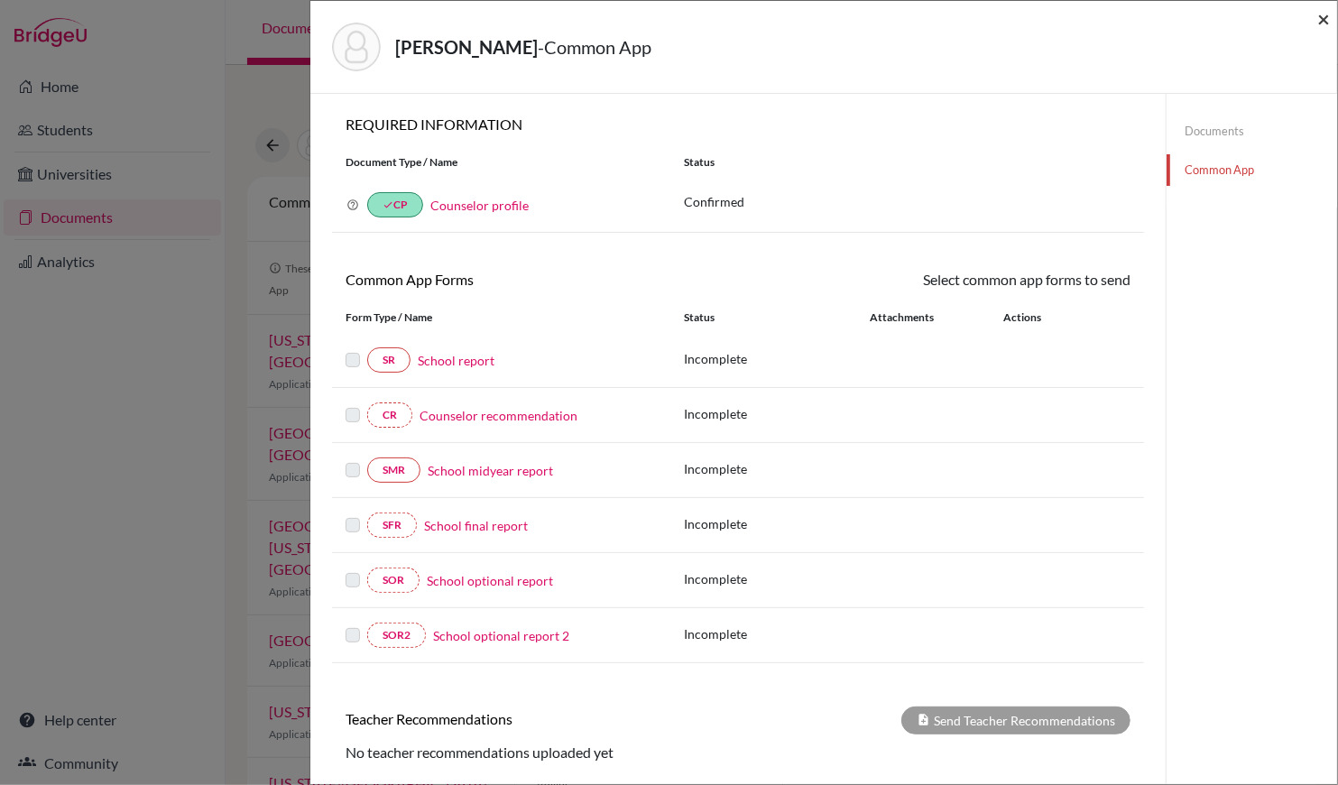
click at [1318, 11] on span "×" at bounding box center [1323, 18] width 13 height 26
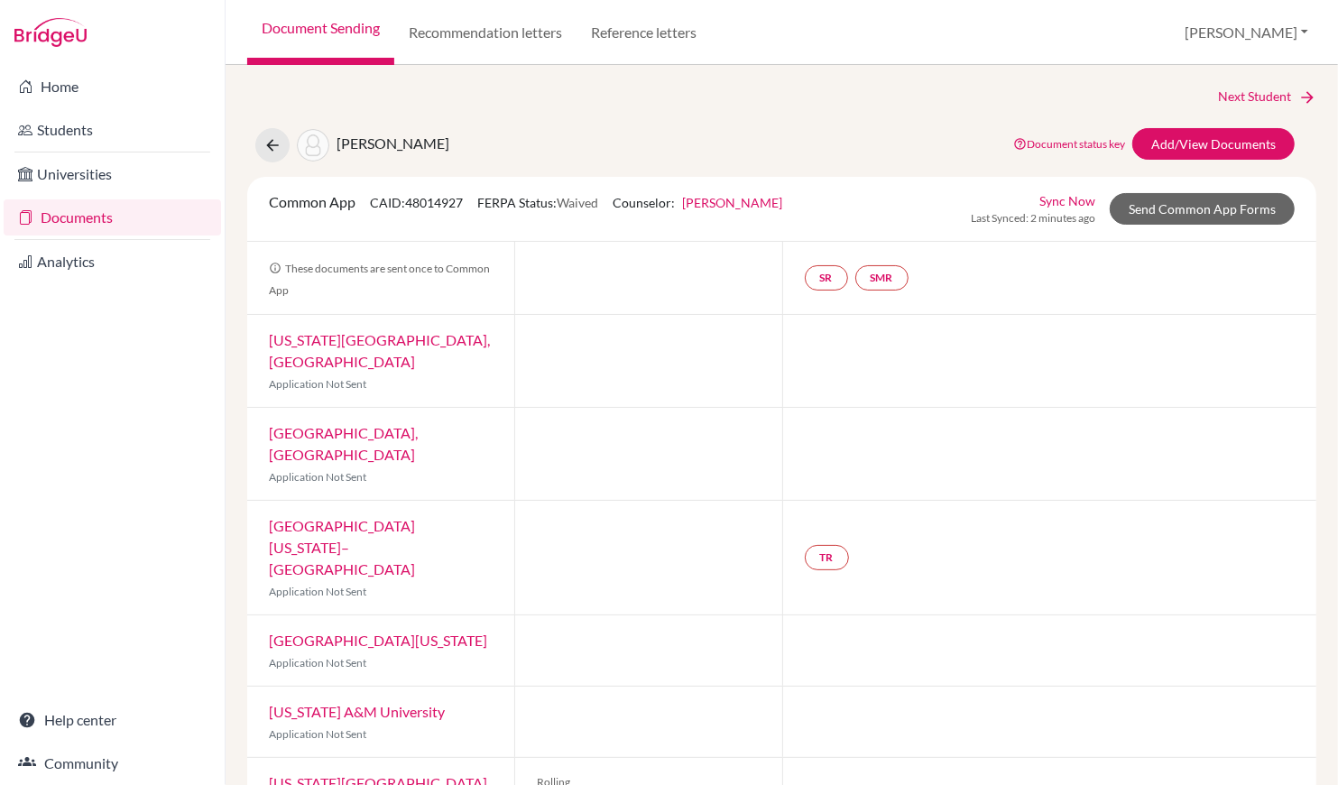
click at [104, 223] on link "Documents" at bounding box center [112, 217] width 217 height 36
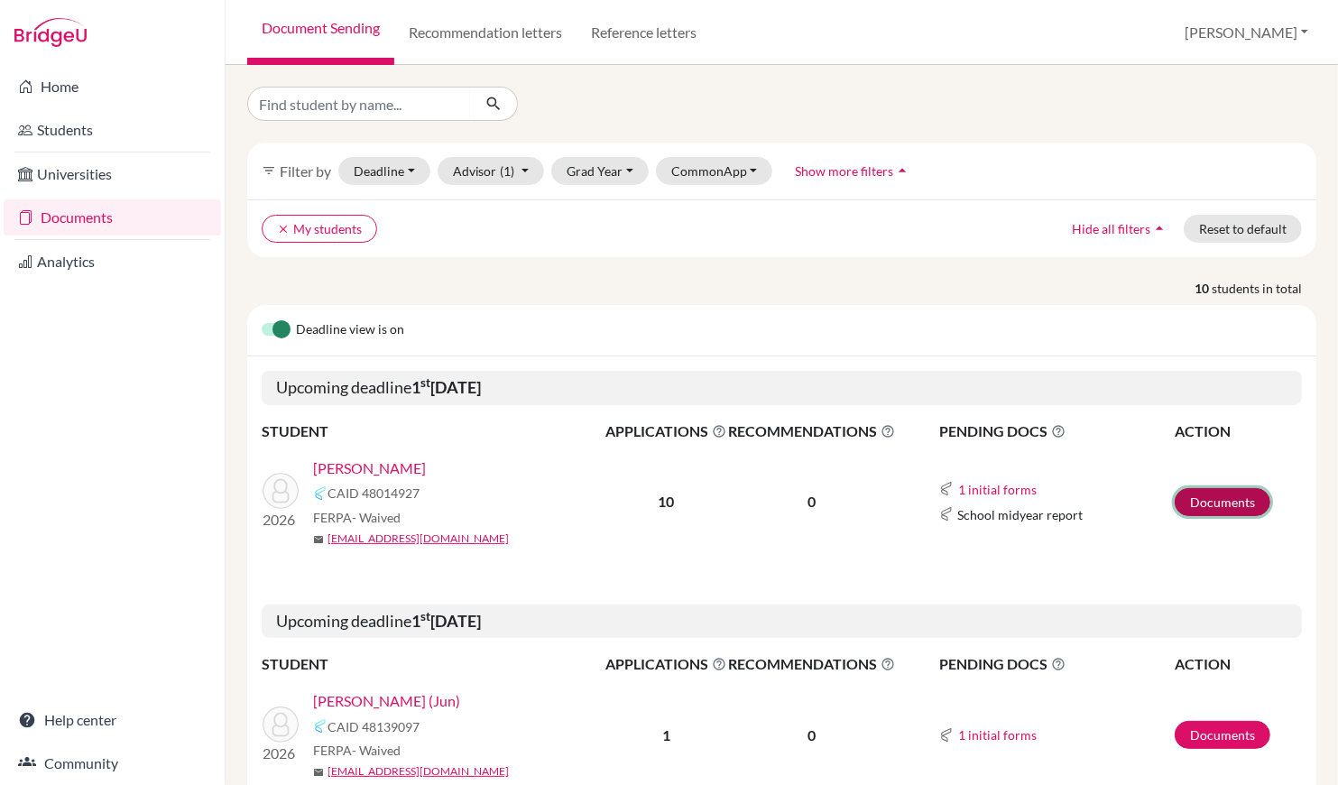
click at [1232, 496] on link "Documents" at bounding box center [1223, 502] width 96 height 28
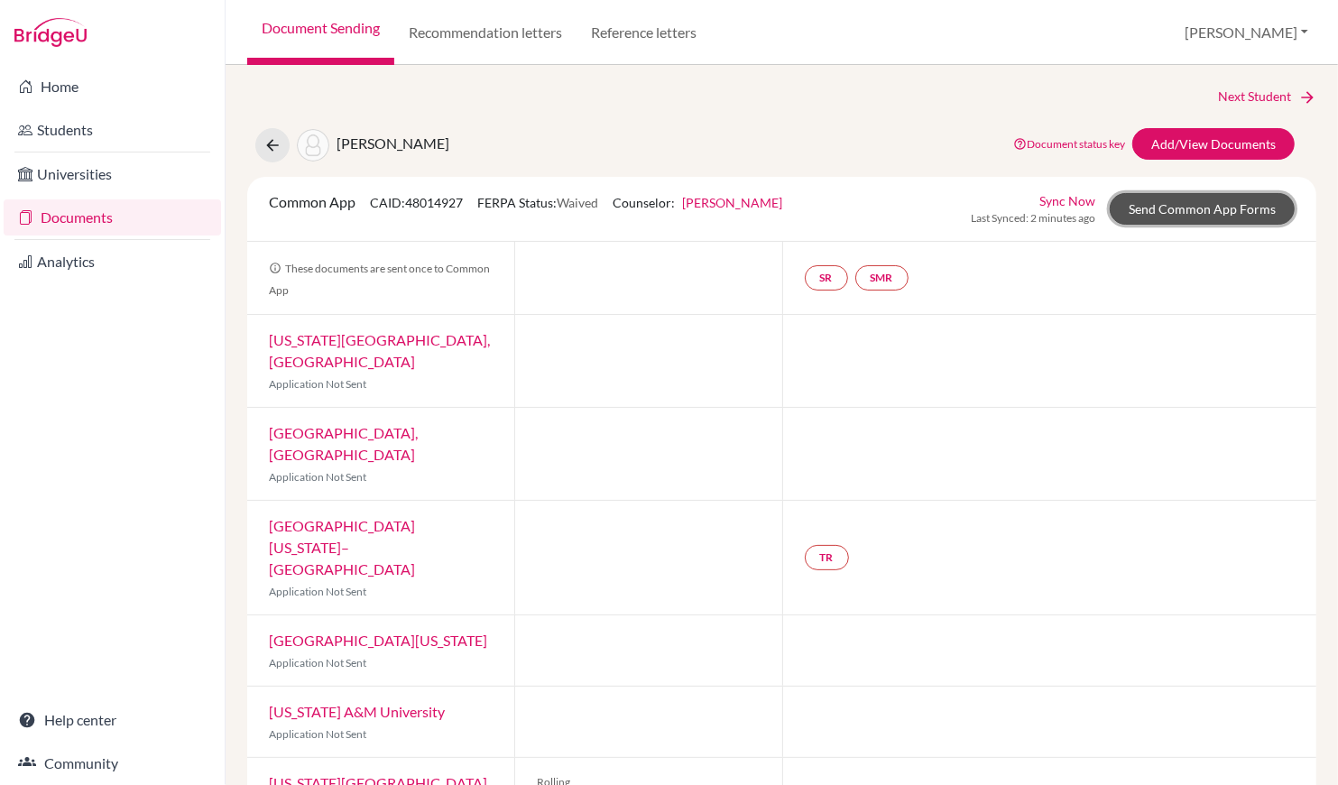
click at [1197, 211] on link "Send Common App Forms" at bounding box center [1202, 209] width 185 height 32
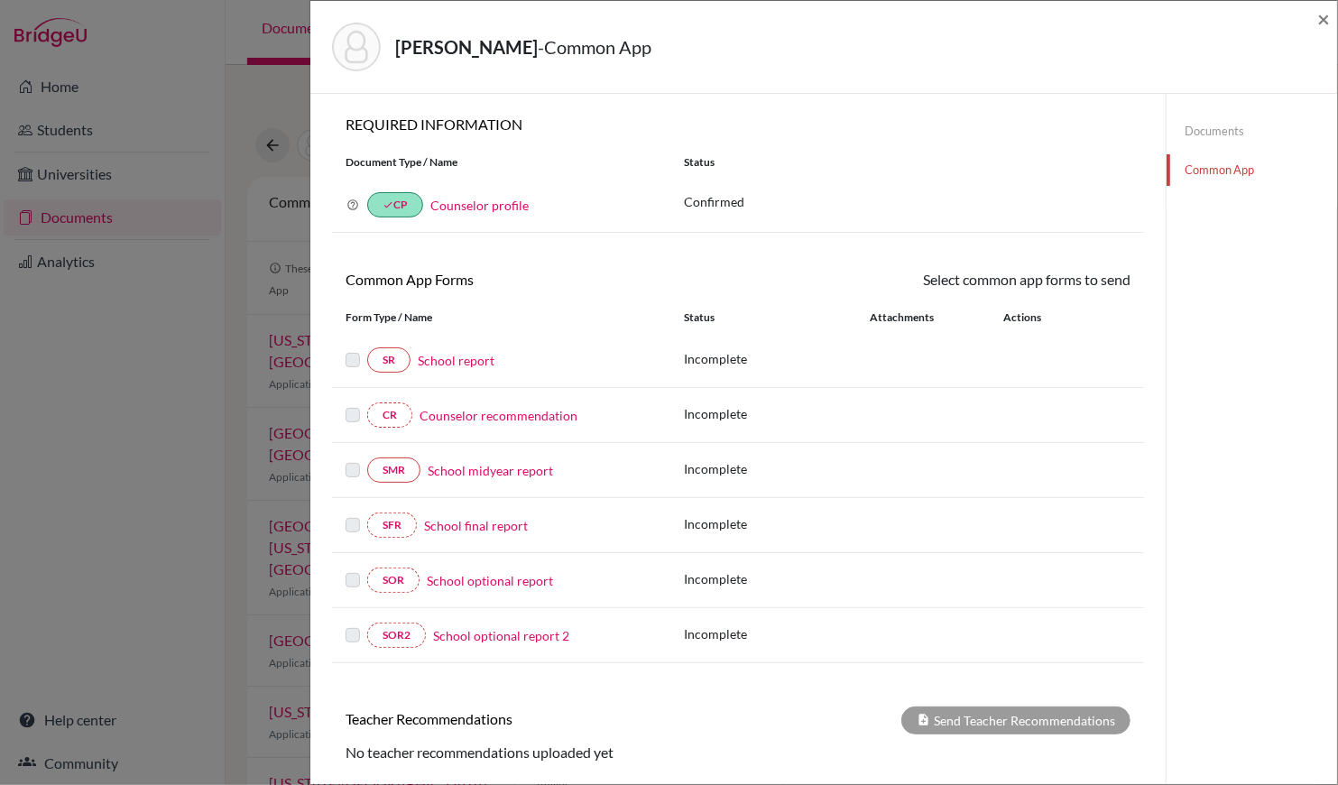
click at [445, 208] on link "Counselor profile" at bounding box center [479, 205] width 98 height 15
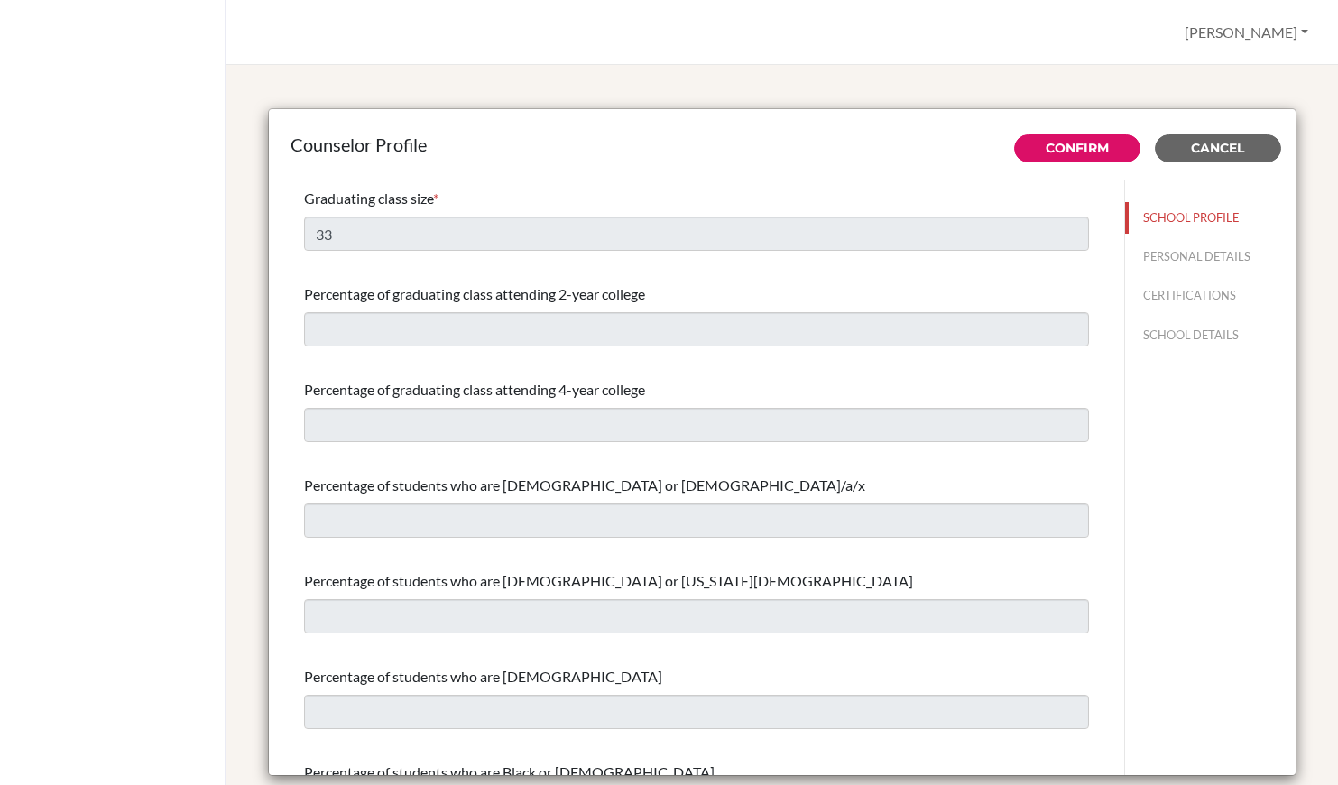
select select "1"
click at [1185, 263] on button "PERSONAL DETAILS" at bounding box center [1210, 257] width 171 height 32
type input "[PERSON_NAME]"
type input "Manstein"
type input "Advisor"
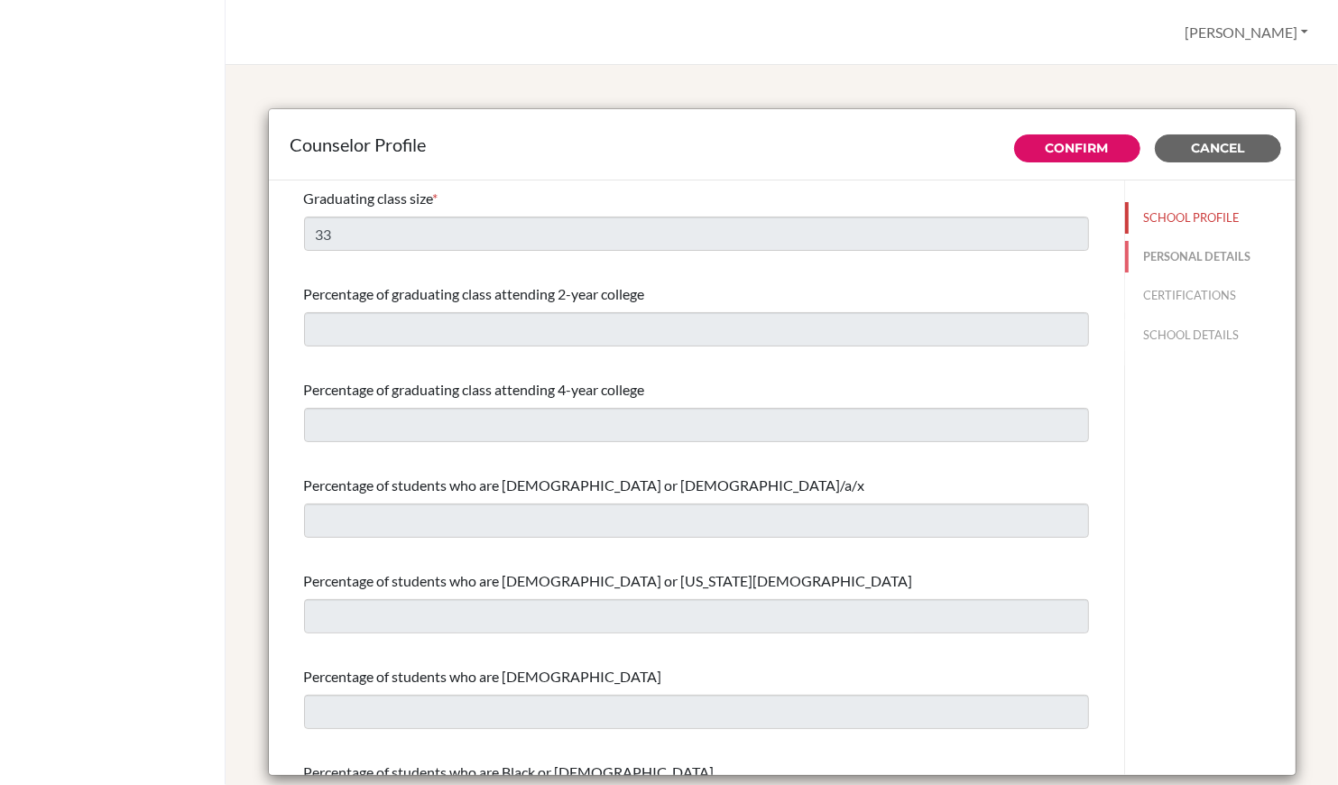
type input "886.4-25395011"
type input "[EMAIL_ADDRESS][DOMAIN_NAME]"
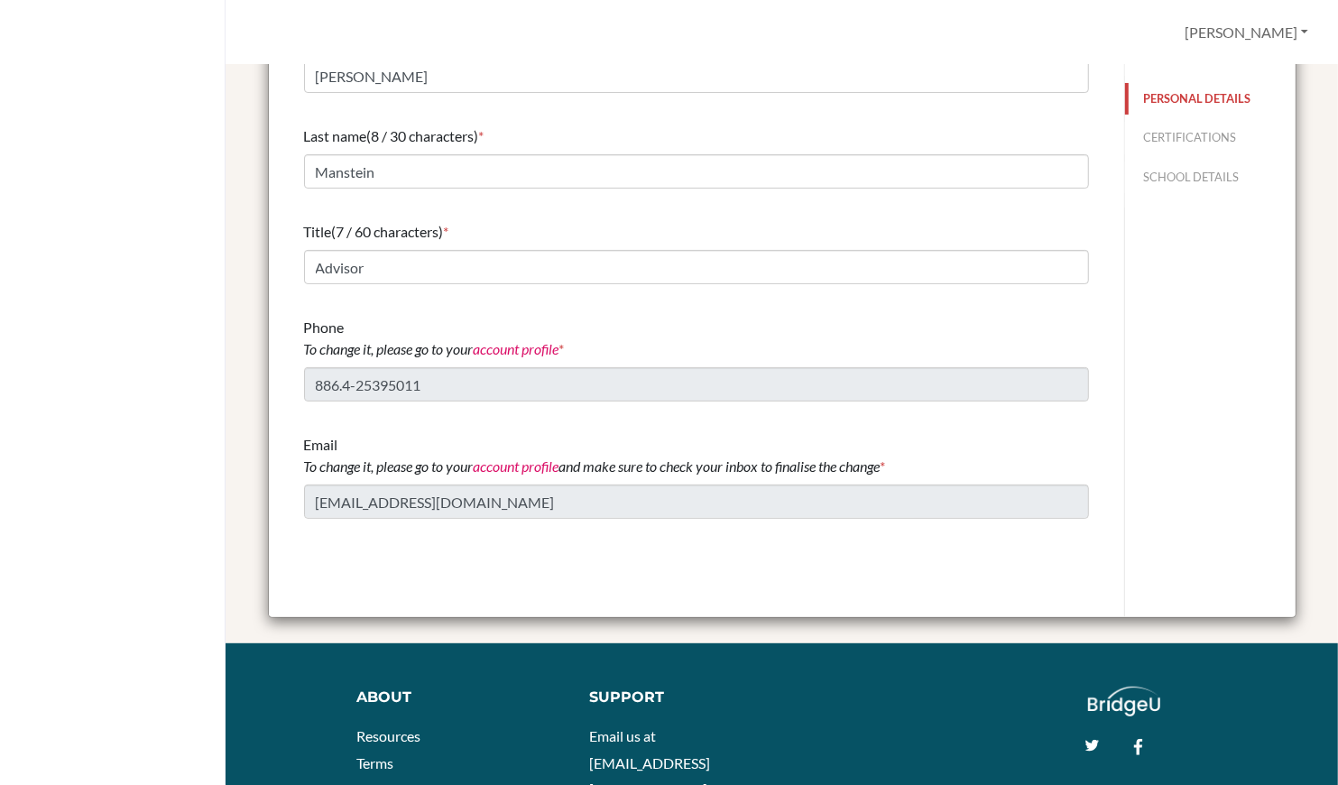
scroll to position [160, 0]
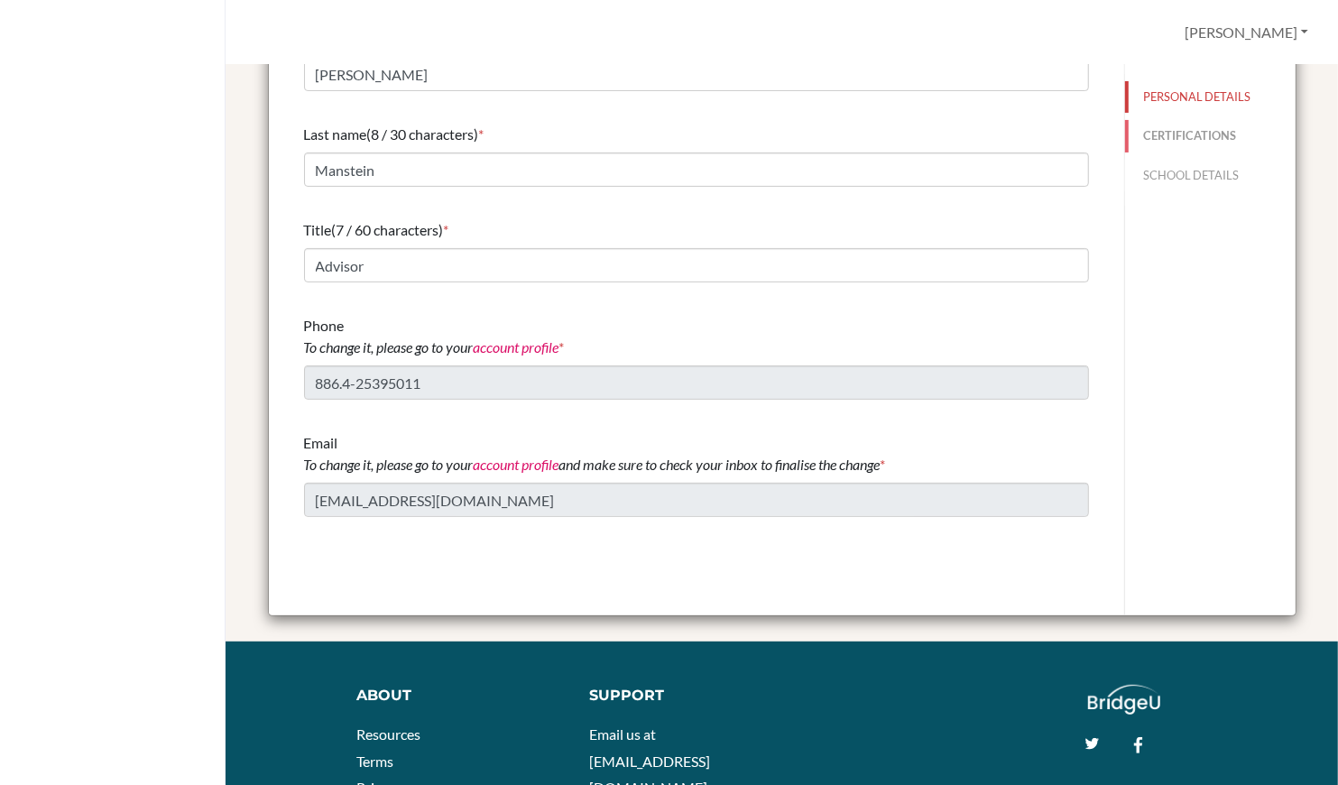
click at [1214, 137] on button "CERTIFICATIONS" at bounding box center [1210, 136] width 171 height 32
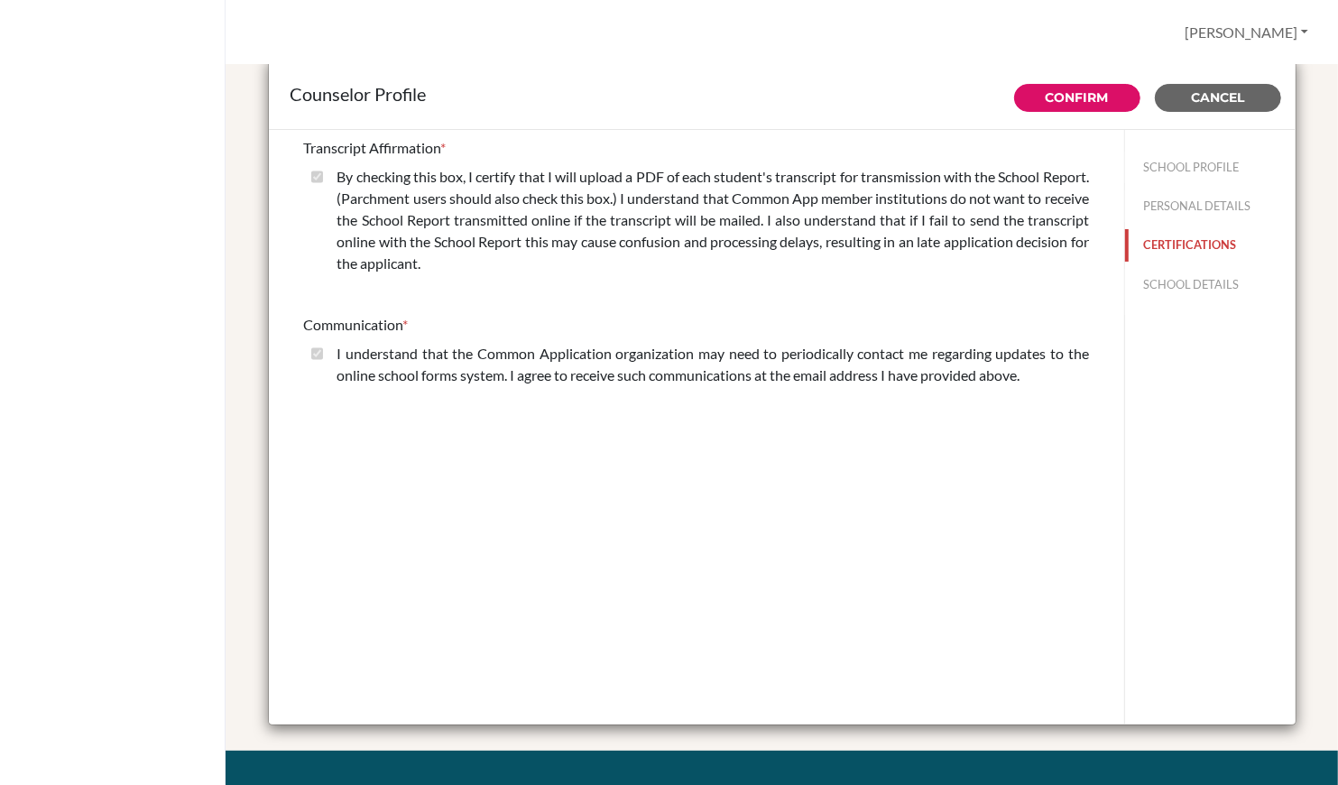
scroll to position [0, 0]
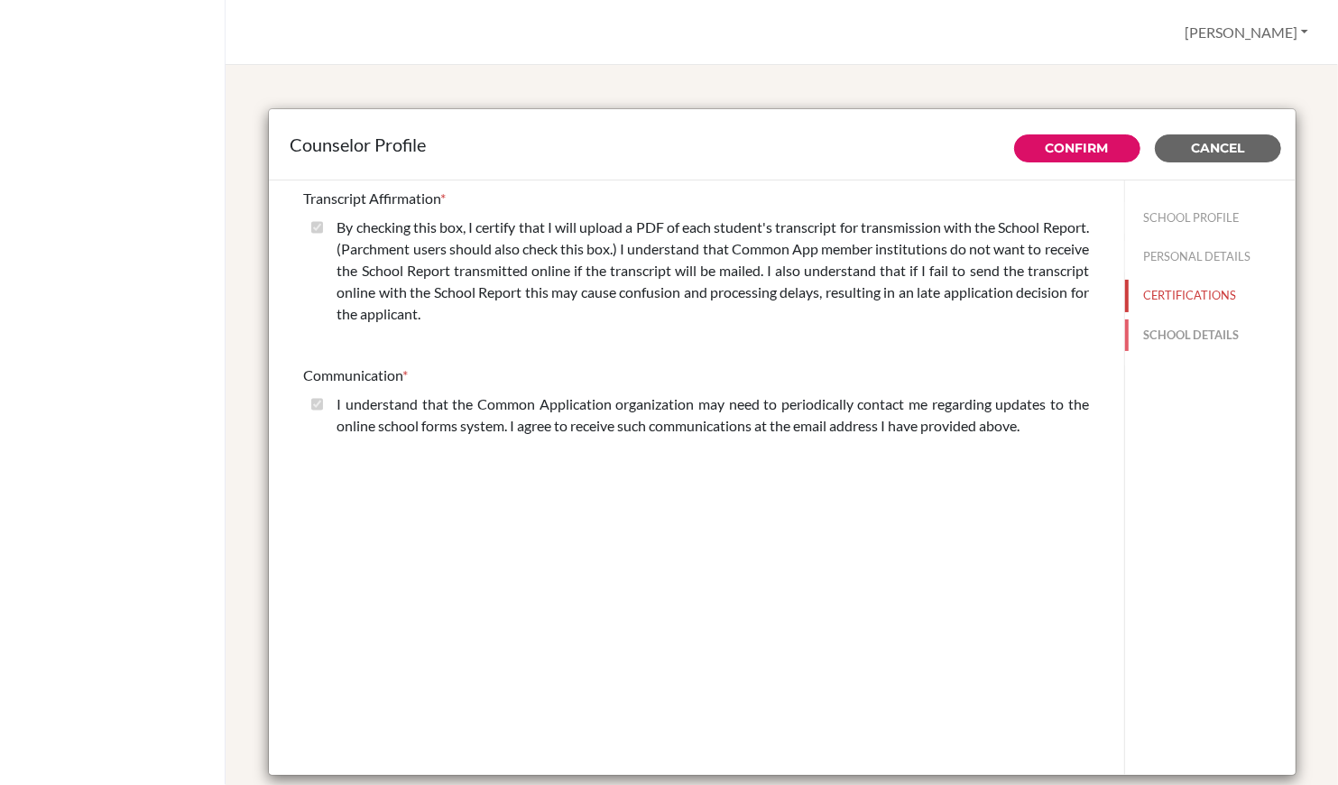
click at [1163, 329] on button "SCHOOL DETAILS" at bounding box center [1210, 335] width 171 height 32
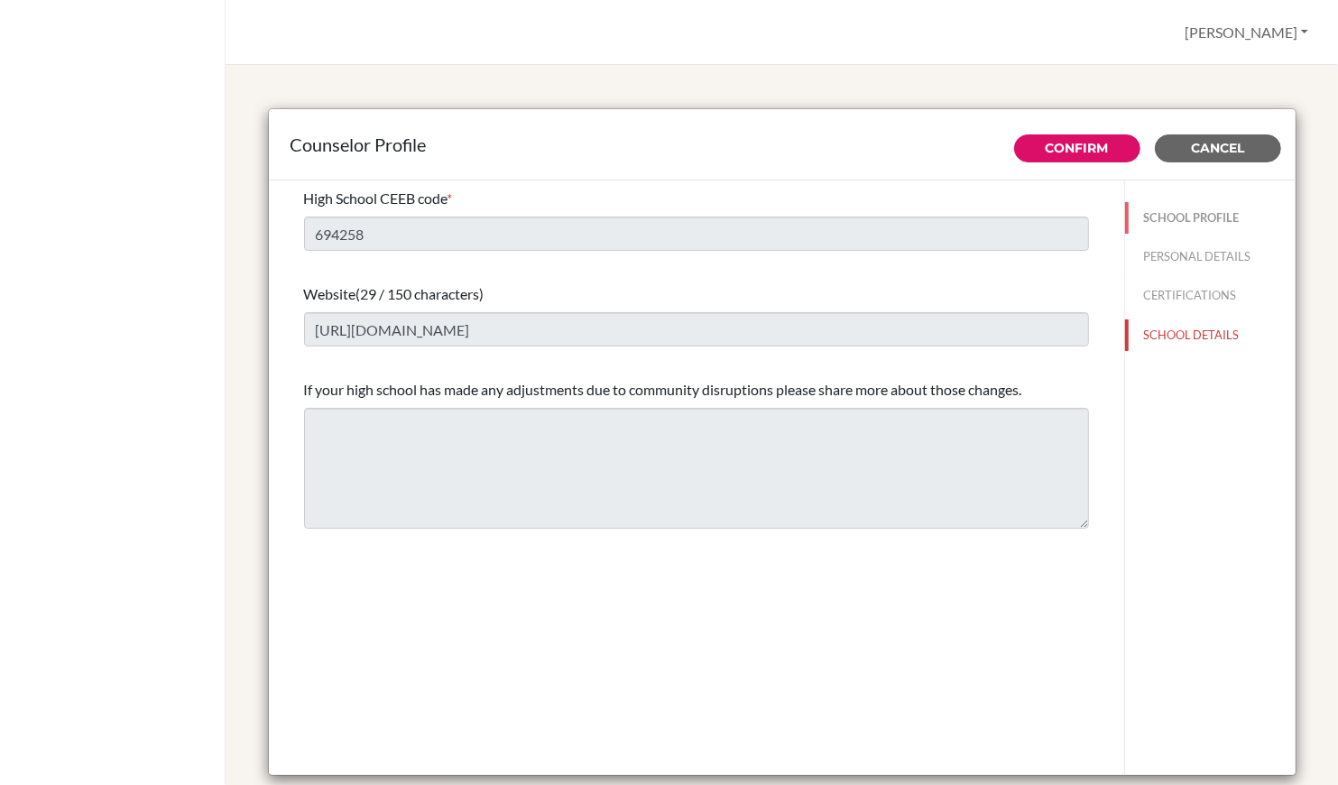
click at [1170, 213] on button "SCHOOL PROFILE" at bounding box center [1210, 218] width 171 height 32
type input "33"
select select "1"
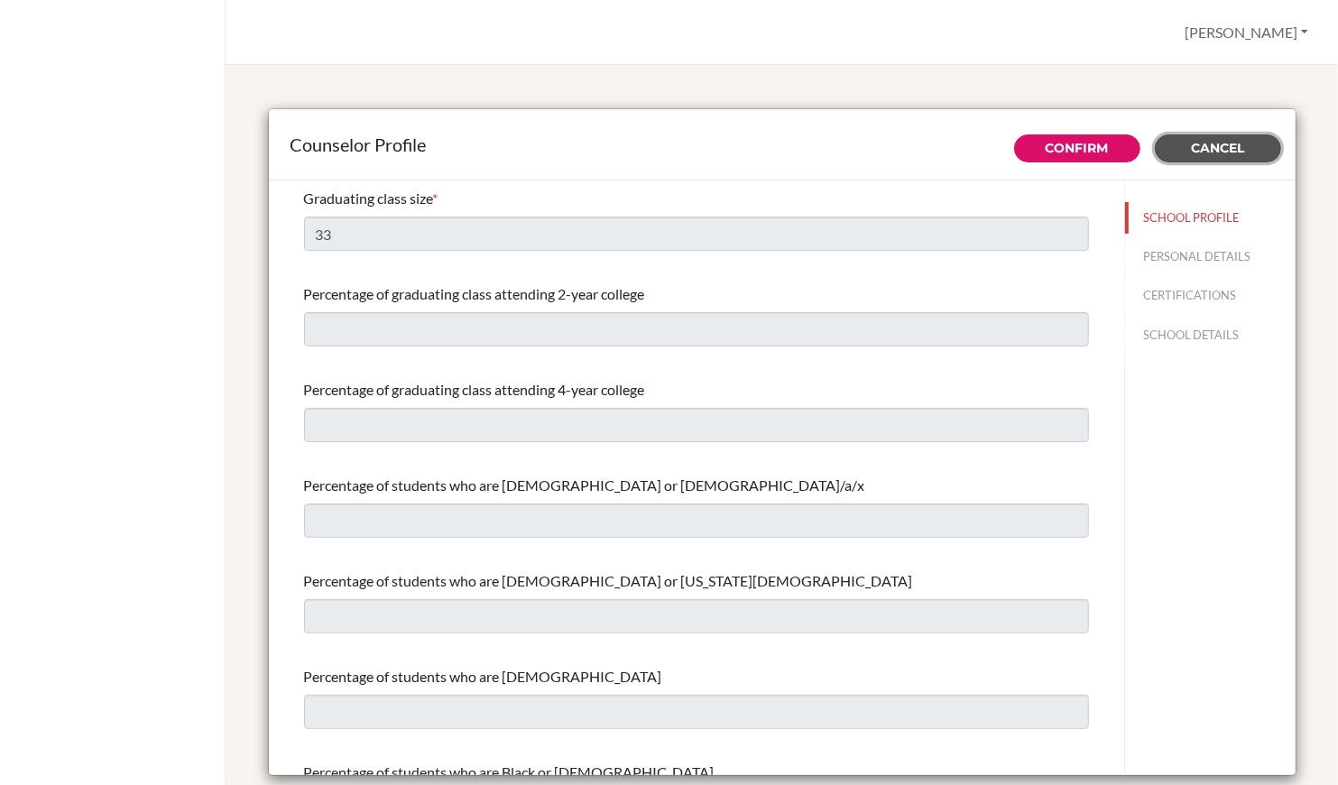
click at [1232, 143] on span "Cancel" at bounding box center [1217, 148] width 53 height 16
